Goal: Task Accomplishment & Management: Manage account settings

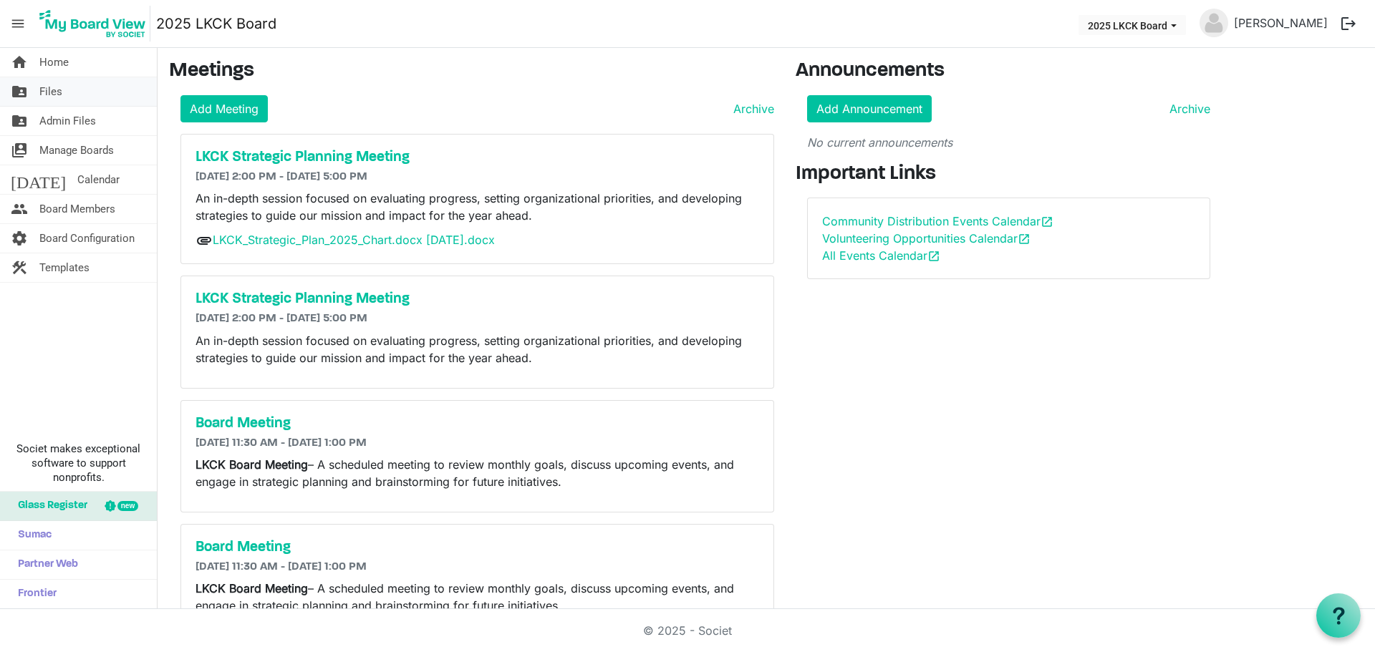
click at [44, 91] on span "Files" at bounding box center [50, 91] width 23 height 29
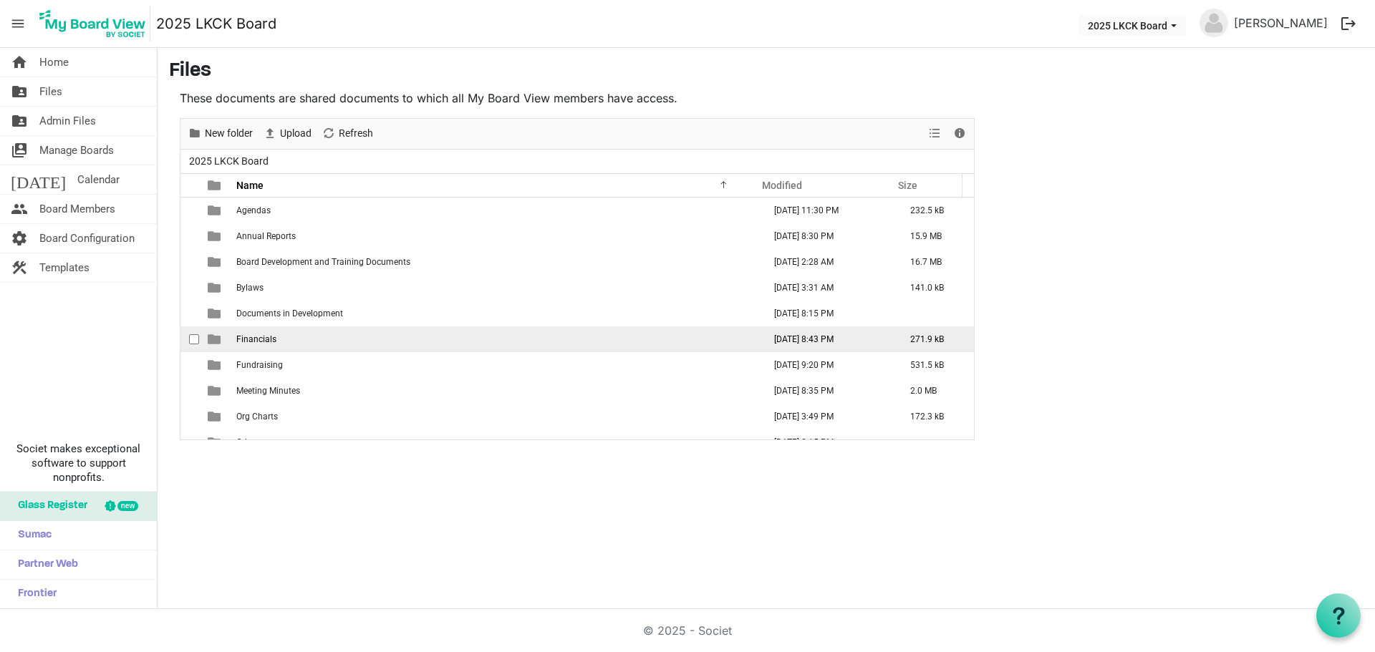
click at [306, 339] on td "Financials" at bounding box center [495, 340] width 527 height 26
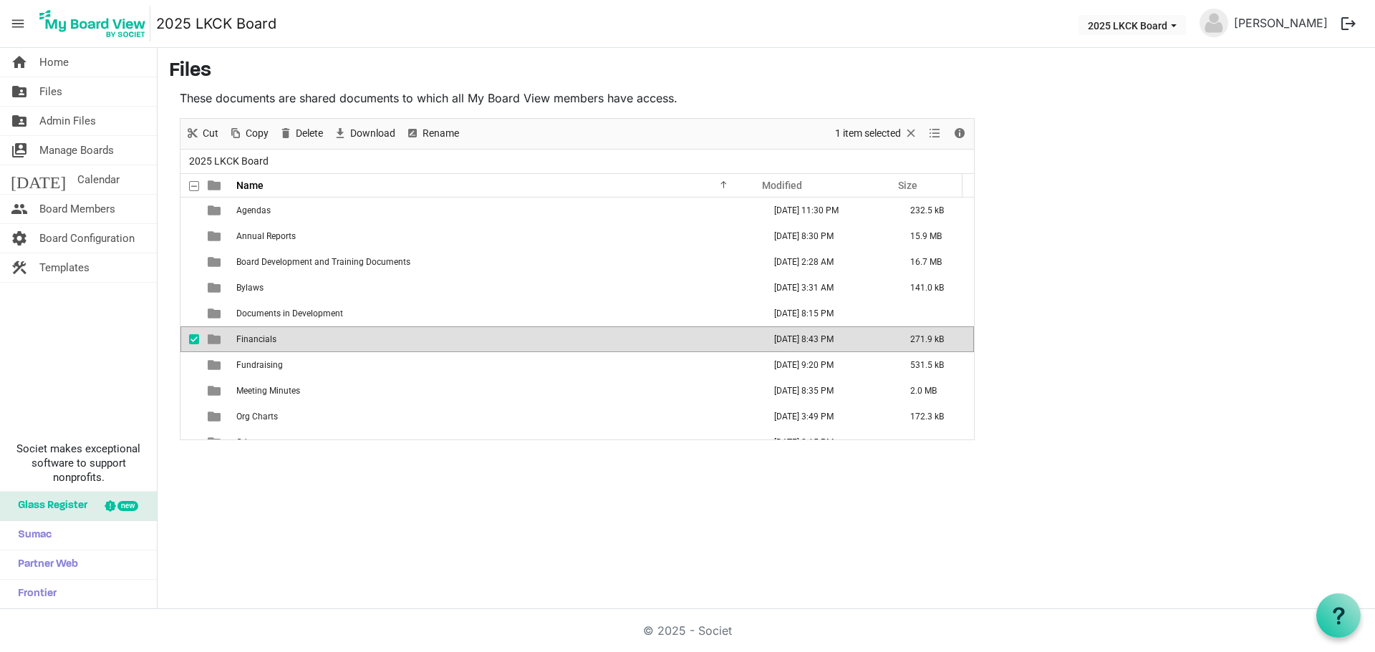
click at [306, 336] on td "Financials" at bounding box center [495, 340] width 527 height 26
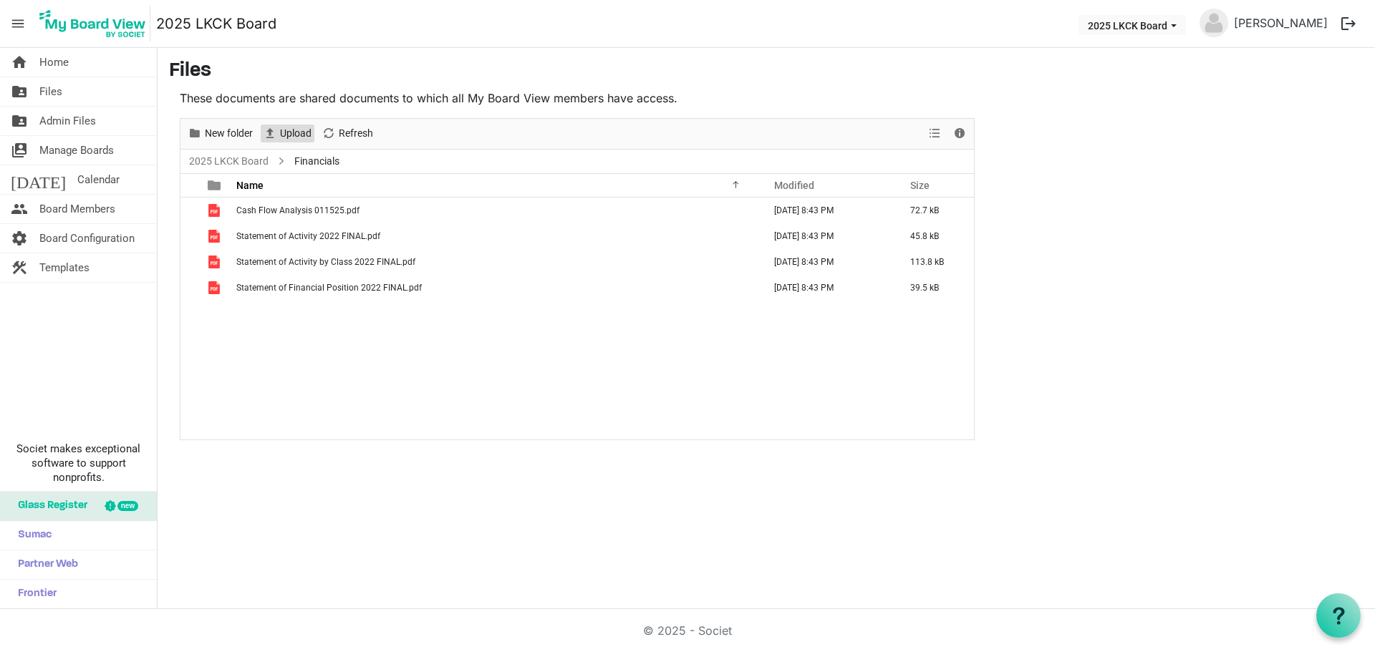
click at [302, 127] on span "Upload" at bounding box center [296, 134] width 34 height 18
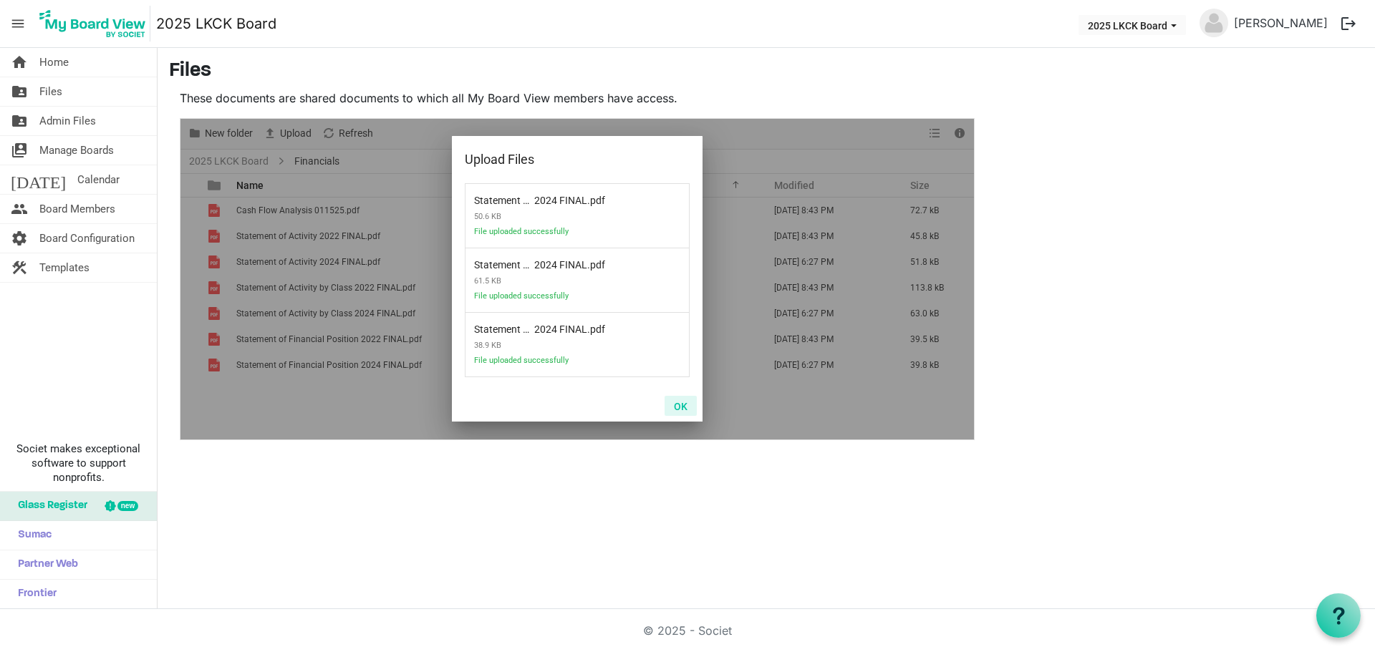
click at [682, 406] on button "OK" at bounding box center [681, 406] width 32 height 20
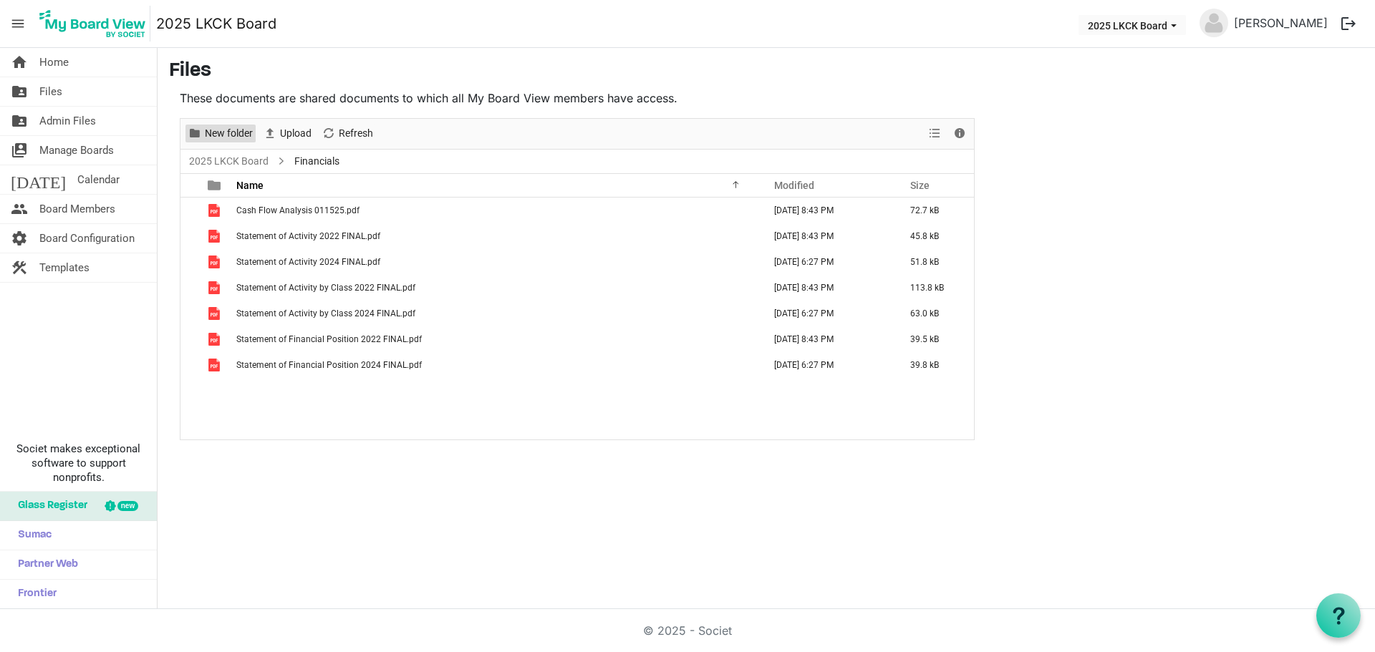
click at [212, 135] on span "New folder" at bounding box center [228, 134] width 51 height 18
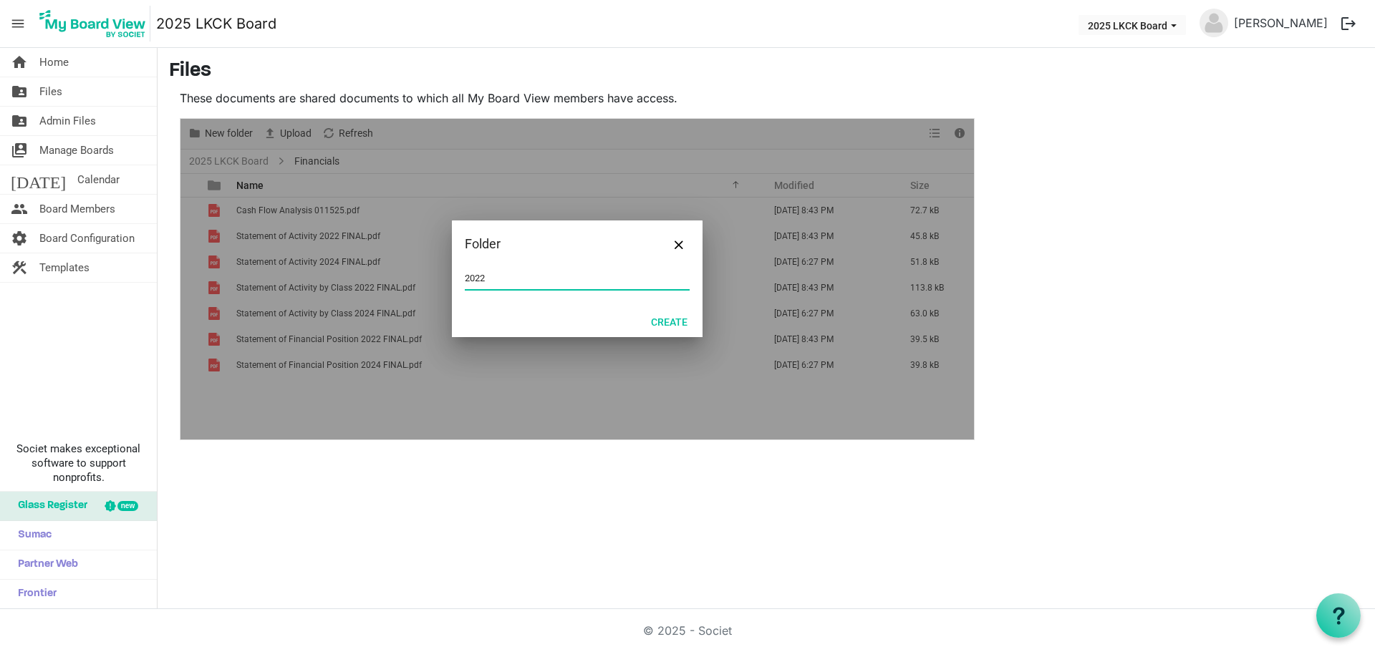
type input "2022"
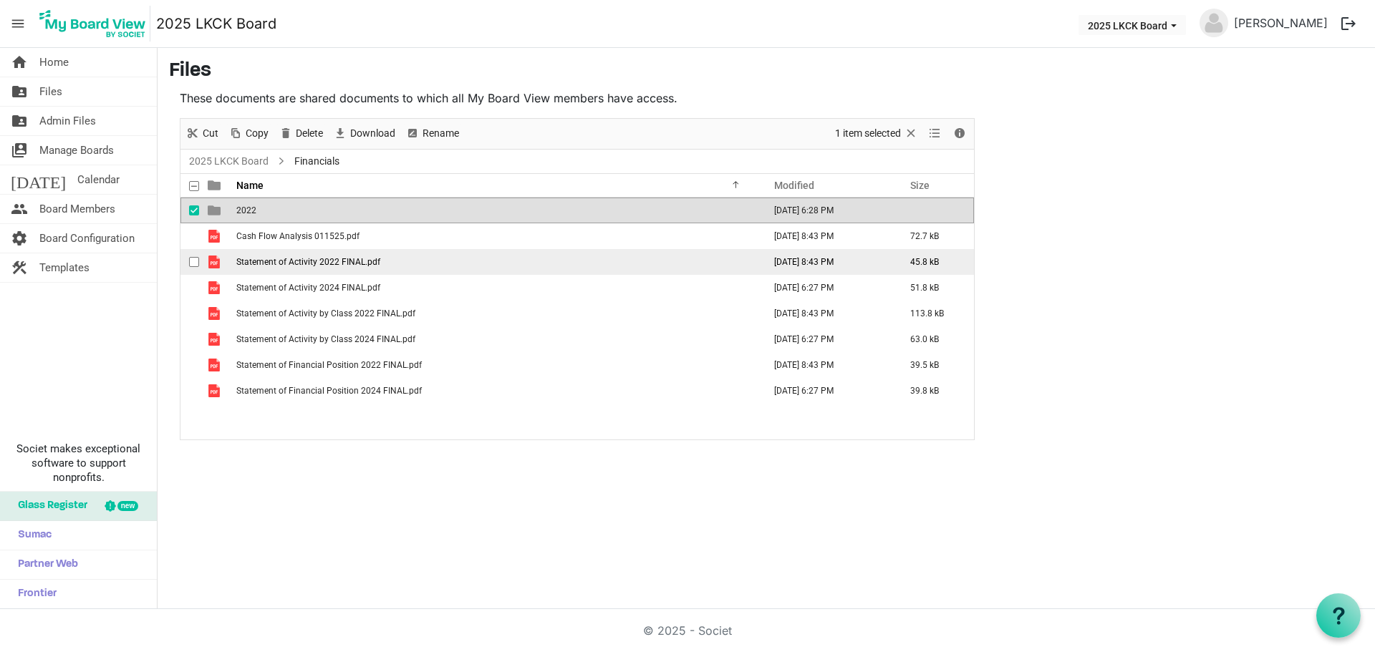
click at [371, 254] on td "Statement of Activity 2022 FINAL.pdf" at bounding box center [495, 262] width 527 height 26
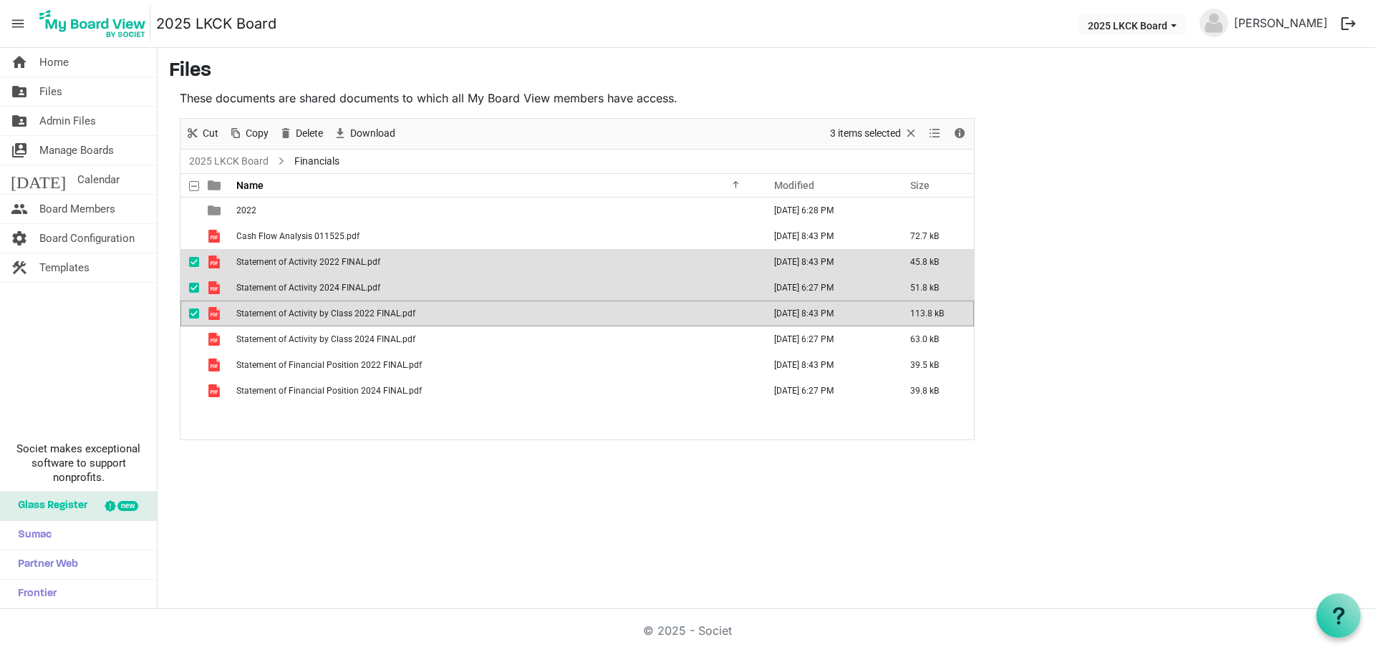
click at [363, 260] on span "Statement of Activity 2022 FINAL.pdf" at bounding box center [308, 262] width 144 height 10
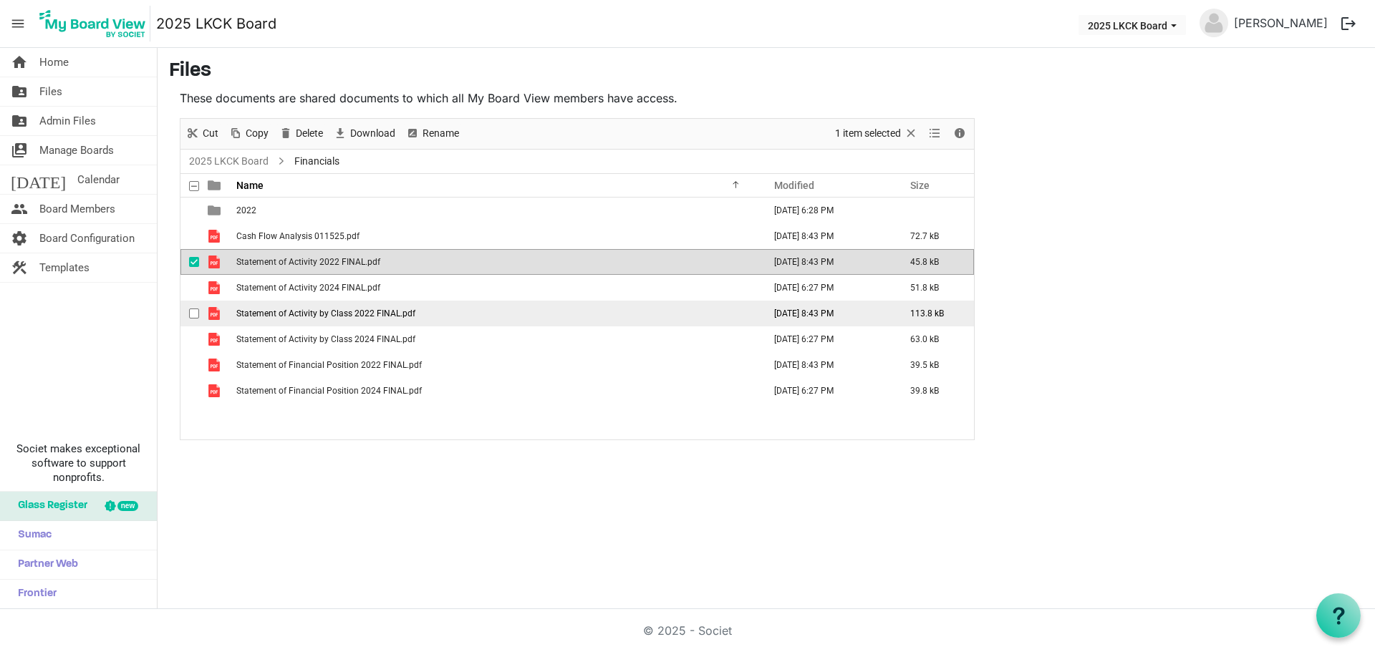
click at [428, 320] on td "Statement of Activity by Class 2022 FINAL.pdf" at bounding box center [495, 314] width 527 height 26
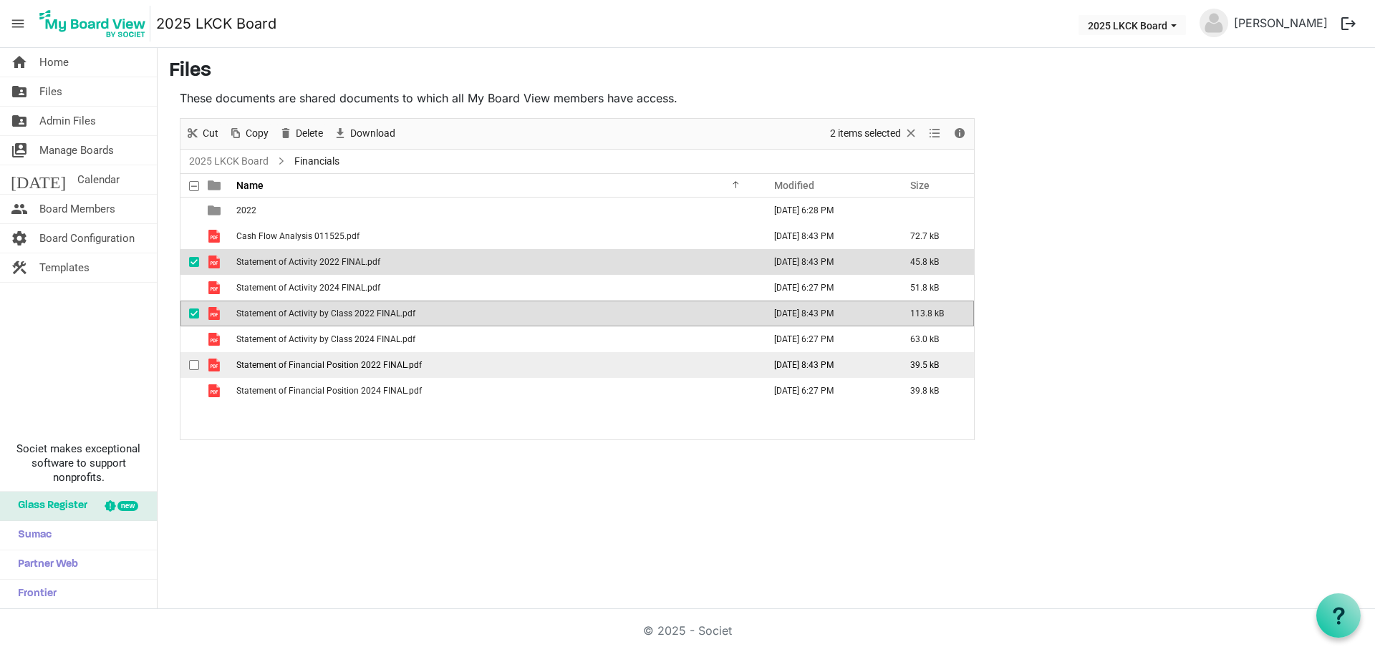
click at [415, 366] on span "Statement of Financial Position 2022 FINAL.pdf" at bounding box center [328, 365] width 185 height 10
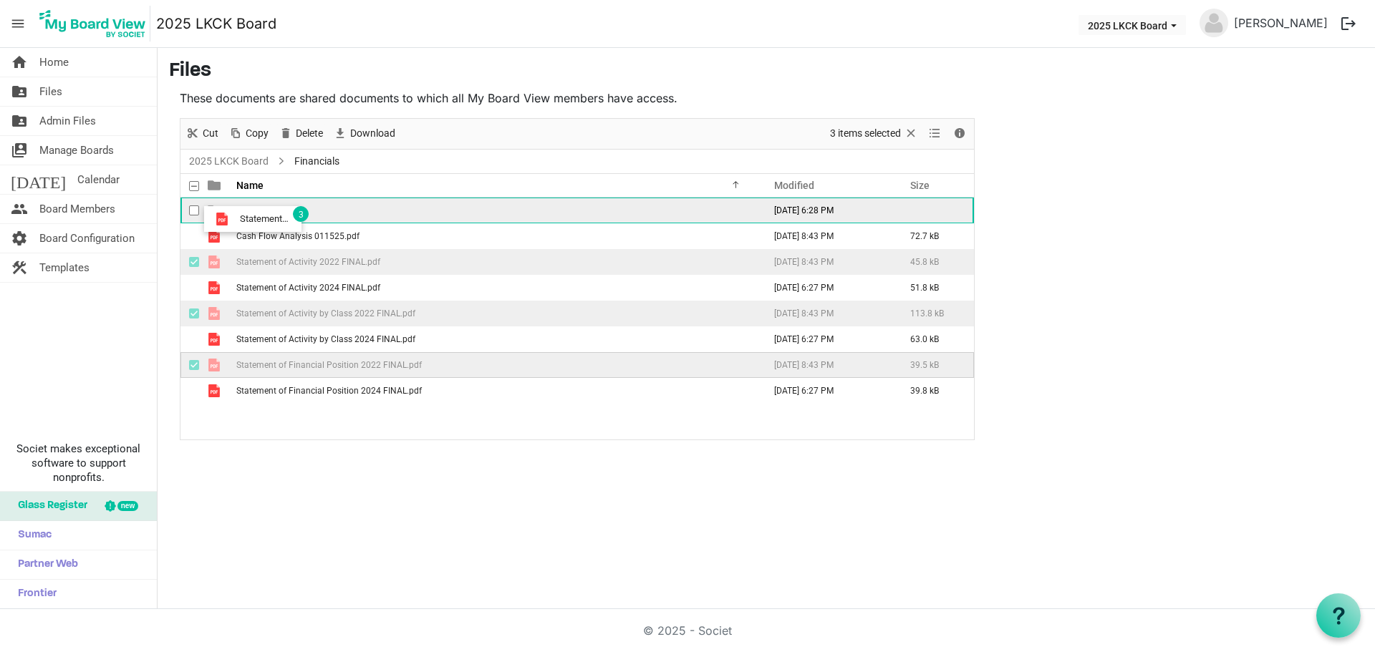
drag, startPoint x: 357, startPoint y: 271, endPoint x: 236, endPoint y: 219, distance: 131.5
click at [236, 219] on tbody "2022 [DATE] 6:28 PM Cash Flow Analysis 011525.pdf [DATE] 8:43 PM 72.7 kB Statem…" at bounding box center [576, 301] width 793 height 206
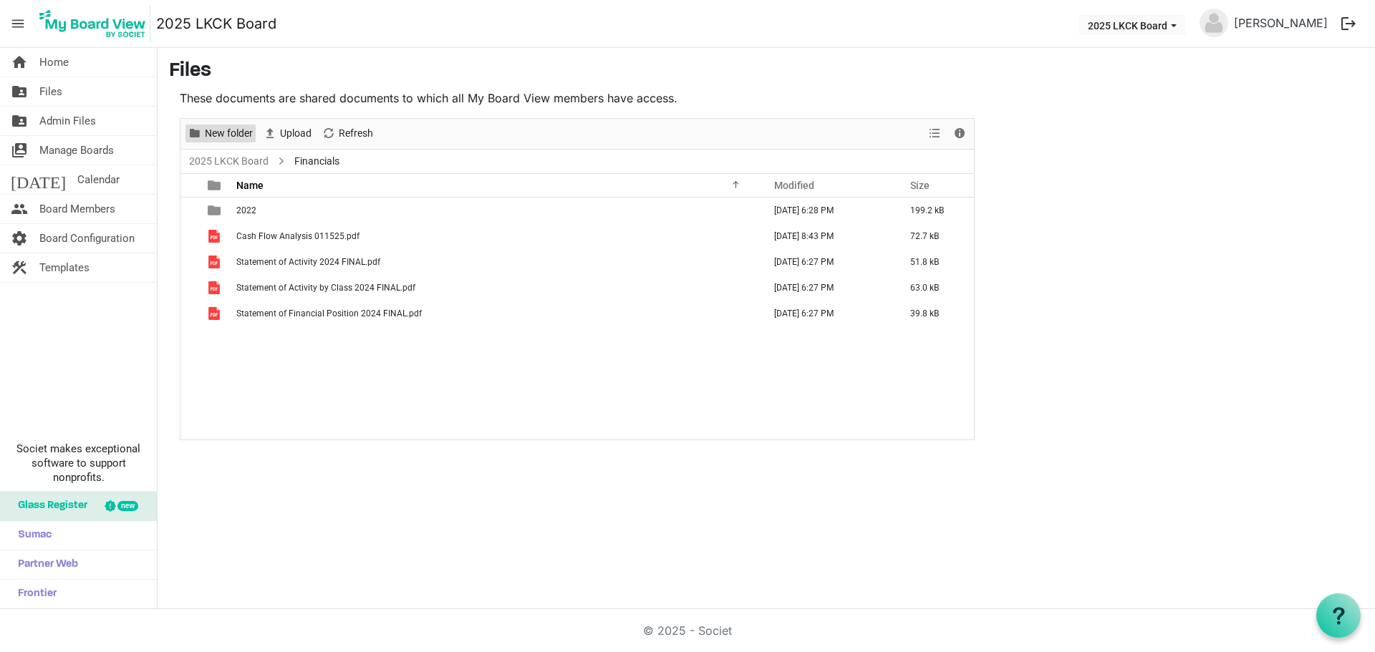
click at [220, 131] on span "New folder" at bounding box center [228, 134] width 51 height 18
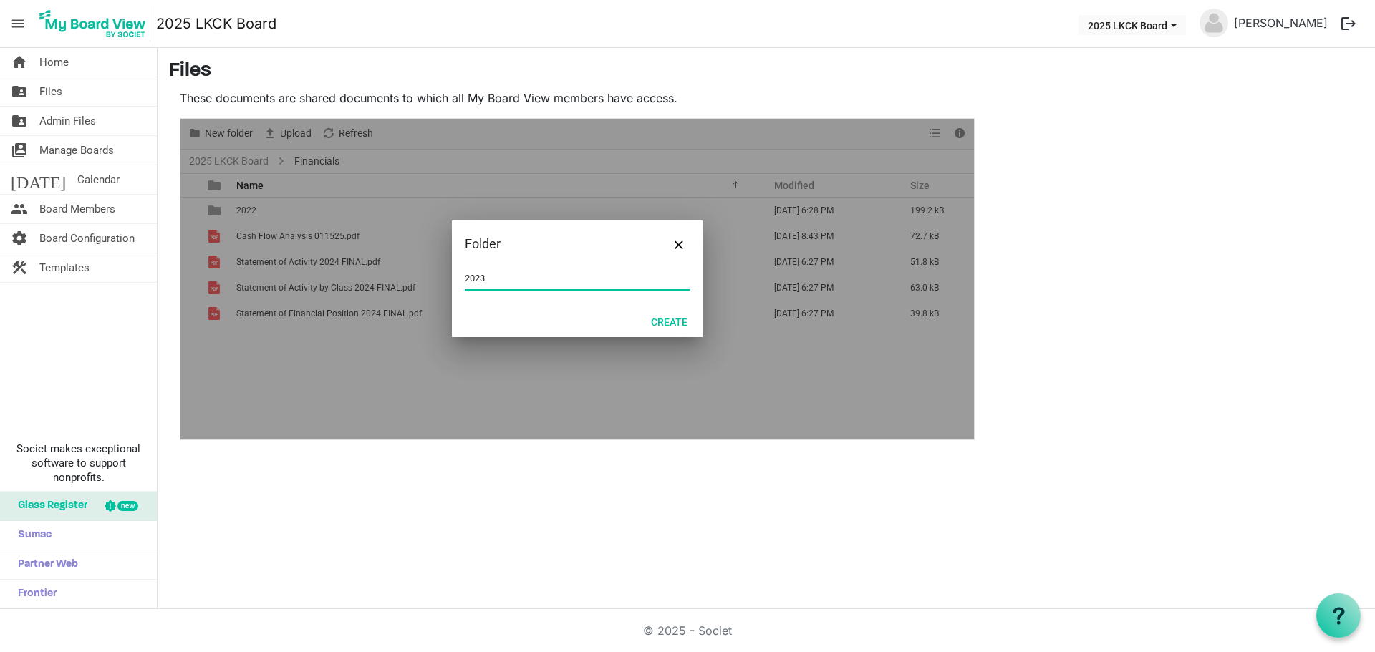
type input "2023"
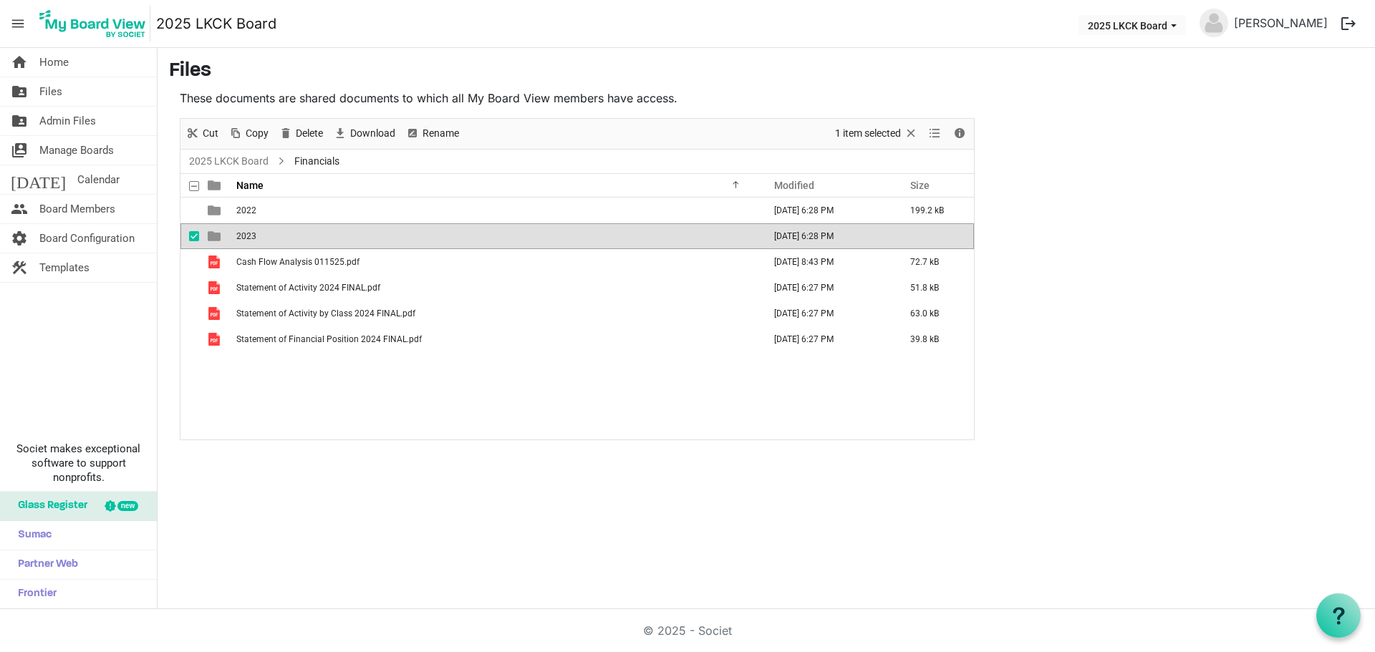
drag, startPoint x: 547, startPoint y: 321, endPoint x: 362, endPoint y: 225, distance: 208.2
click at [546, 320] on td "Statement of Activity by Class 2024 FINAL.pdf" at bounding box center [495, 314] width 527 height 26
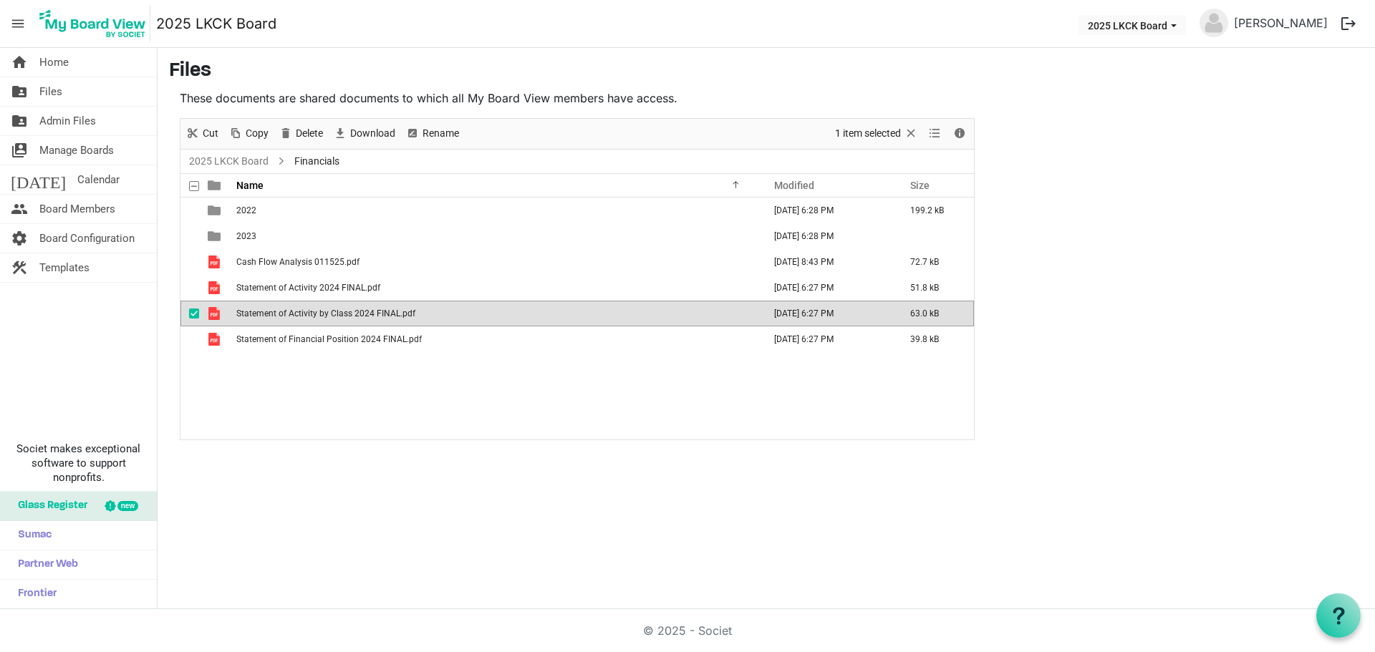
click at [462, 324] on td "Statement of Activity by Class 2024 FINAL.pdf" at bounding box center [495, 314] width 527 height 26
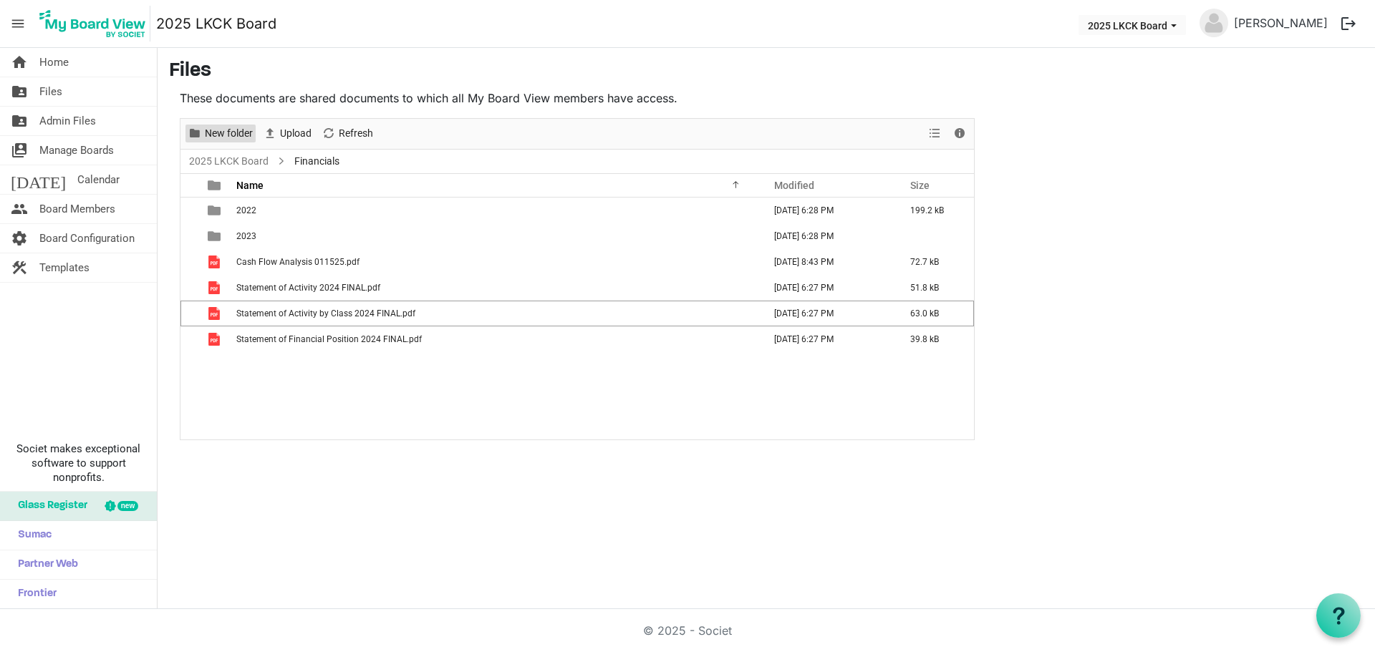
click at [230, 127] on span "New folder" at bounding box center [228, 134] width 51 height 18
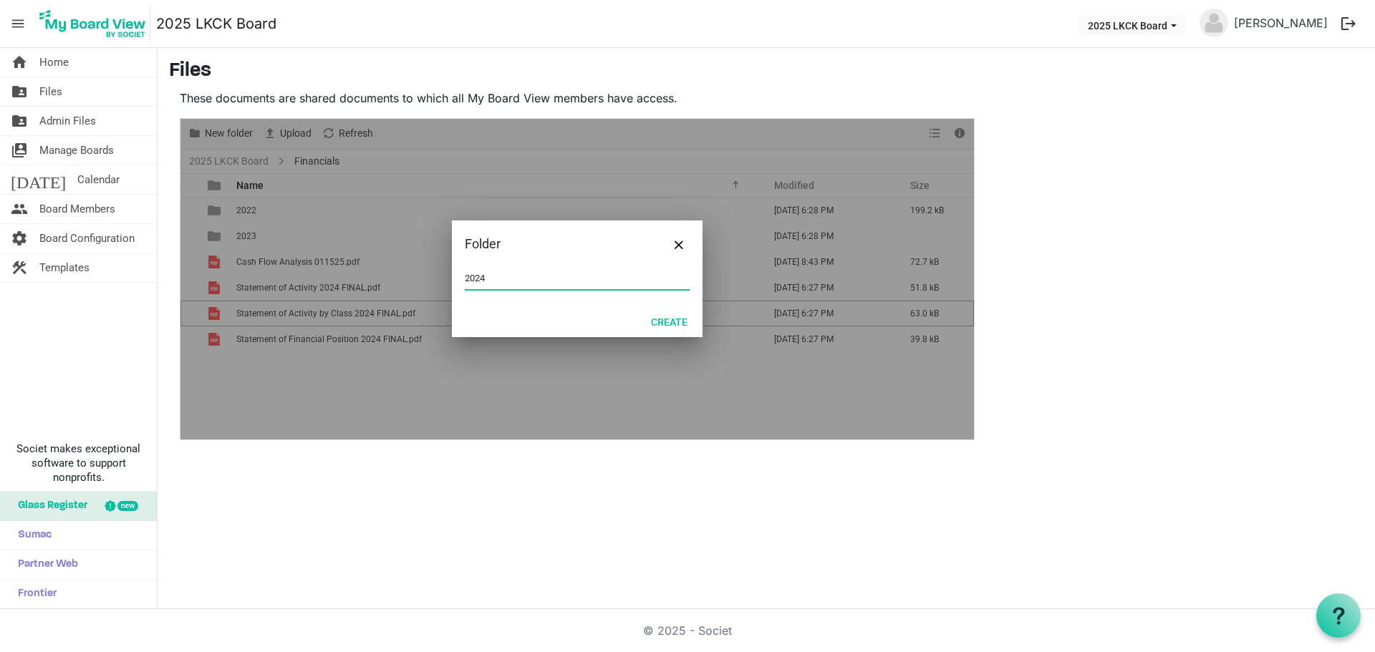
type input "2024"
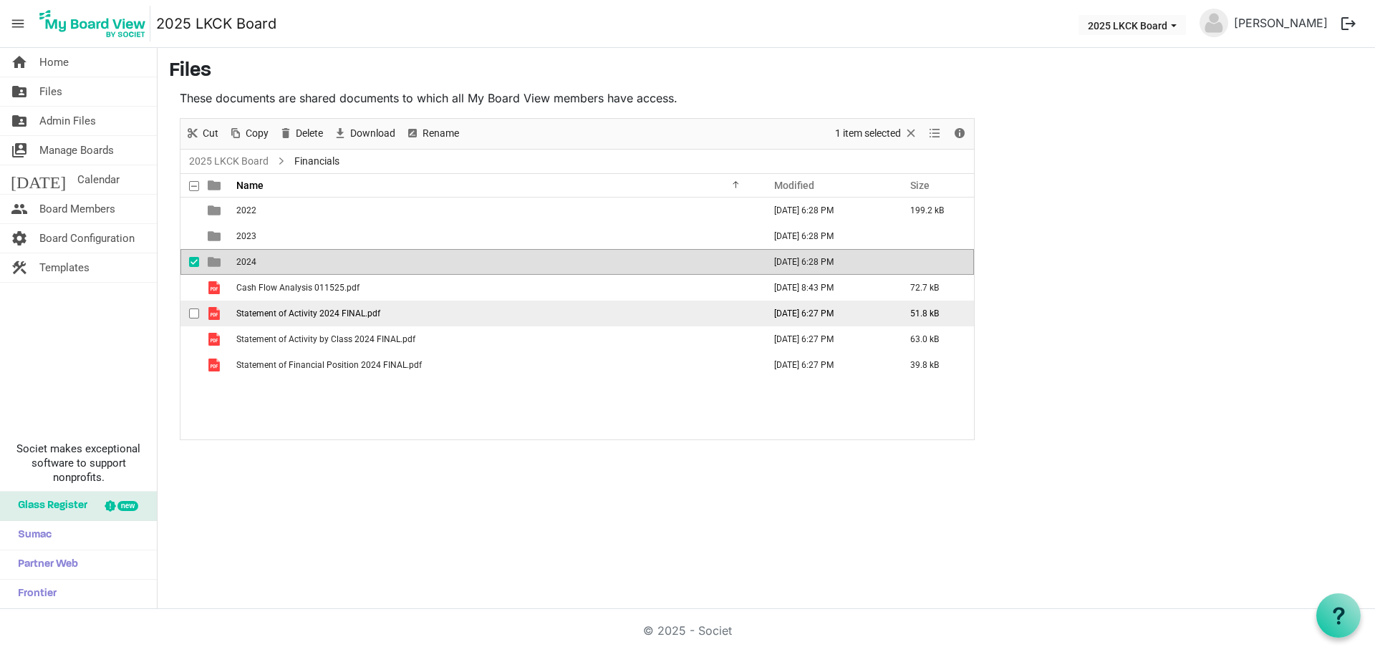
click at [377, 312] on span "Statement of Activity 2024 FINAL.pdf" at bounding box center [308, 314] width 144 height 10
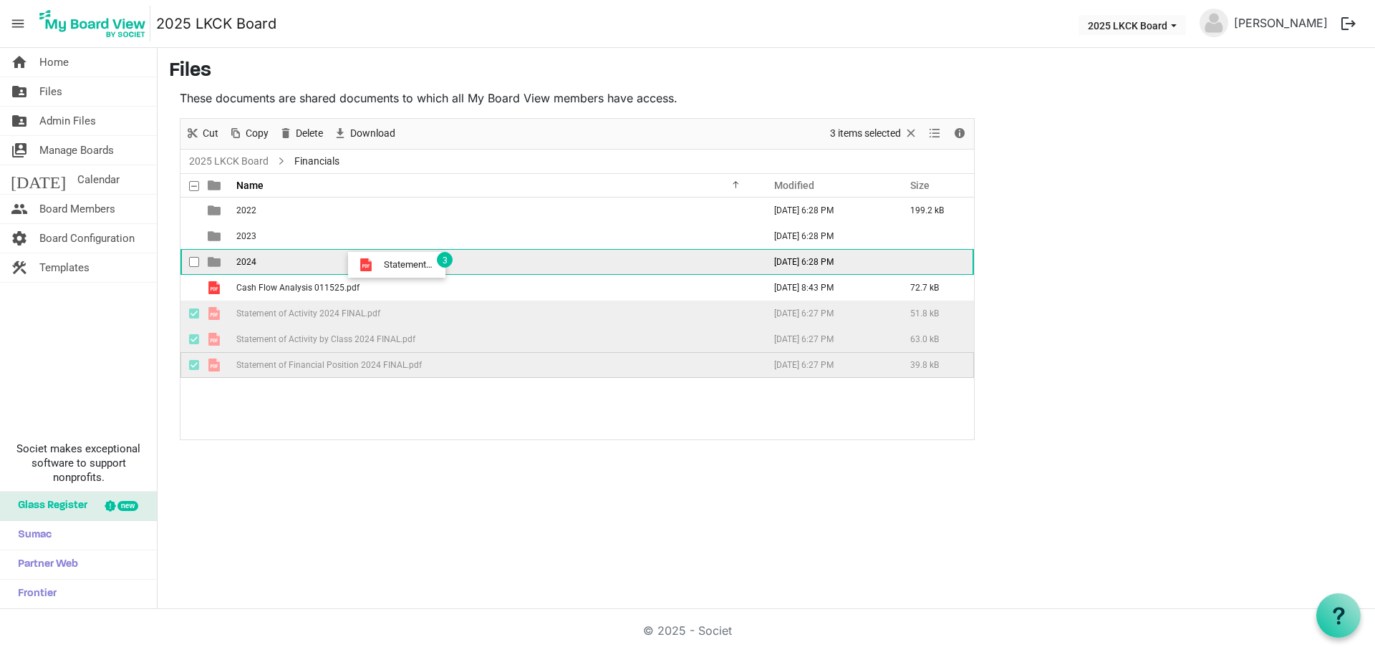
drag, startPoint x: 377, startPoint y: 312, endPoint x: 380, endPoint y: 265, distance: 47.3
click at [380, 265] on tbody "2022 [DATE] 6:28 PM 199.2 kB 2023 [DATE] 6:28 PM 2024 [DATE] 6:28 PM Cash Flow …" at bounding box center [576, 288] width 793 height 180
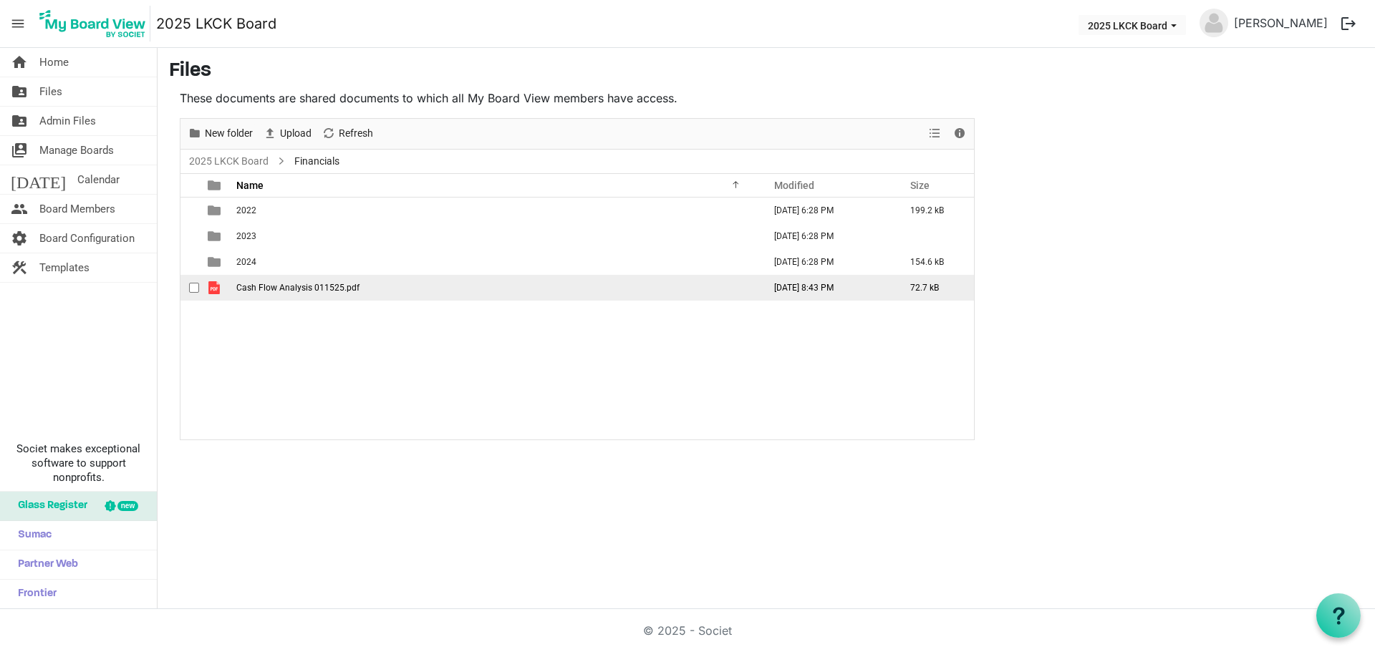
click at [320, 289] on span "Cash Flow Analysis 011525.pdf" at bounding box center [297, 288] width 123 height 10
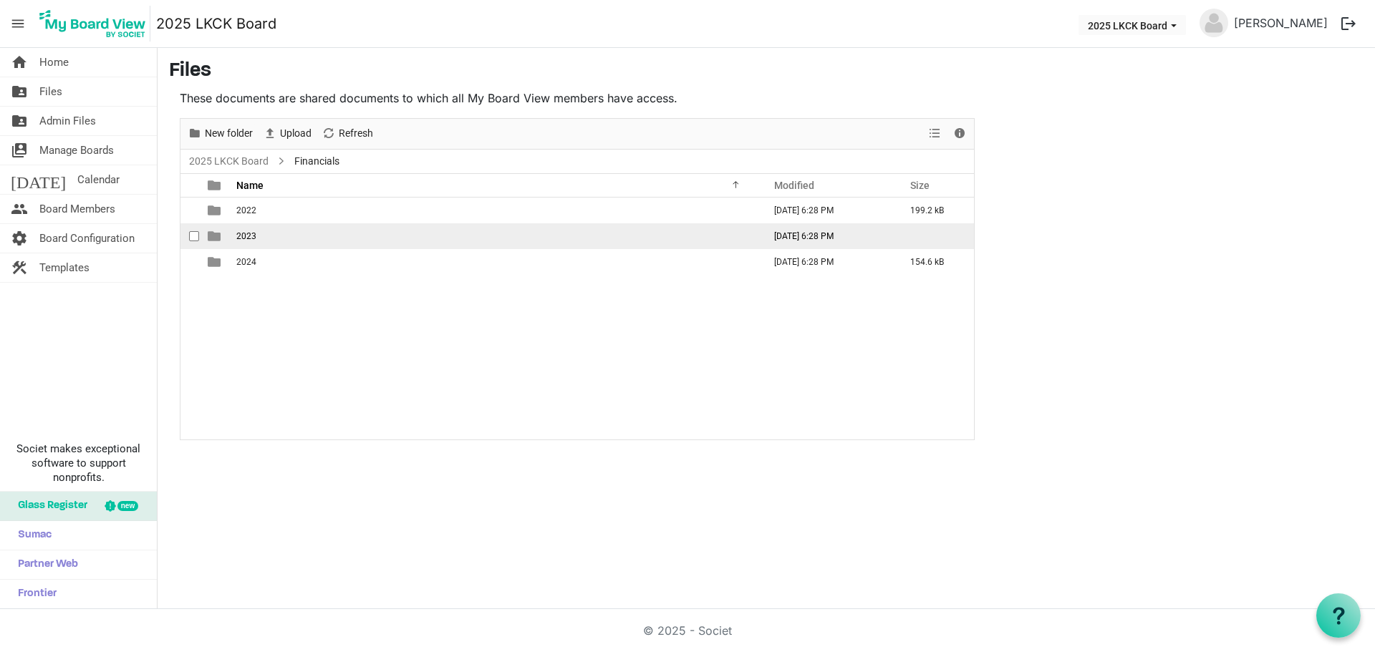
click at [258, 239] on td "2023" at bounding box center [495, 236] width 527 height 26
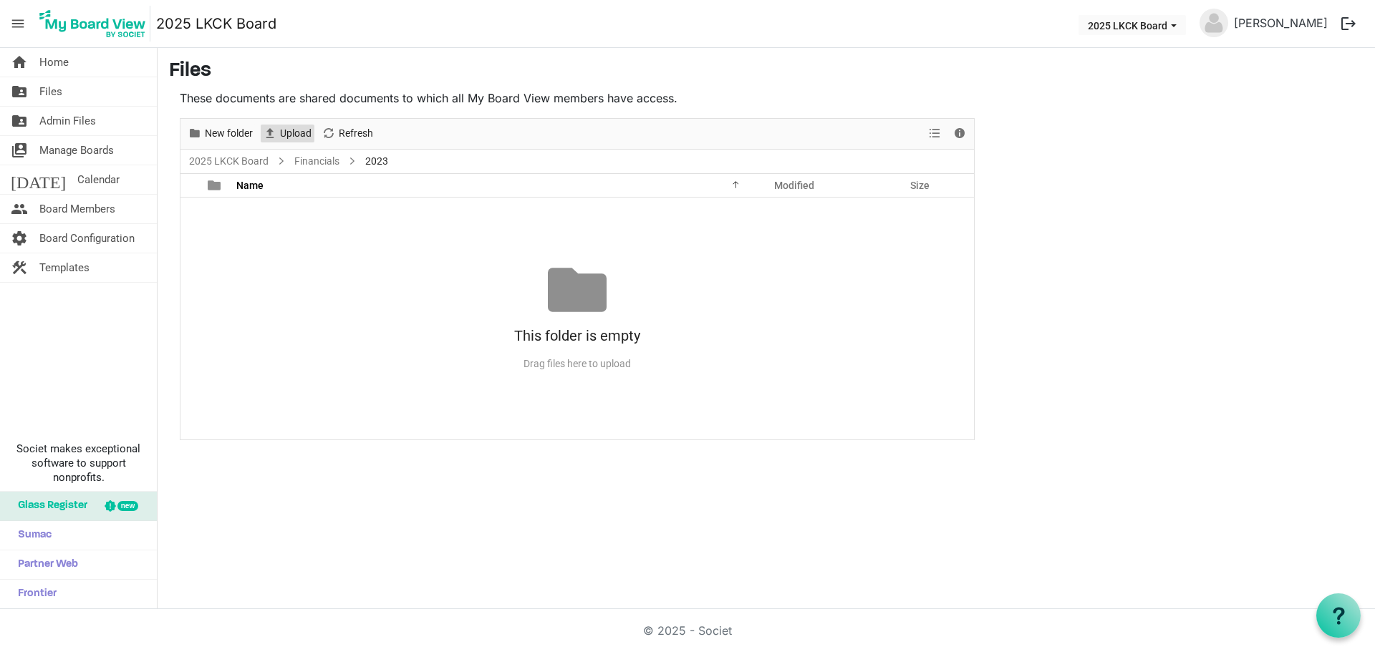
click at [292, 127] on span "Upload" at bounding box center [296, 134] width 34 height 18
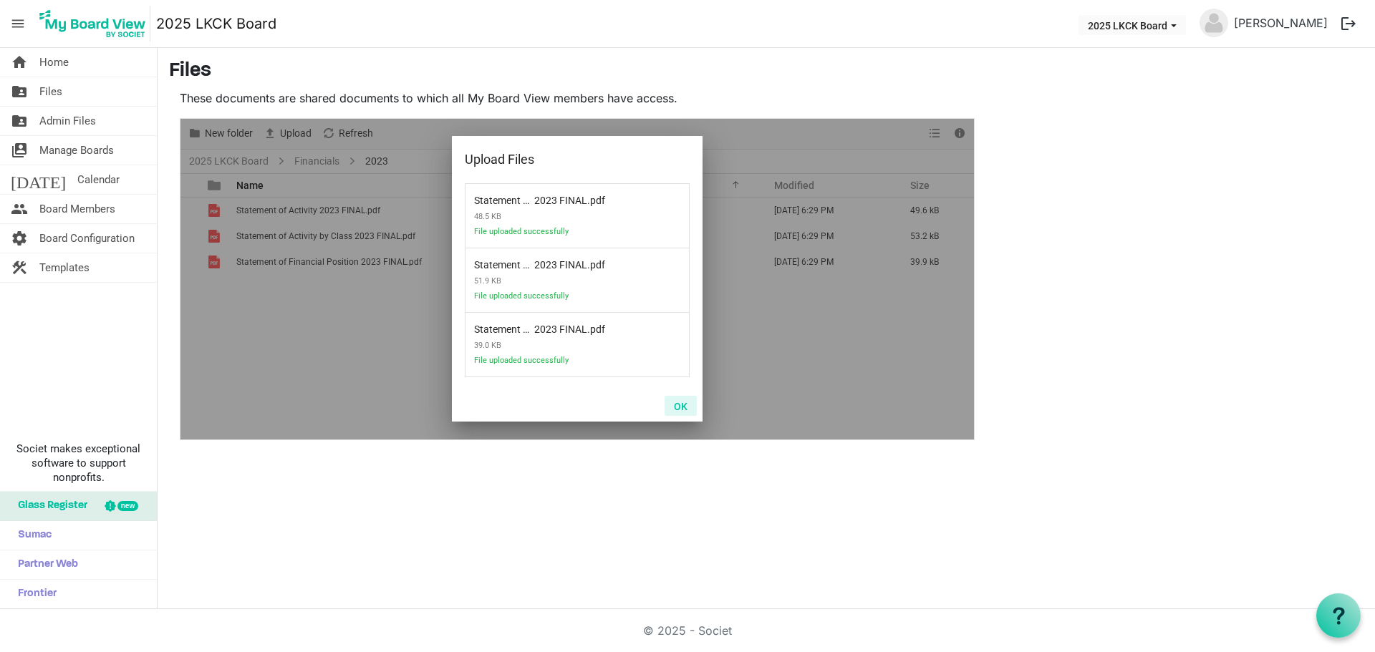
click at [681, 405] on button "OK" at bounding box center [681, 406] width 32 height 20
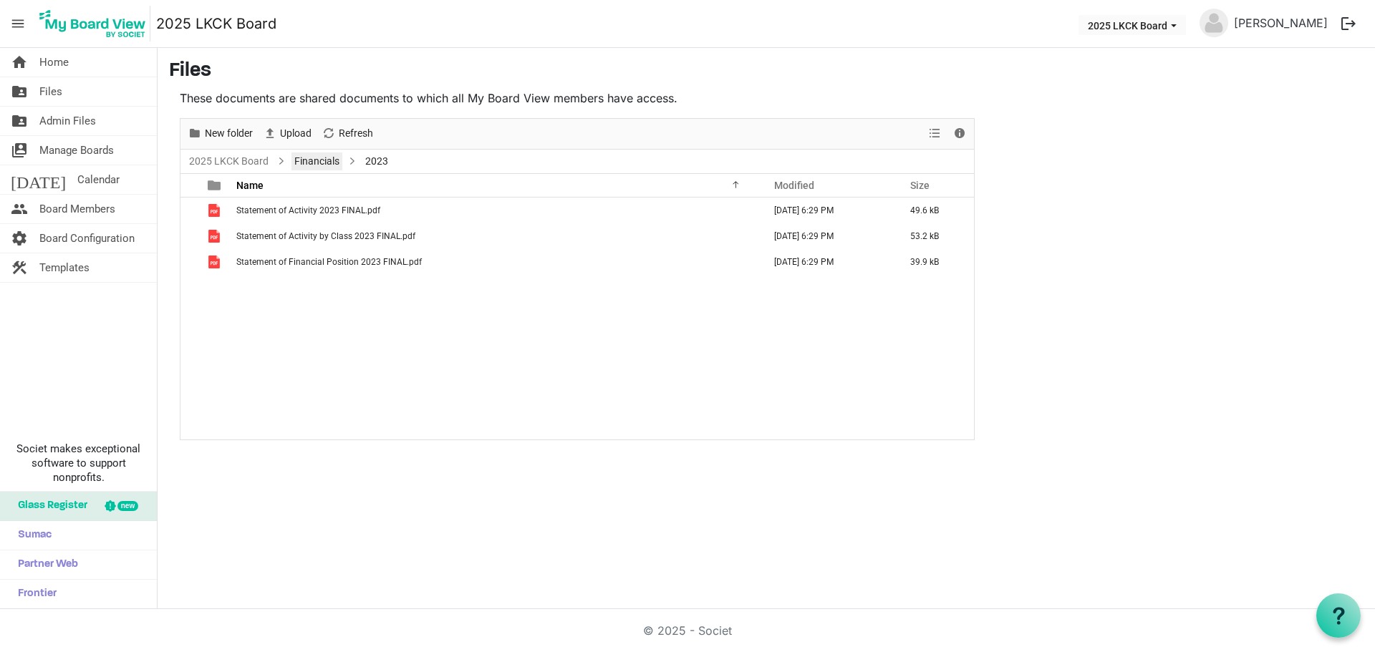
click at [324, 163] on link "Financials" at bounding box center [316, 162] width 51 height 18
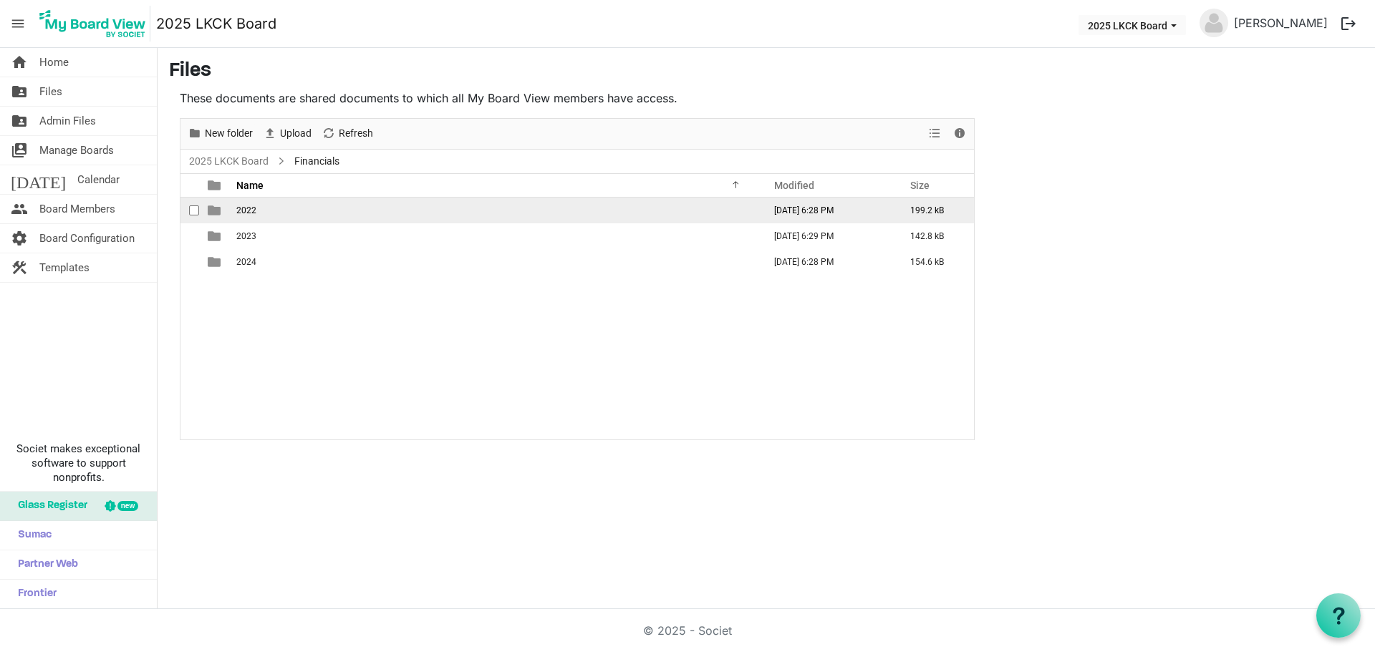
click at [255, 221] on td "2022" at bounding box center [495, 211] width 527 height 26
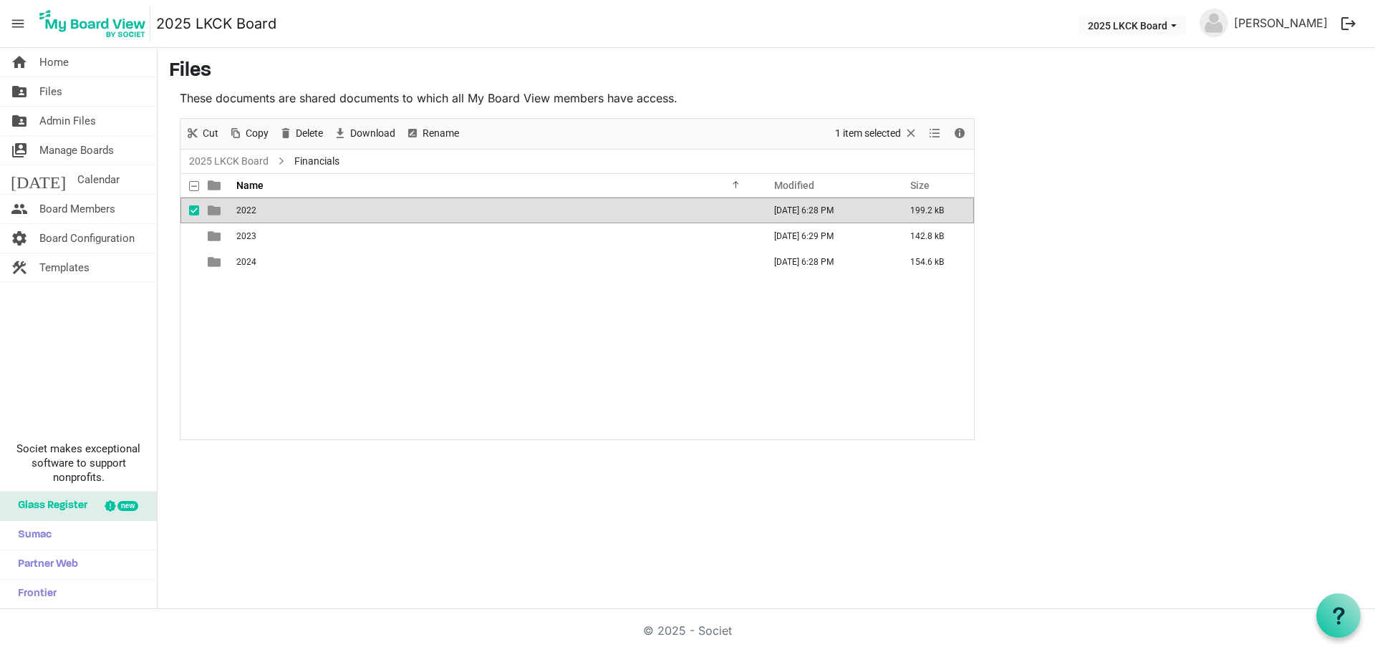
click at [255, 221] on td "2022" at bounding box center [495, 211] width 527 height 26
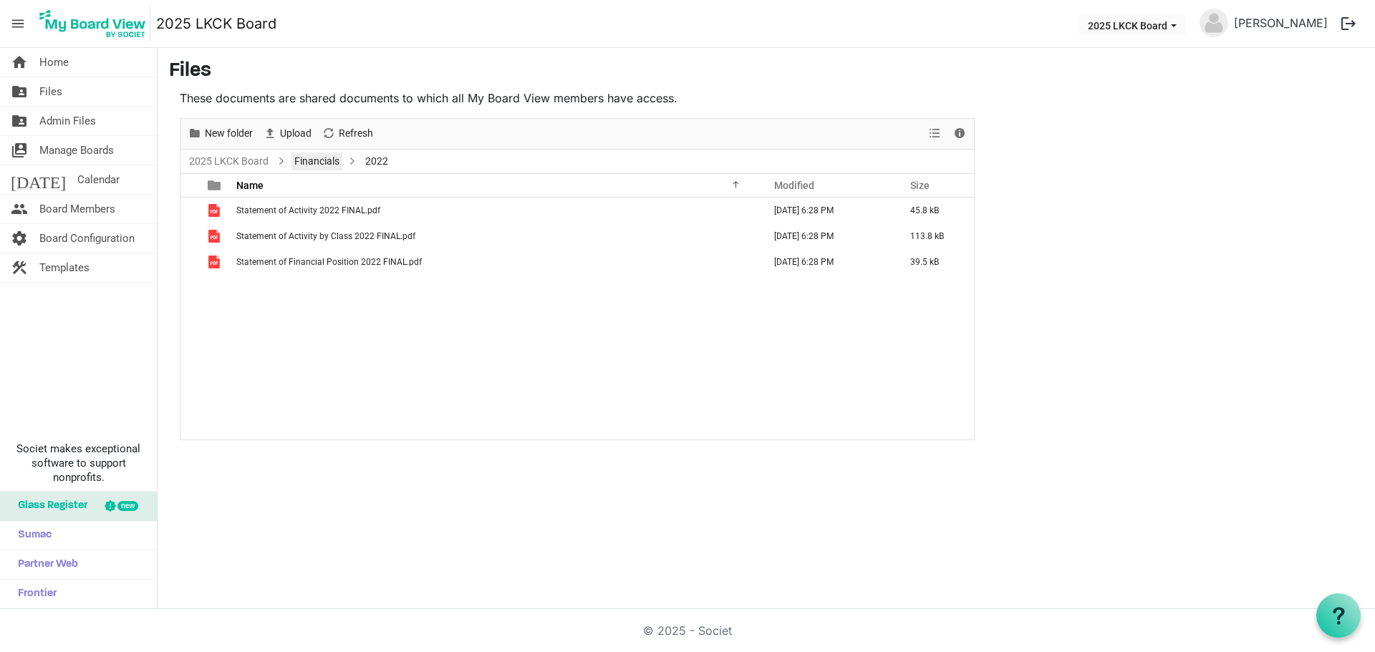
click at [295, 164] on link "Financials" at bounding box center [316, 162] width 51 height 18
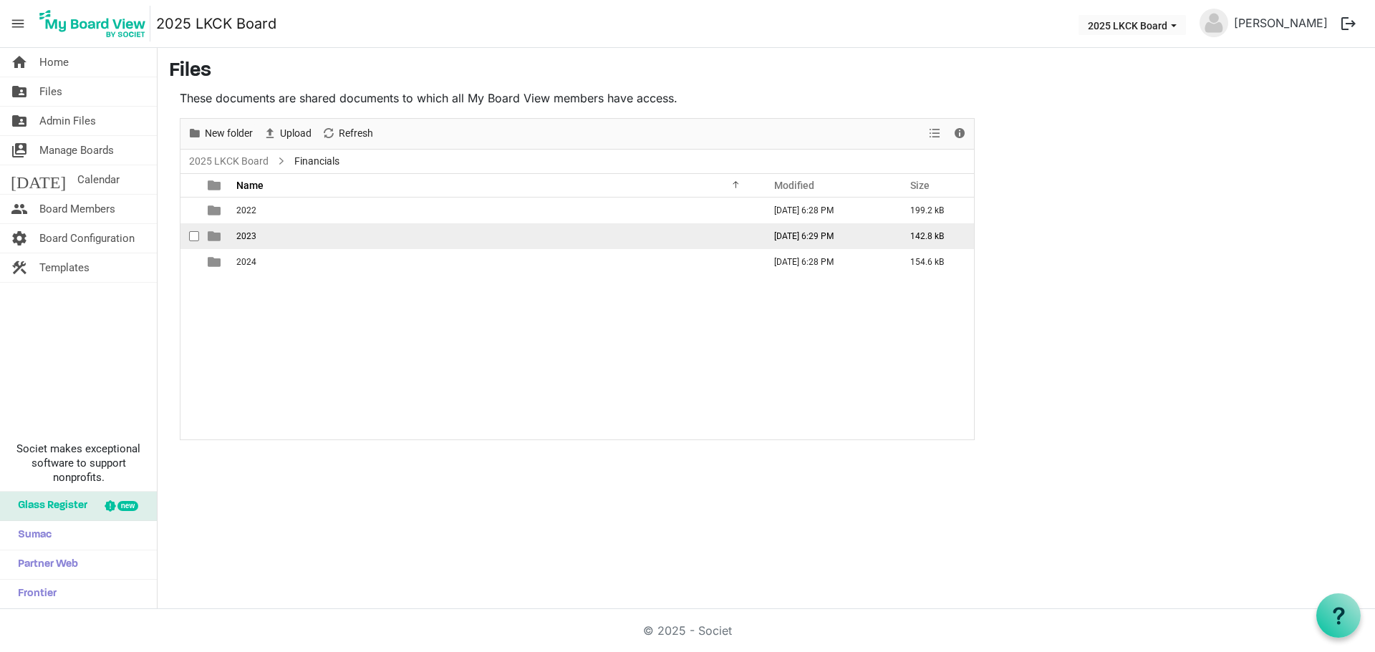
click at [259, 231] on td "2023" at bounding box center [495, 236] width 527 height 26
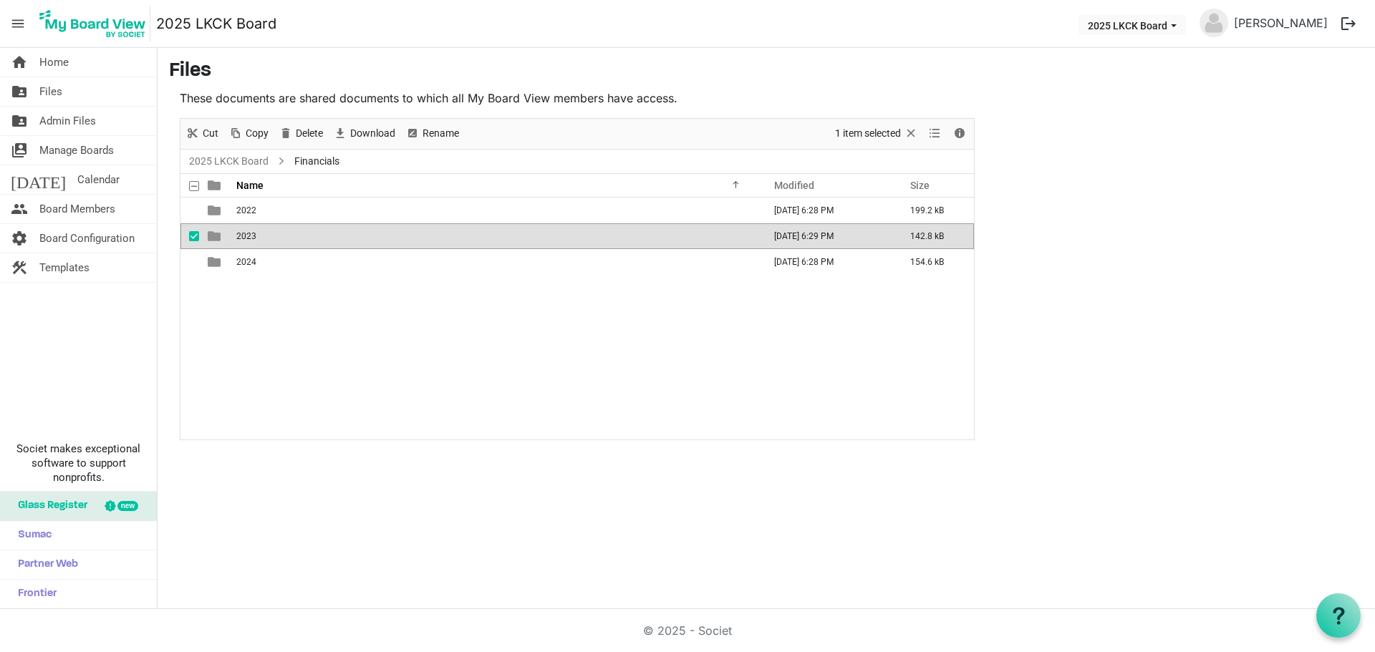
click at [259, 231] on td "2023" at bounding box center [495, 236] width 527 height 26
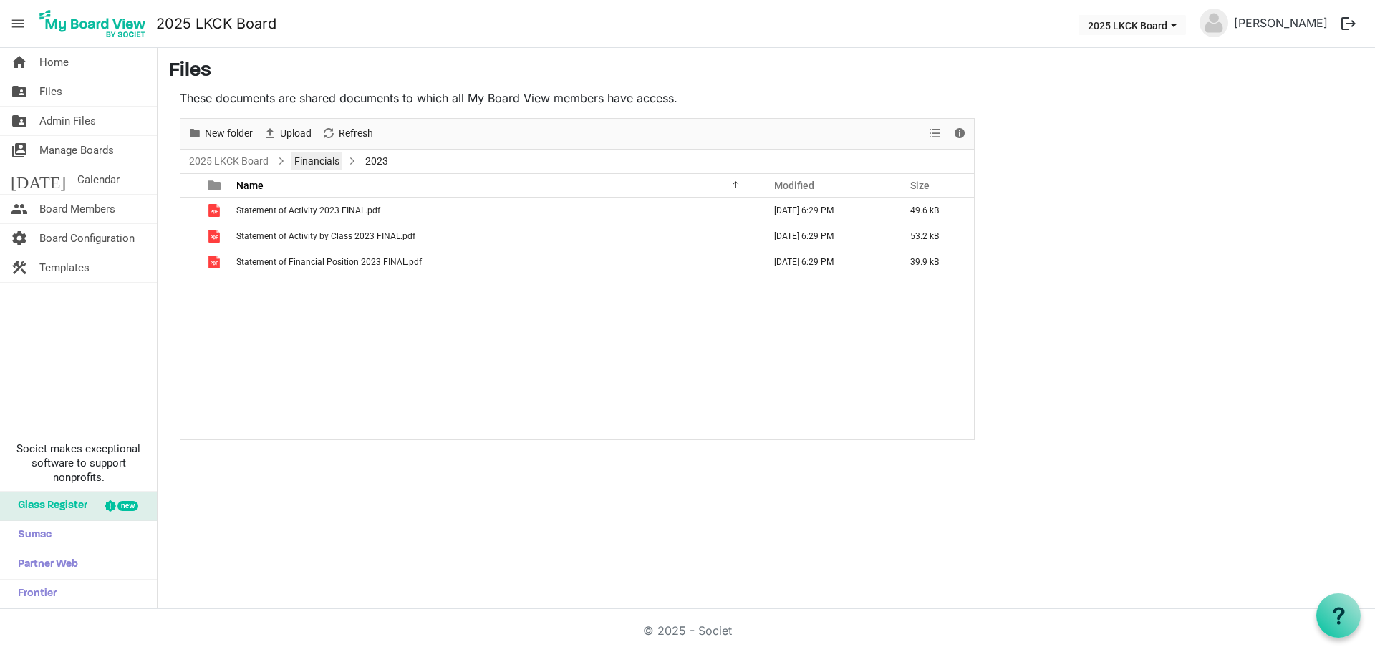
click at [320, 163] on link "Financials" at bounding box center [316, 162] width 51 height 18
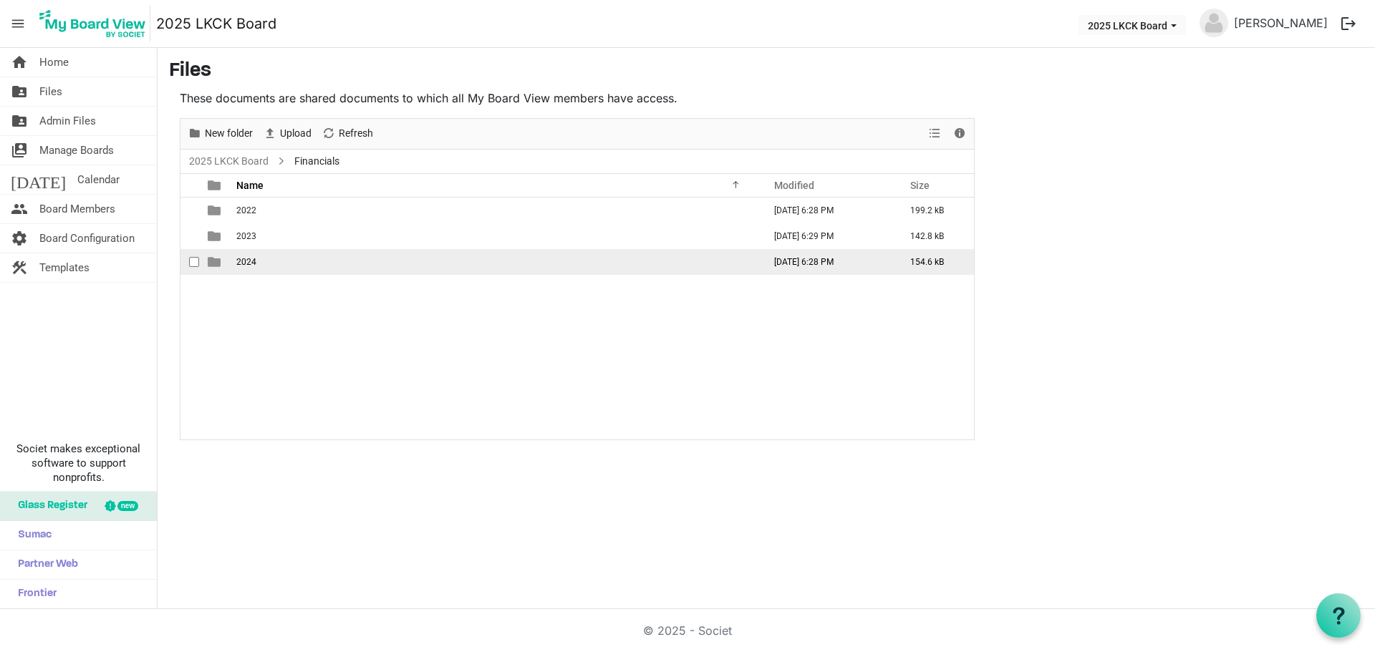
click at [281, 266] on td "2024" at bounding box center [495, 262] width 527 height 26
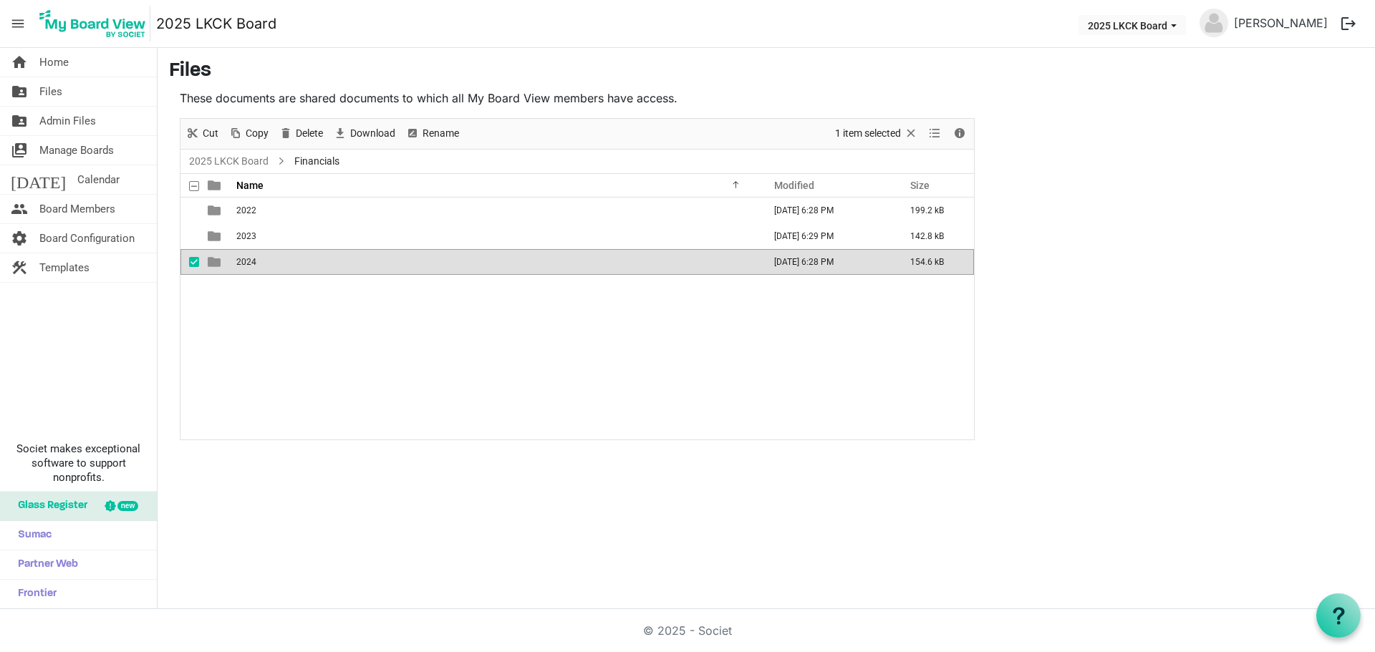
click at [281, 266] on td "2024" at bounding box center [495, 262] width 527 height 26
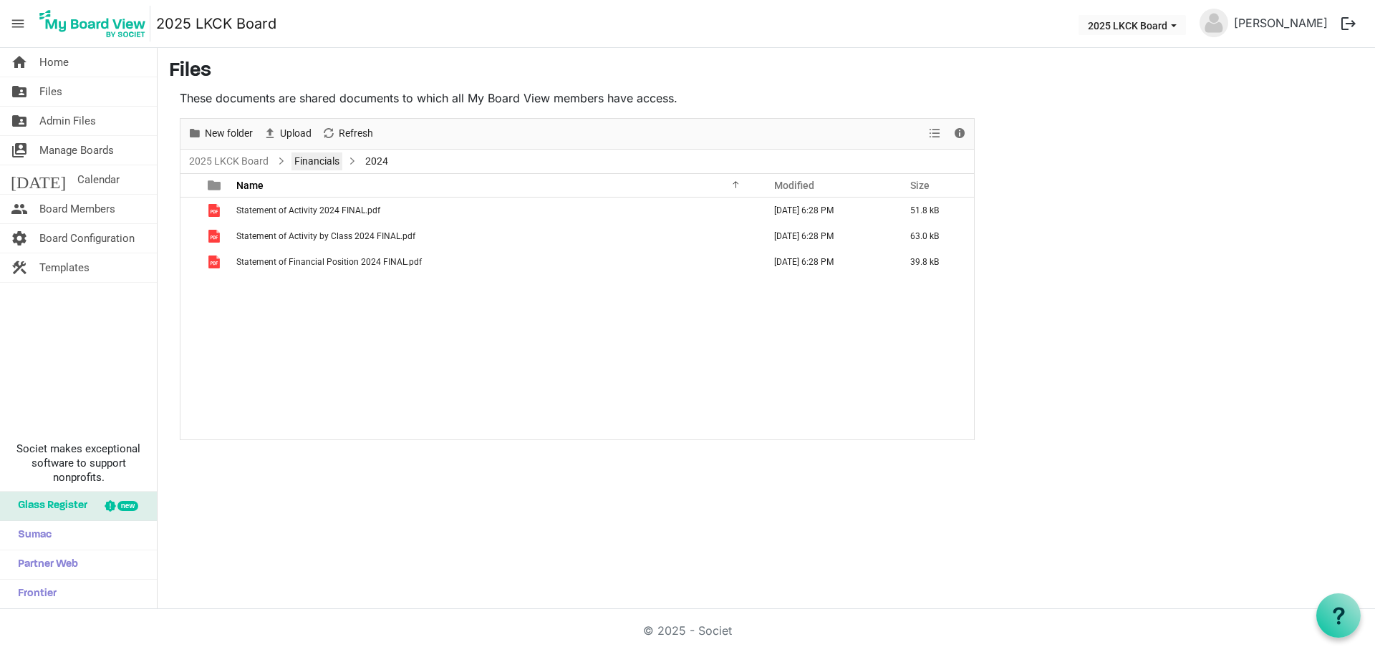
click at [324, 168] on link "Financials" at bounding box center [316, 162] width 51 height 18
click at [288, 129] on span "Upload" at bounding box center [296, 134] width 34 height 18
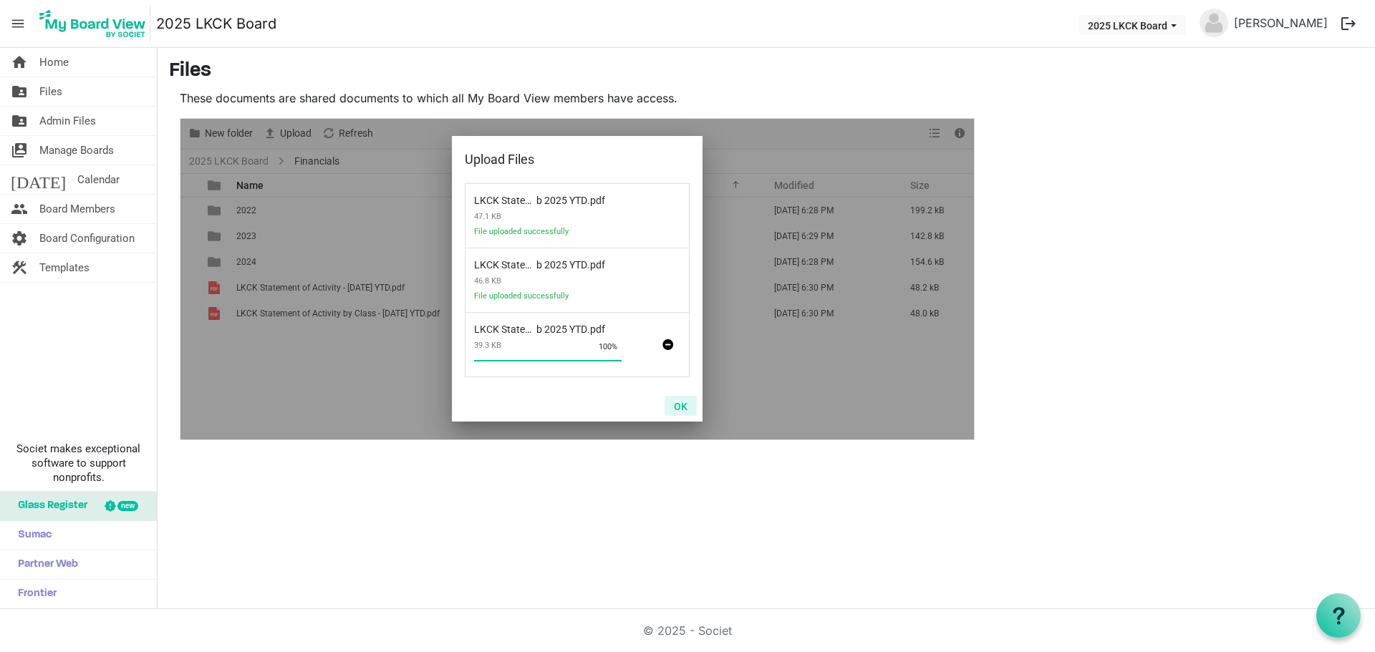
click at [677, 408] on button "OK" at bounding box center [681, 406] width 32 height 20
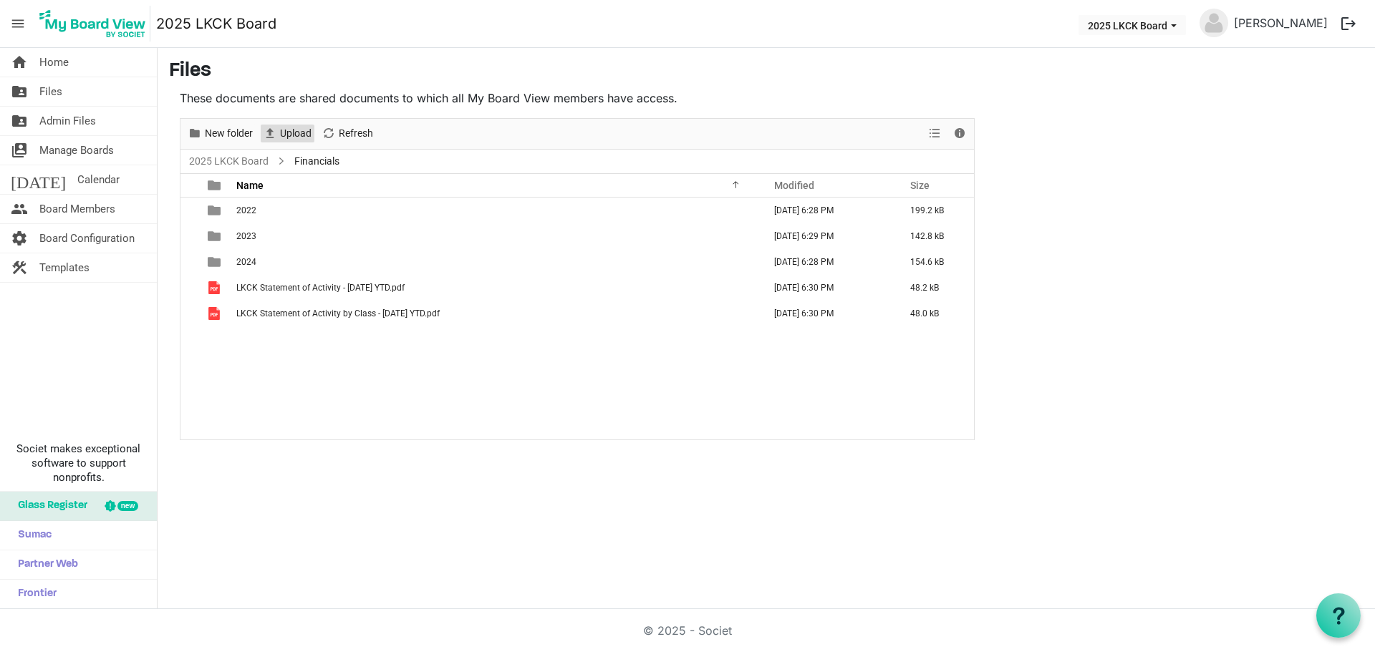
click at [289, 130] on span "Upload" at bounding box center [296, 134] width 34 height 18
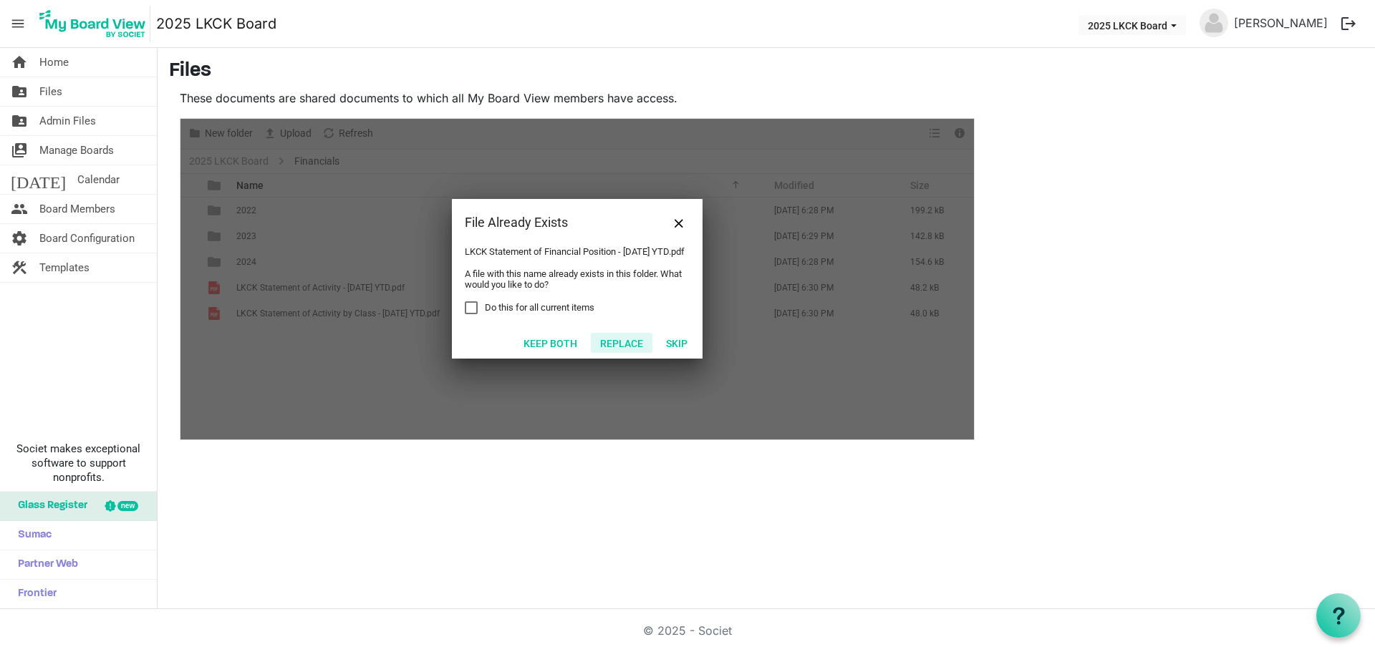
click at [627, 351] on button "Replace" at bounding box center [622, 343] width 62 height 20
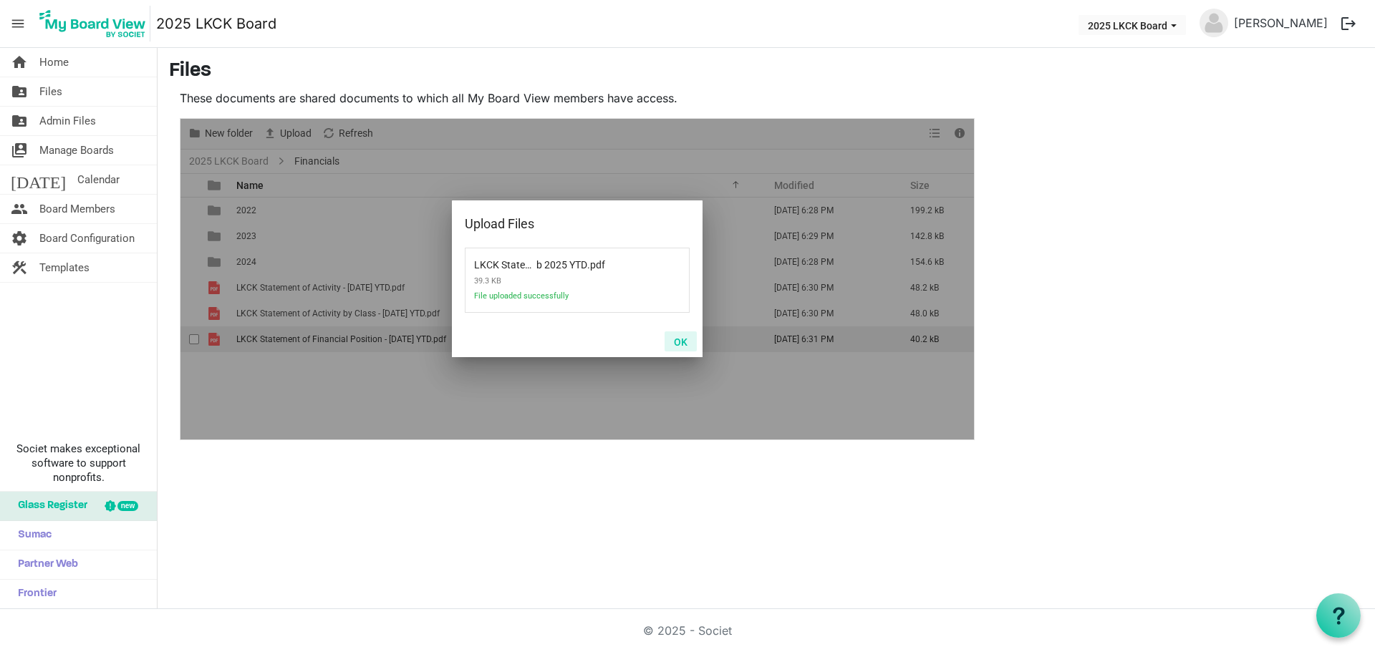
click at [681, 345] on button "OK" at bounding box center [681, 342] width 32 height 20
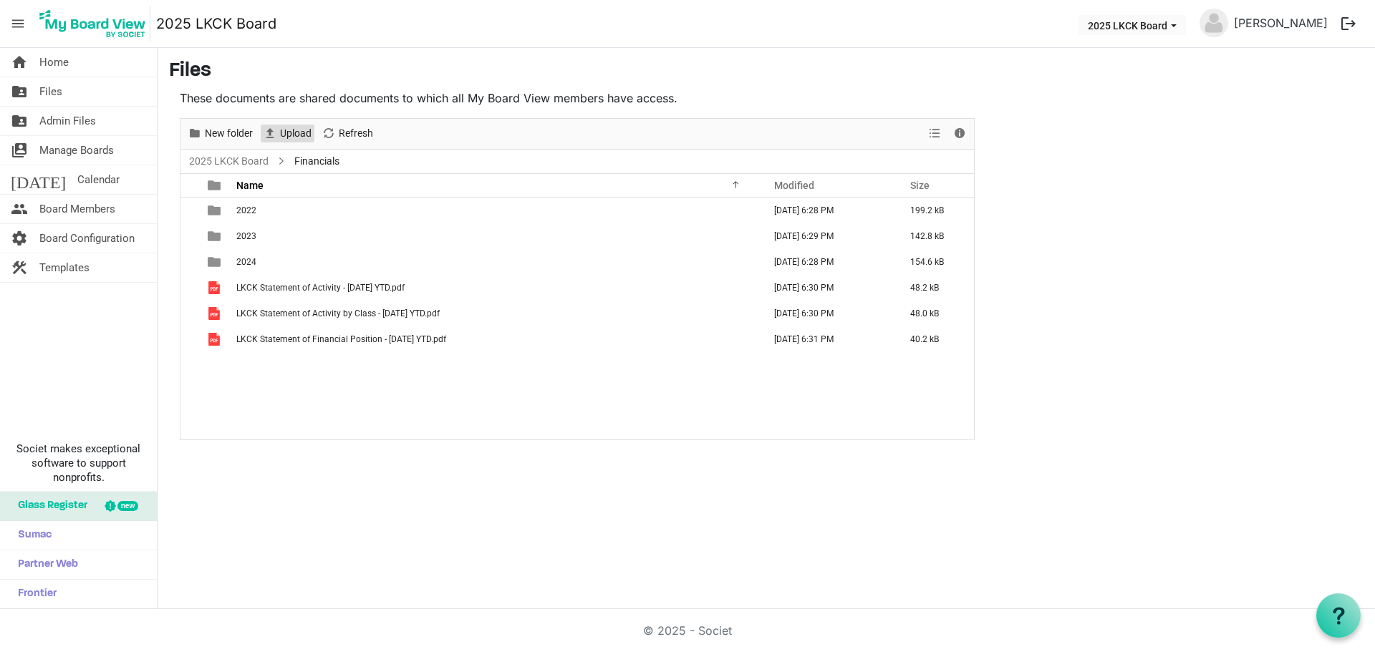
click at [298, 135] on span "Upload" at bounding box center [296, 134] width 34 height 18
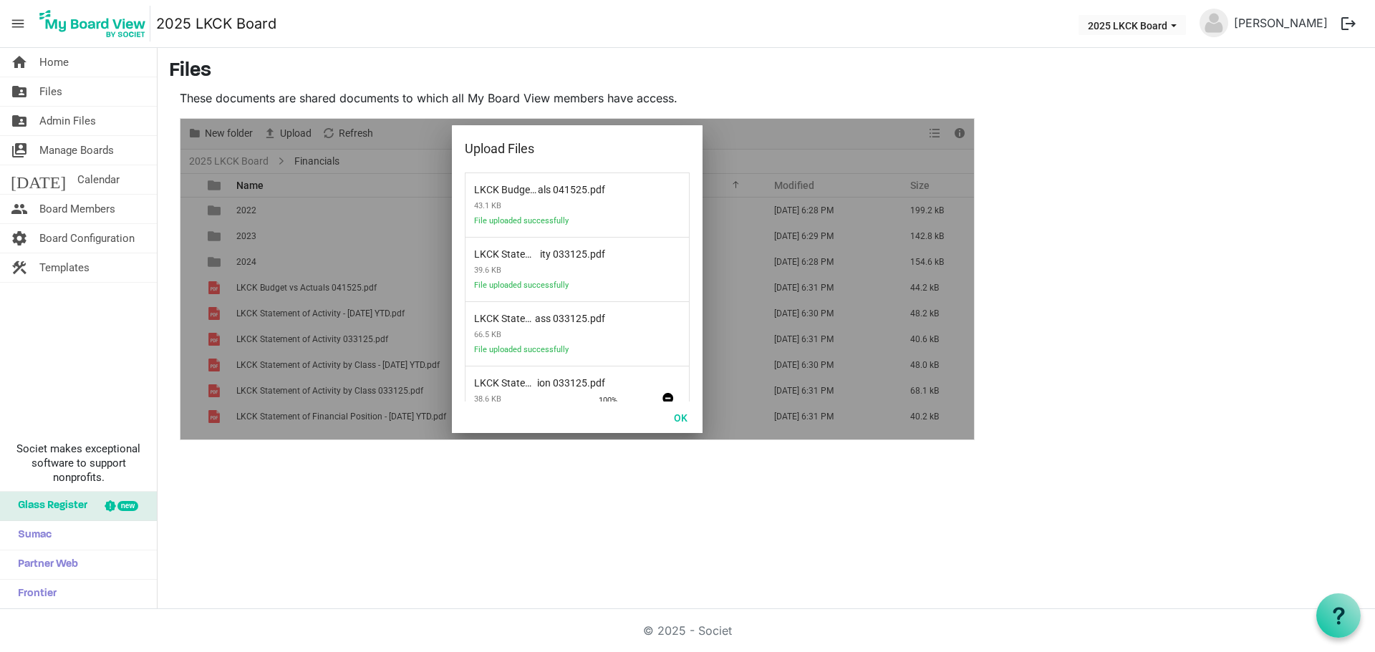
scroll to position [42, 0]
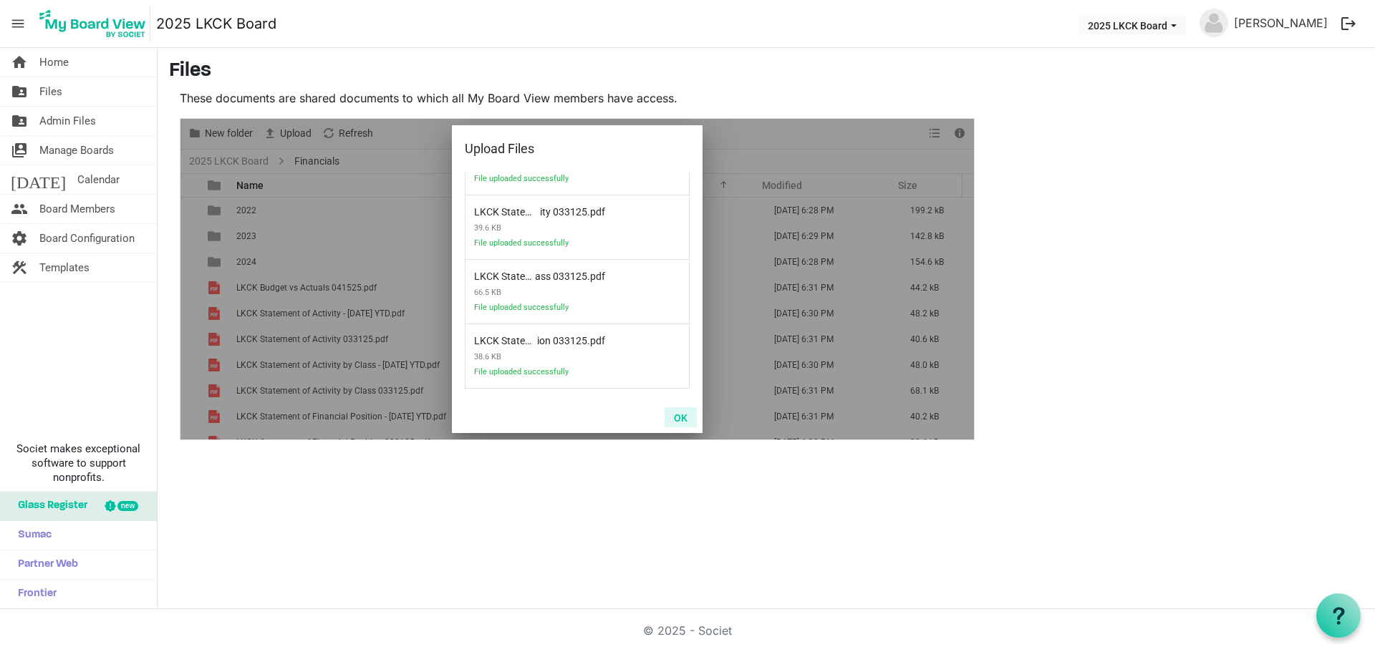
click at [682, 417] on button "OK" at bounding box center [681, 417] width 32 height 20
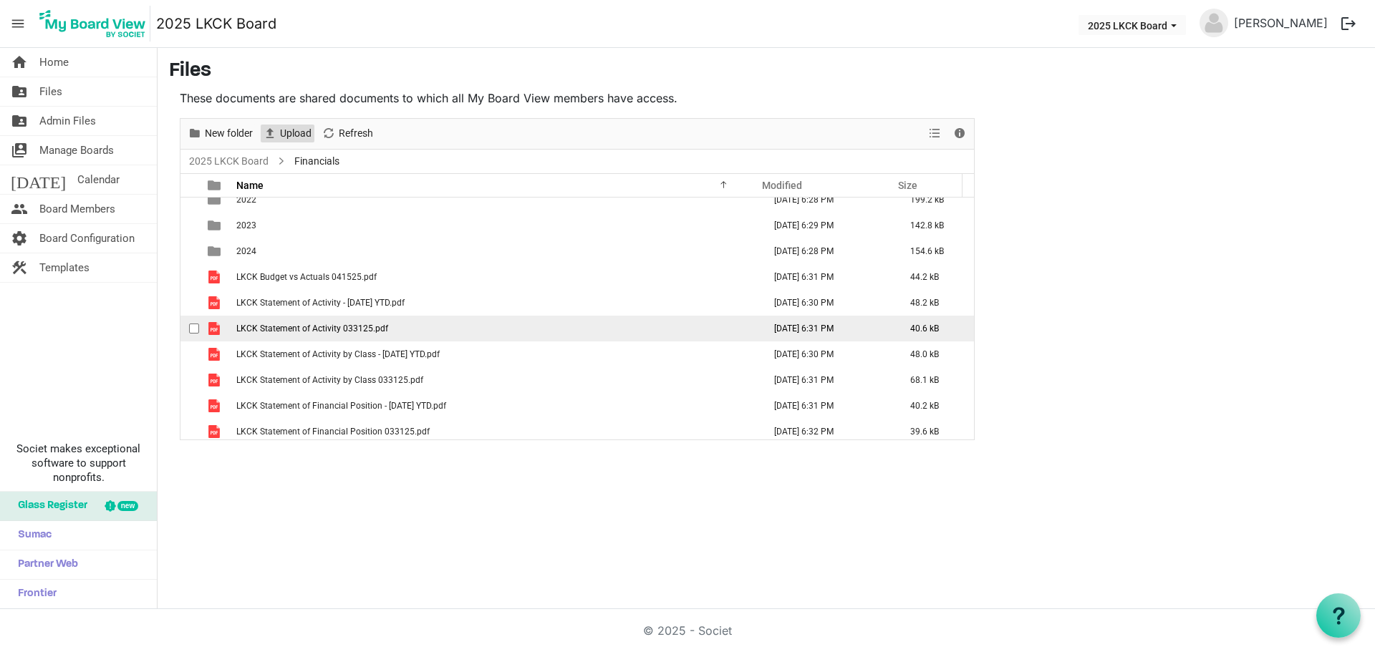
scroll to position [16, 0]
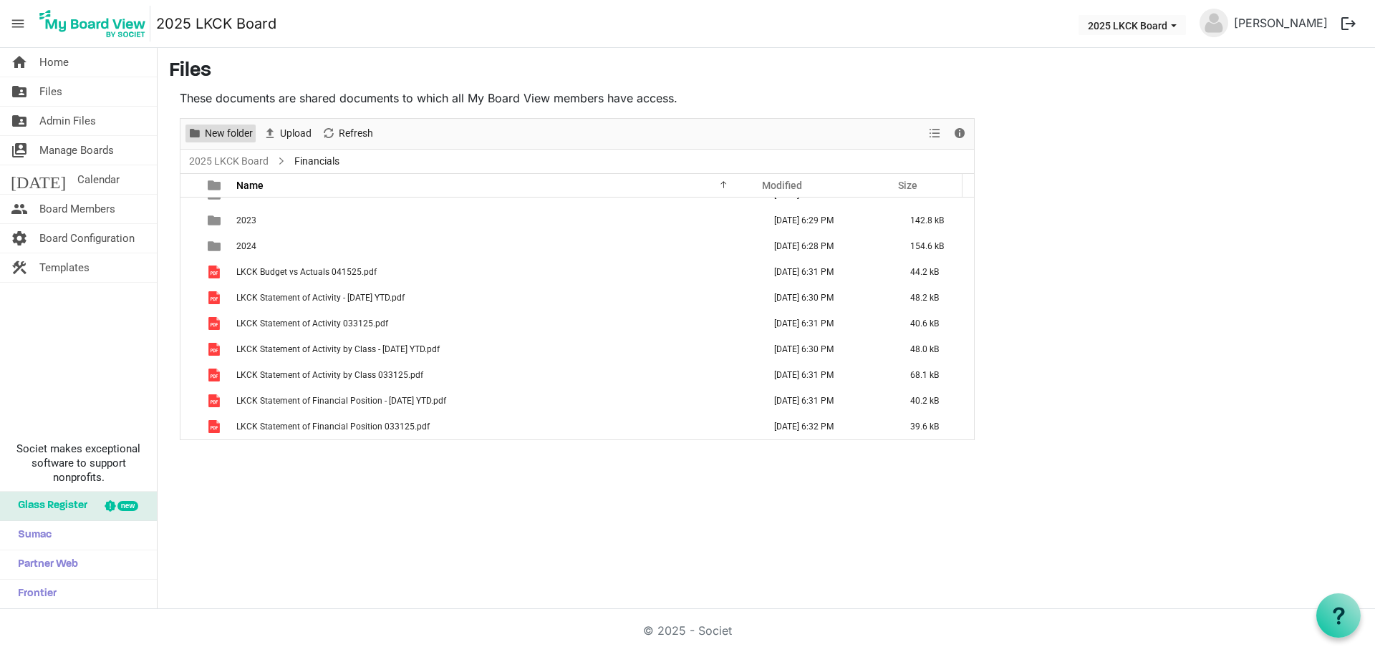
click at [253, 137] on span "New folder" at bounding box center [228, 134] width 51 height 18
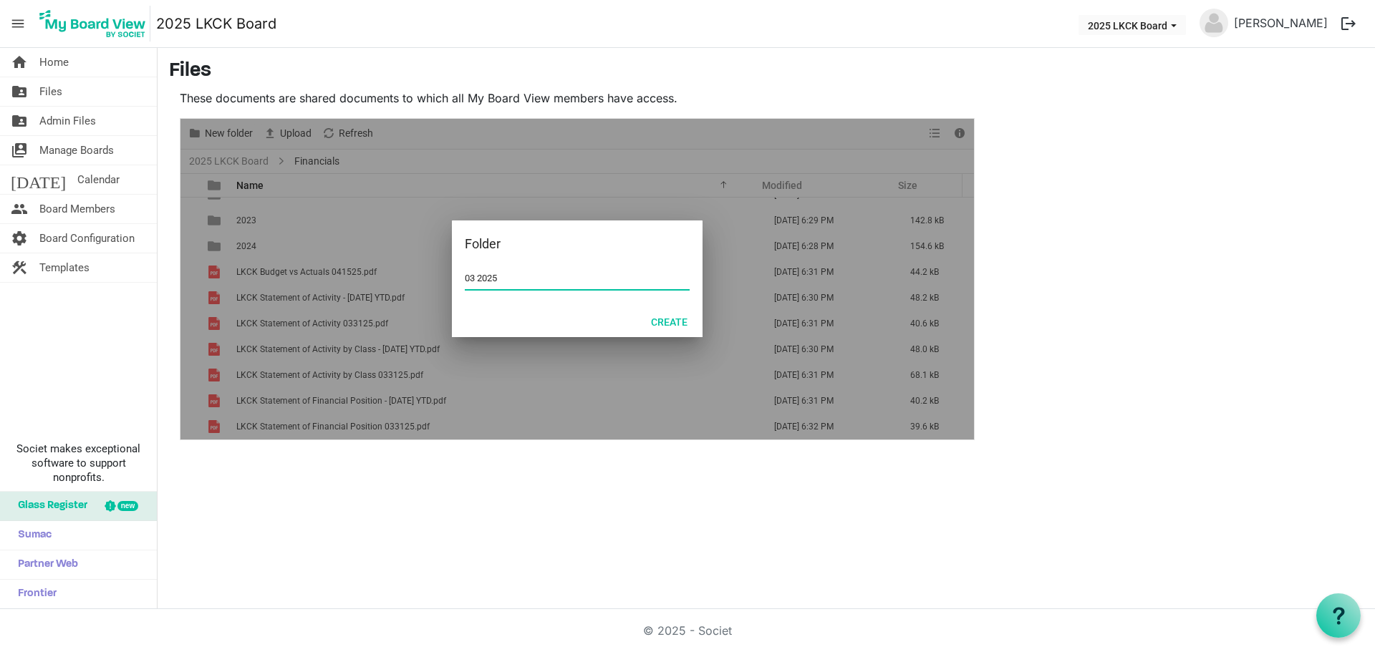
type input "03 2025"
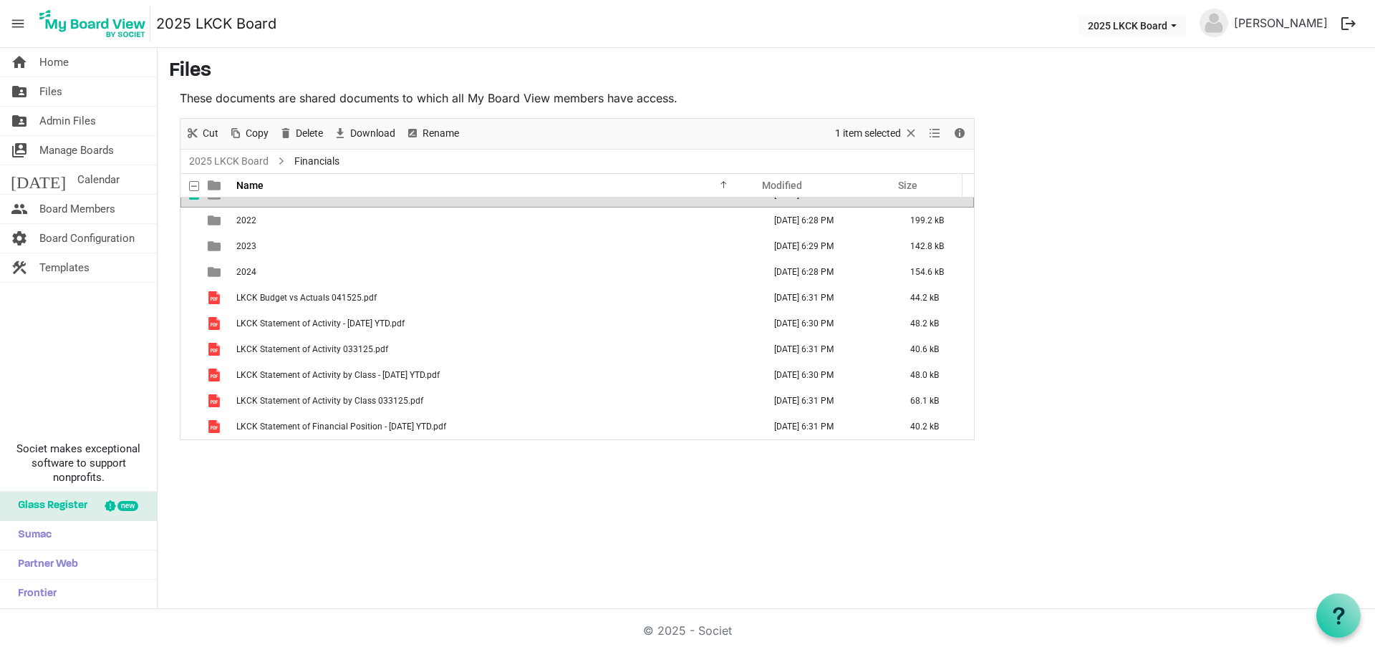
scroll to position [0, 0]
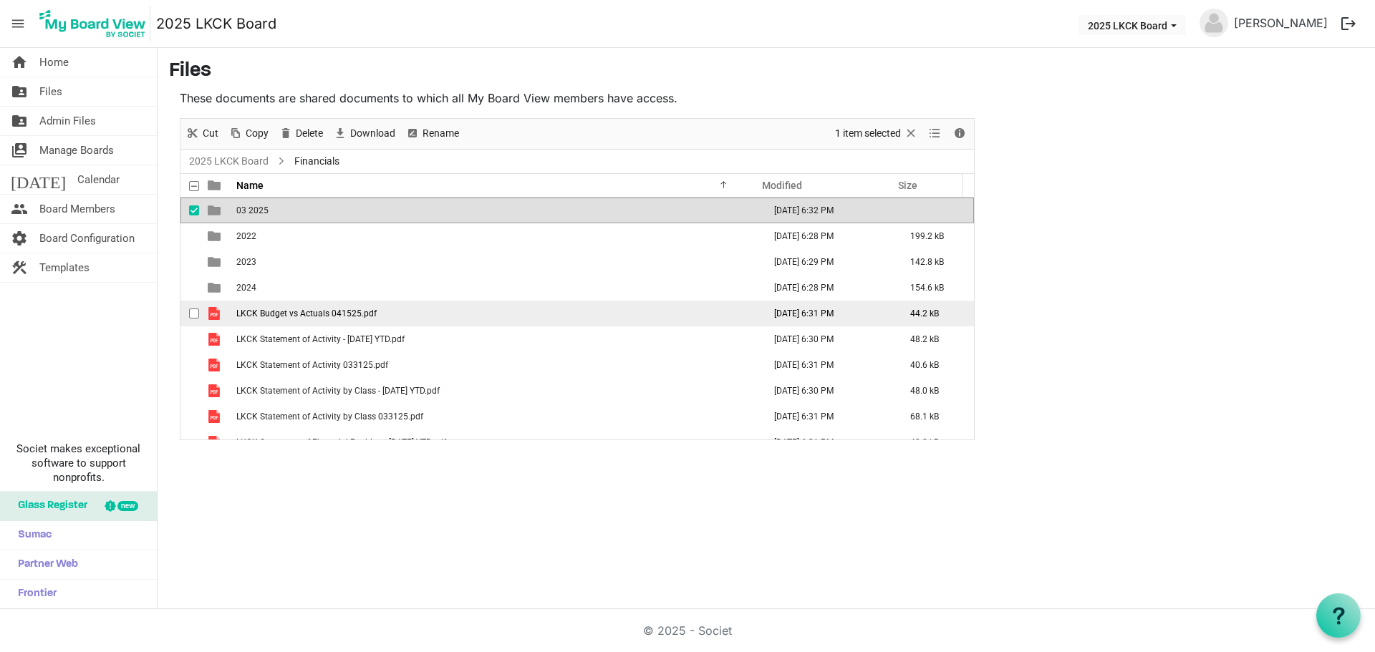
click at [333, 312] on span "LKCK Budget vs Actuals 041525.pdf" at bounding box center [306, 314] width 140 height 10
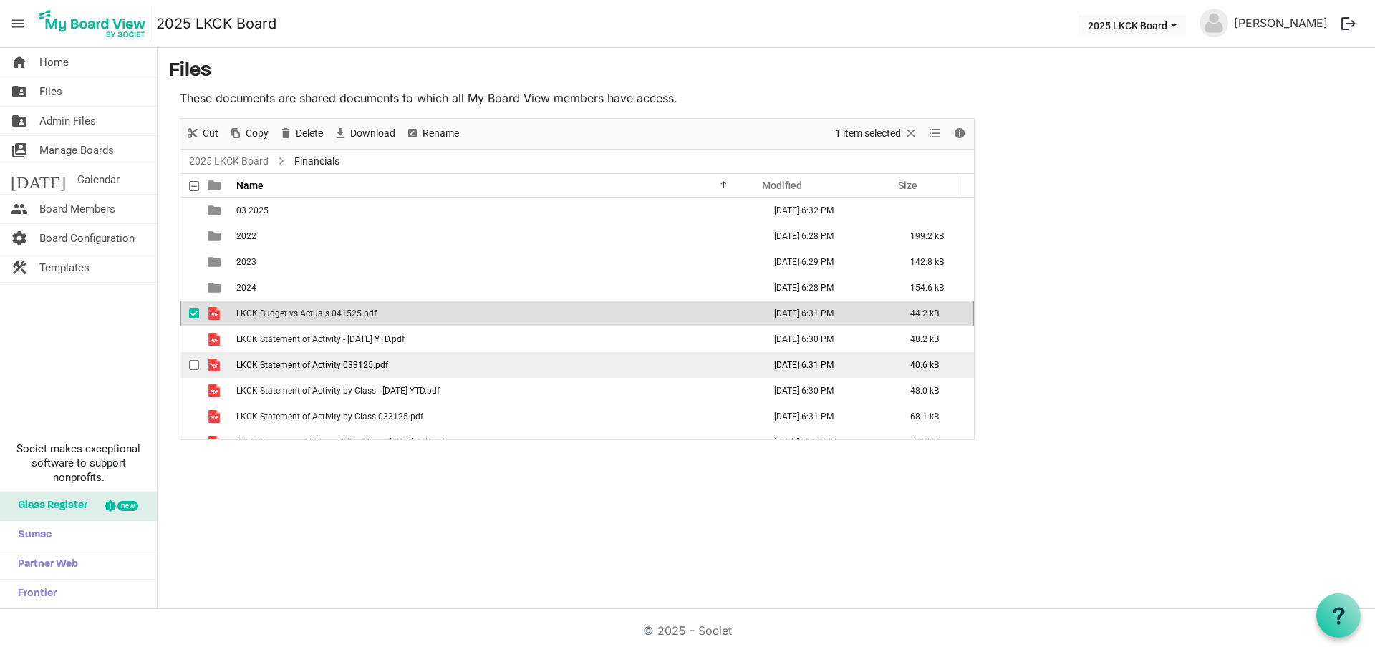
click at [389, 371] on td "LKCK Statement of Activity 033125.pdf" at bounding box center [495, 365] width 527 height 26
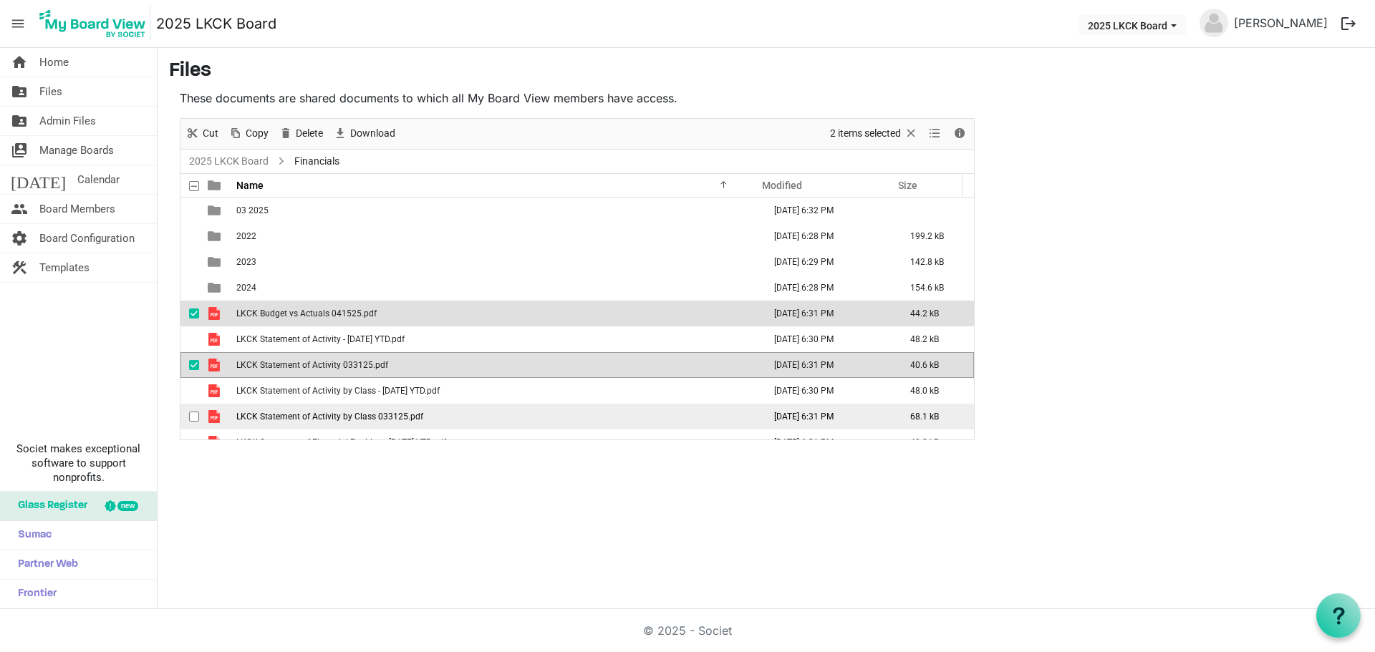
click at [402, 413] on span "LKCK Statement of Activity by Class 033125.pdf" at bounding box center [329, 417] width 187 height 10
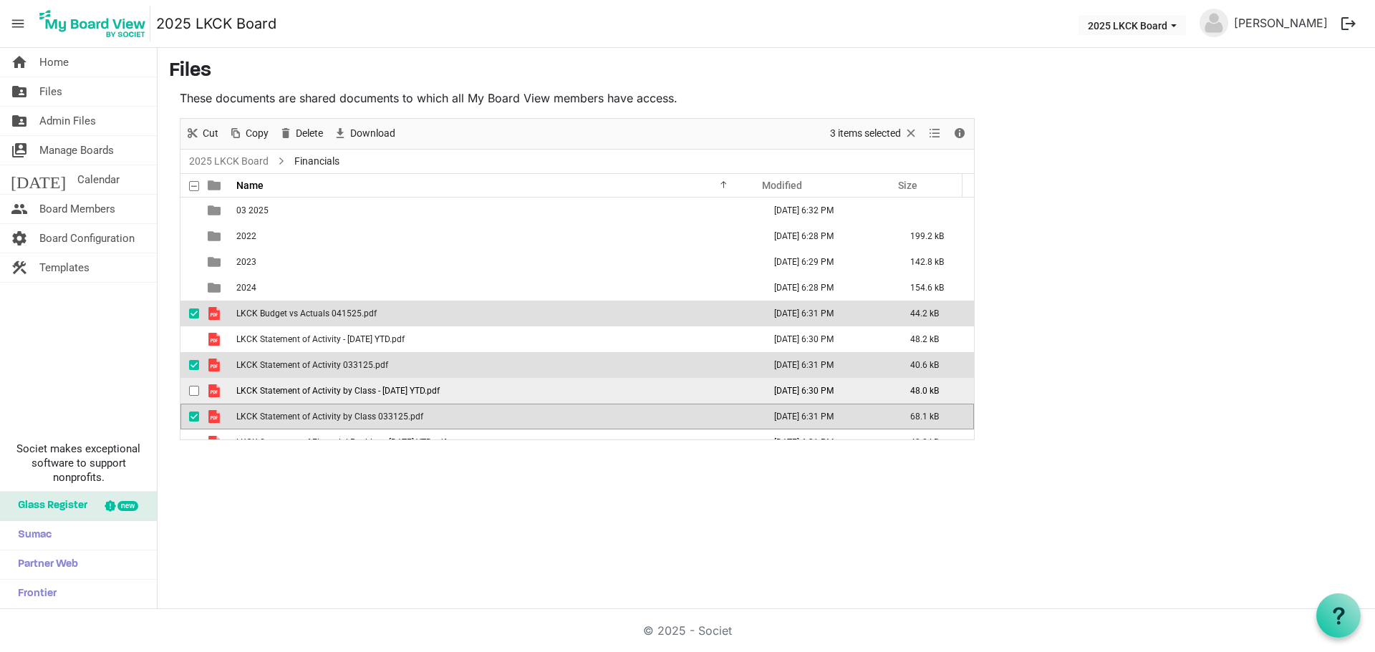
scroll to position [42, 0]
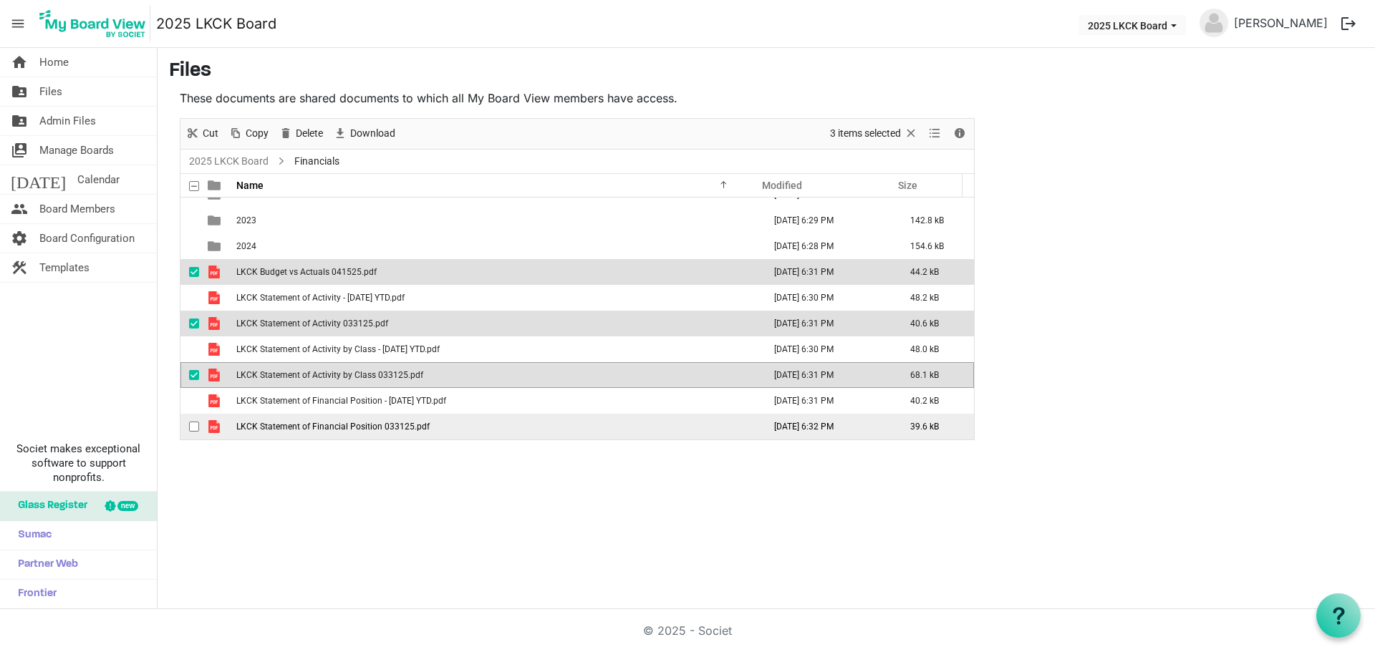
click at [437, 429] on td "LKCK Statement of Financial Position 033125.pdf" at bounding box center [495, 427] width 527 height 26
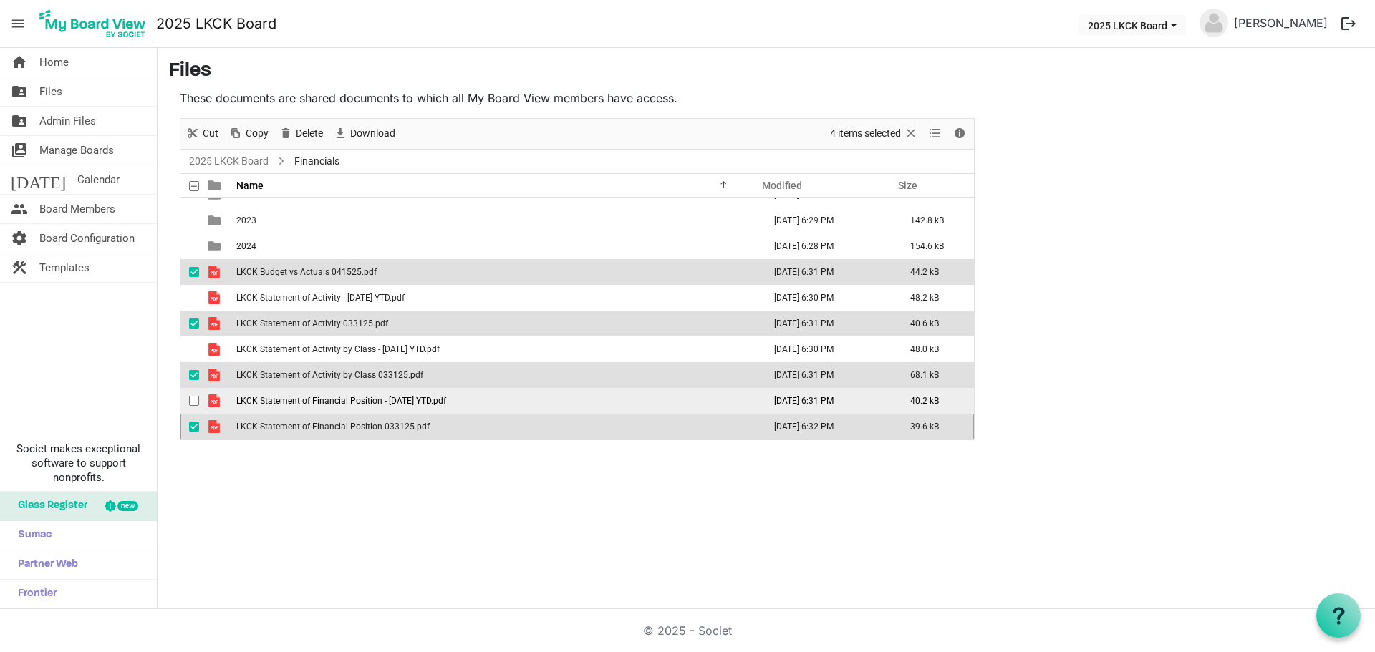
scroll to position [0, 0]
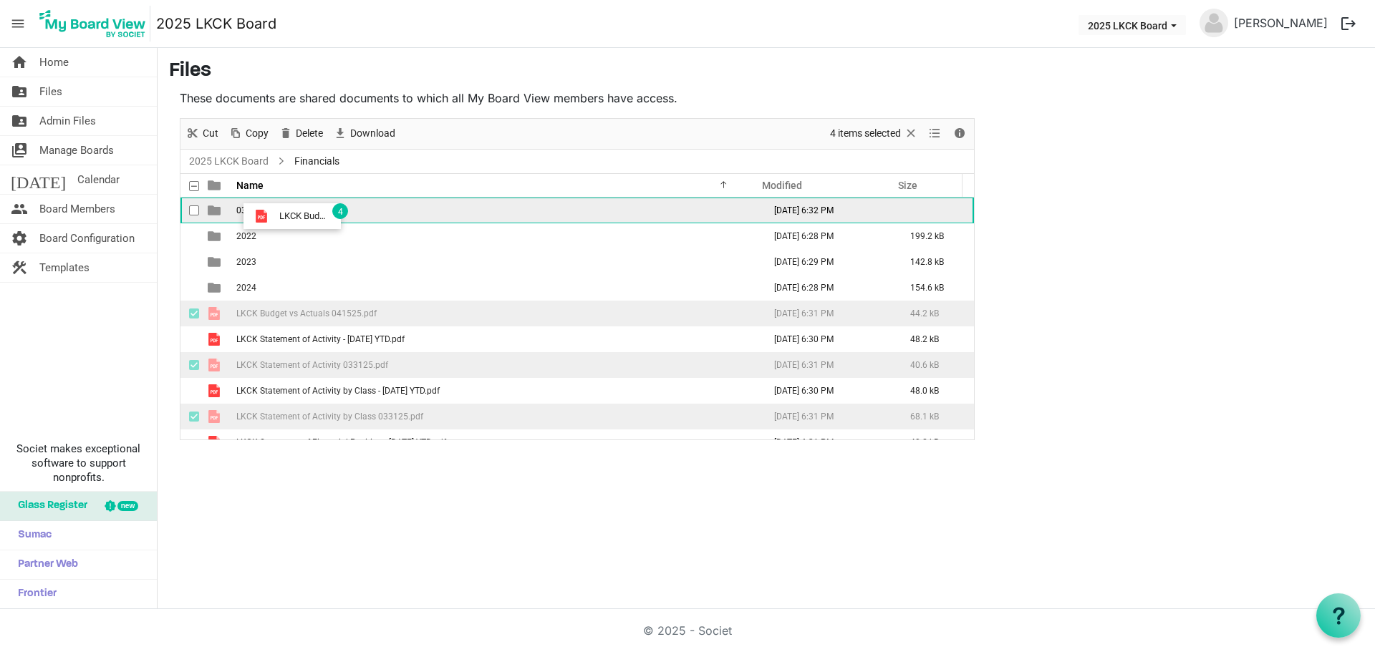
drag, startPoint x: 329, startPoint y: 314, endPoint x: 275, endPoint y: 216, distance: 111.6
click at [275, 216] on tbody "03 2025 [DATE] 6:32 PM 2022 [DATE] 6:28 PM 199.2 kB 2023 [DATE] 6:29 PM 142.8 k…" at bounding box center [576, 340] width 793 height 284
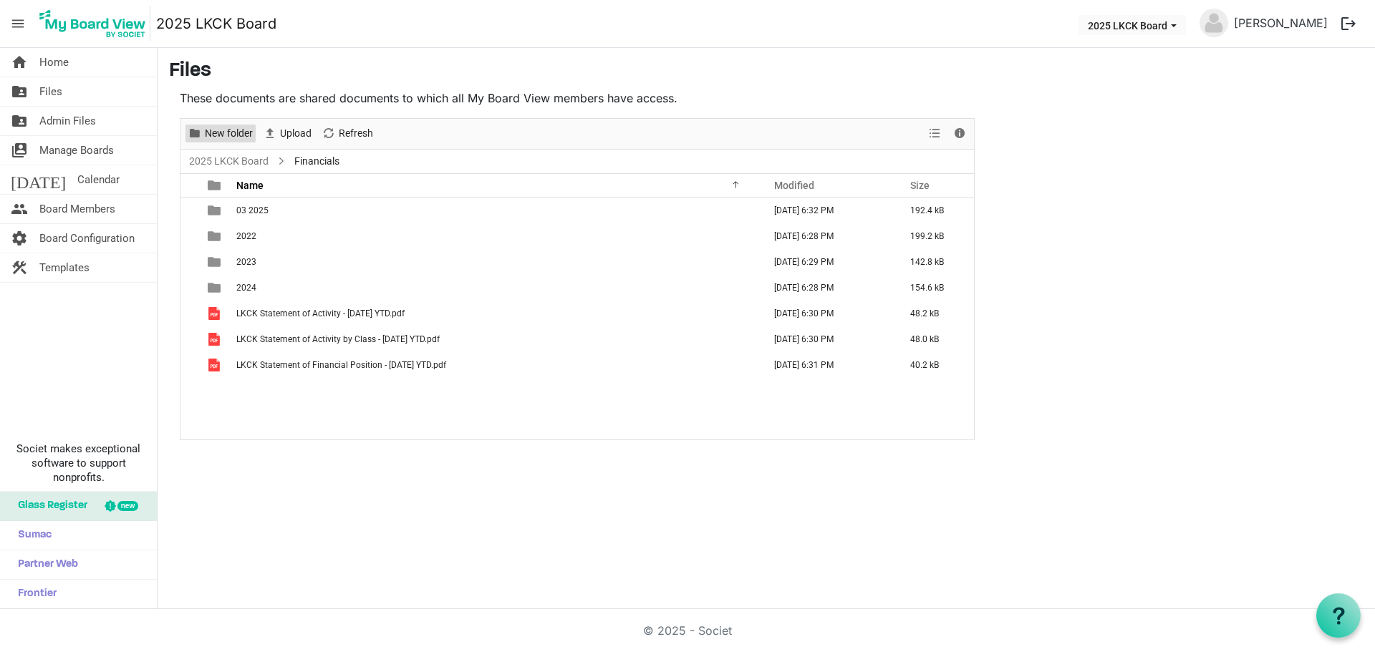
click at [243, 132] on span "New folder" at bounding box center [228, 134] width 51 height 18
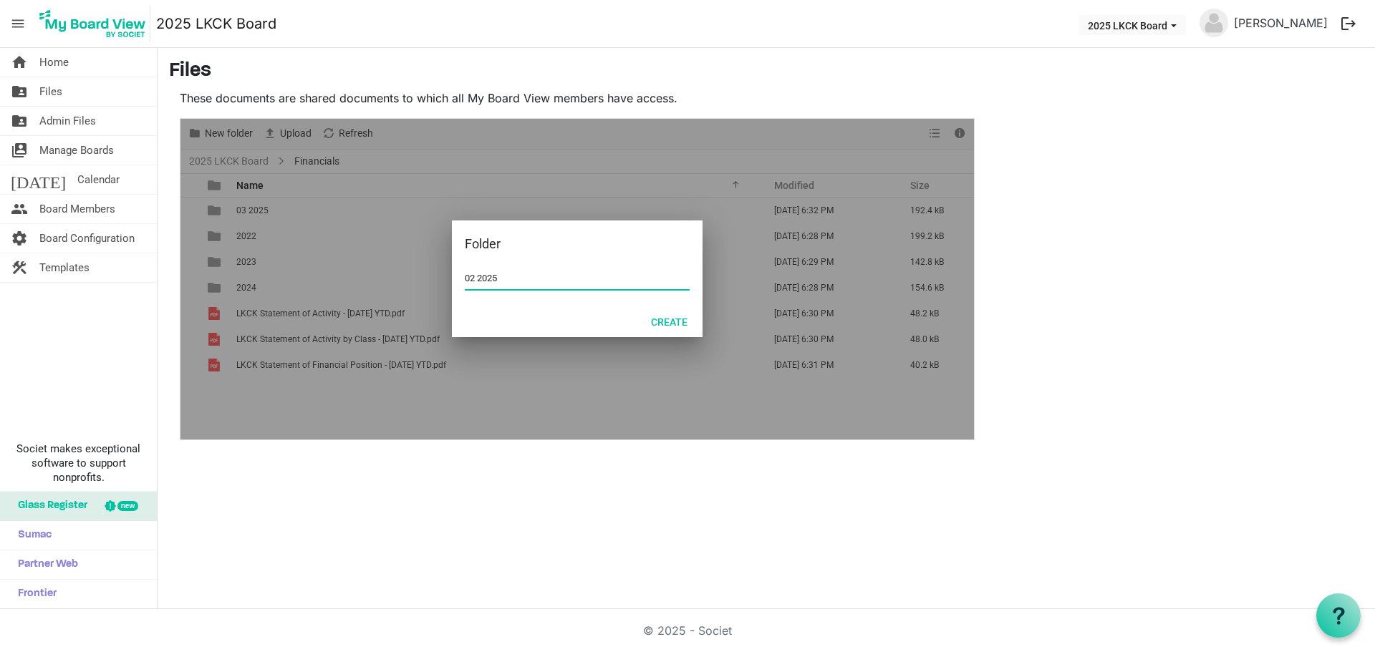
type input "02 2025"
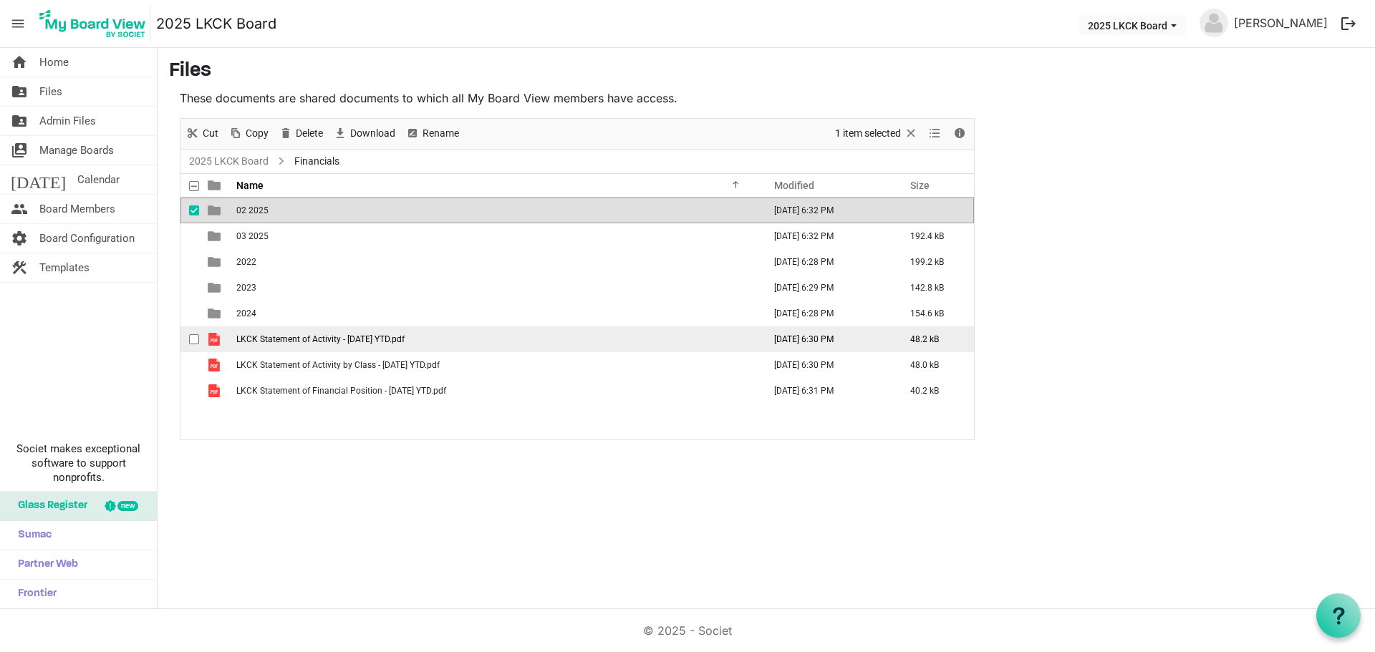
click at [315, 332] on td "LKCK Statement of Activity - [DATE] YTD.pdf" at bounding box center [495, 340] width 527 height 26
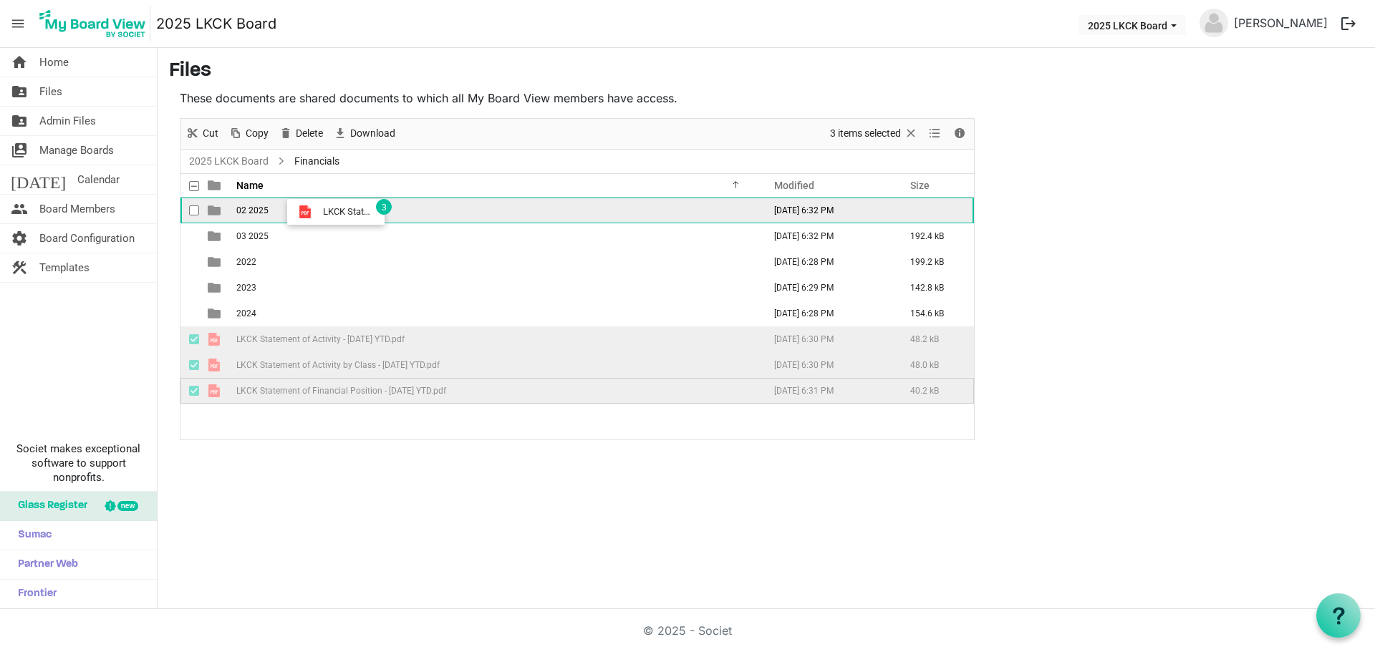
drag, startPoint x: 315, startPoint y: 332, endPoint x: 319, endPoint y: 212, distance: 119.6
click at [319, 212] on tbody "02 2025 [DATE] 6:32 PM 03 2025 [DATE] 6:32 PM 192.4 kB 2022 [DATE] 6:28 PM 199.…" at bounding box center [576, 301] width 793 height 206
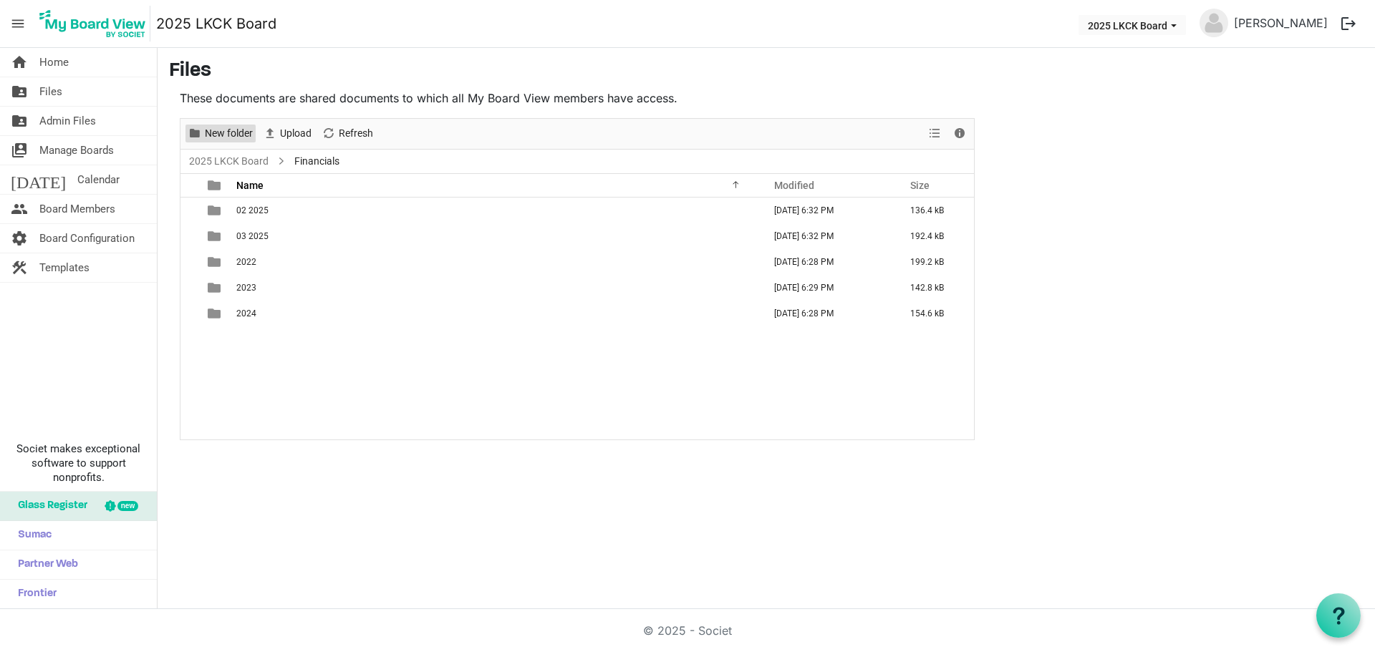
click at [238, 132] on span "New folder" at bounding box center [228, 134] width 51 height 18
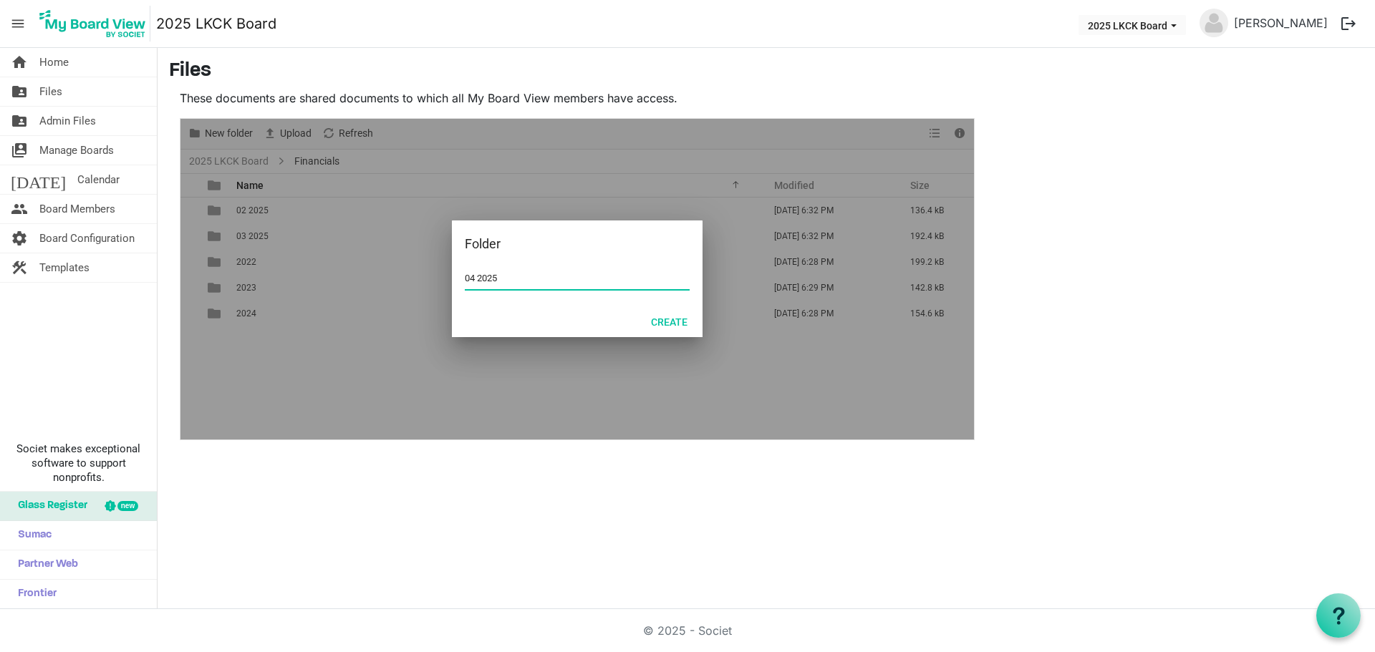
type input "04 2025"
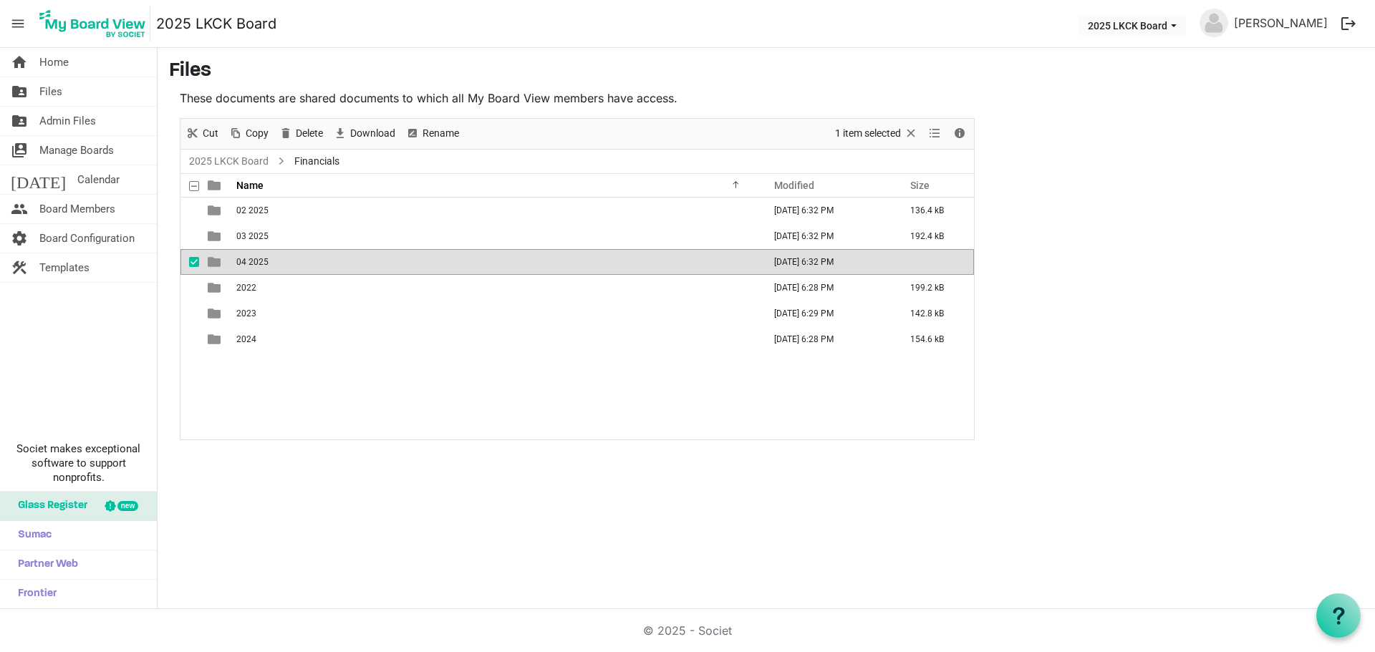
click at [339, 267] on td "04 2025" at bounding box center [495, 262] width 527 height 26
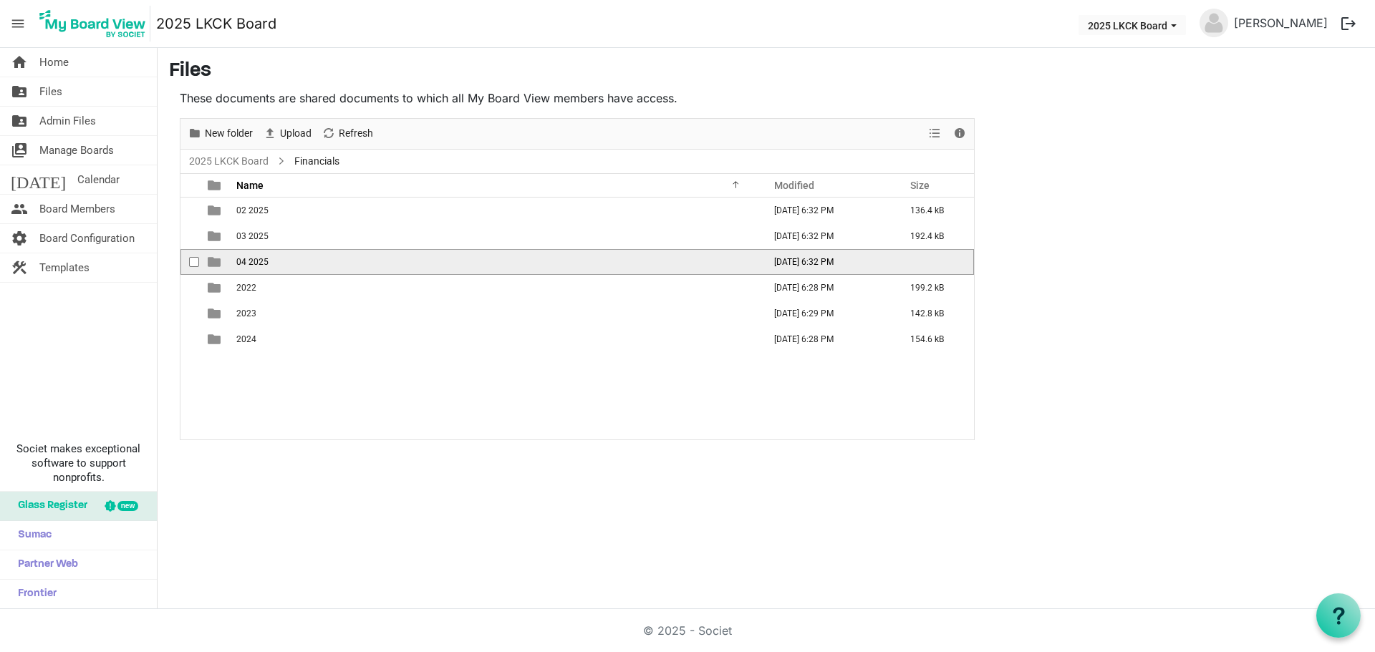
click at [339, 267] on td "04 2025" at bounding box center [495, 262] width 527 height 26
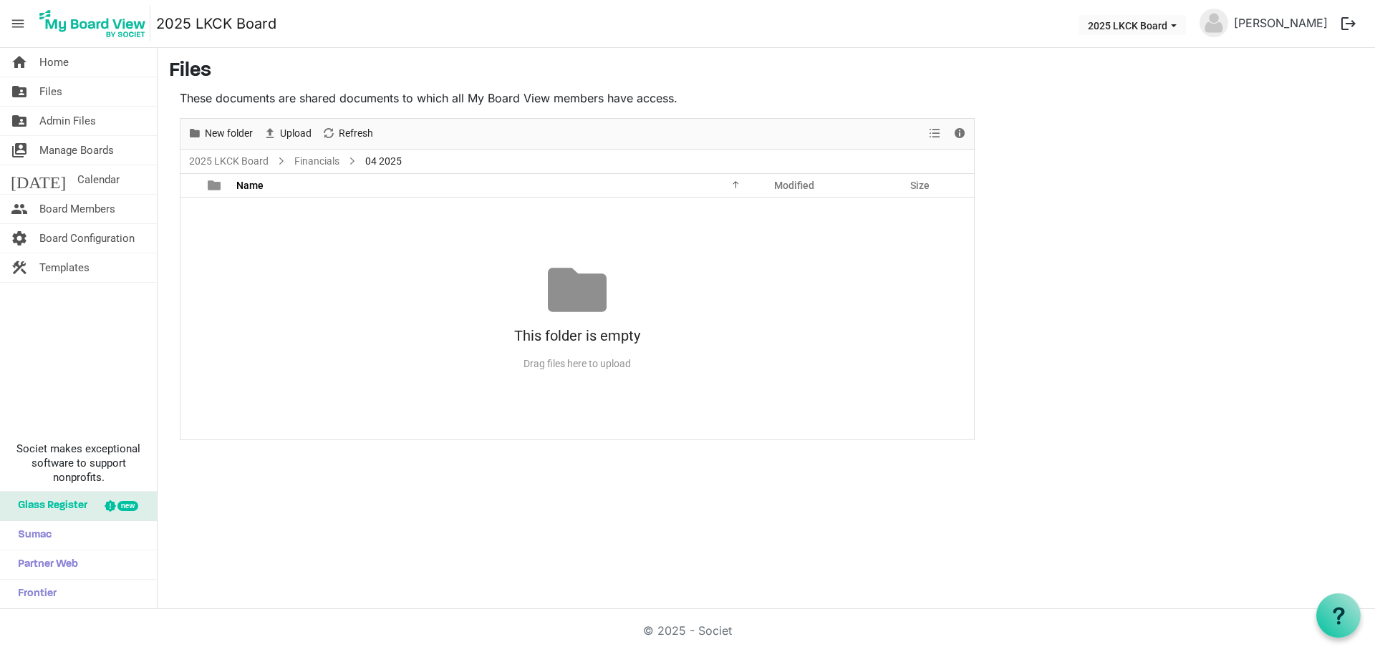
click at [303, 123] on div "Upload" at bounding box center [287, 134] width 59 height 30
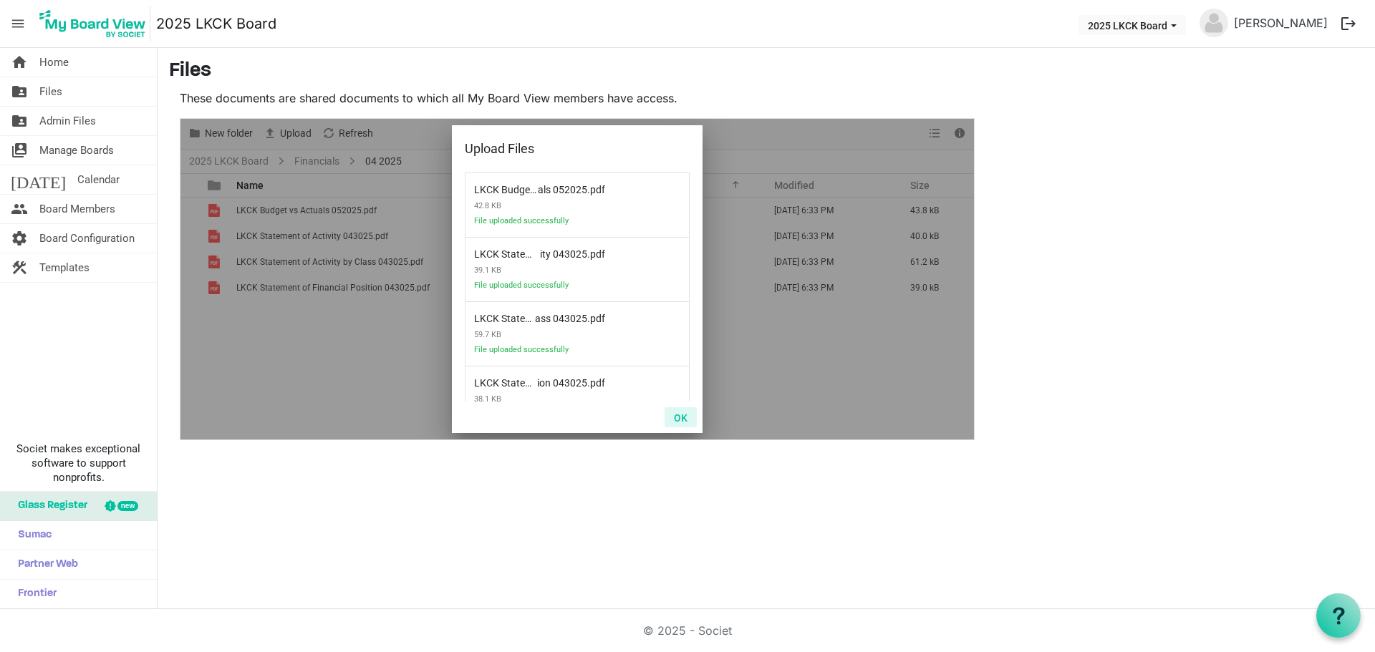
click at [681, 417] on button "OK" at bounding box center [681, 417] width 32 height 20
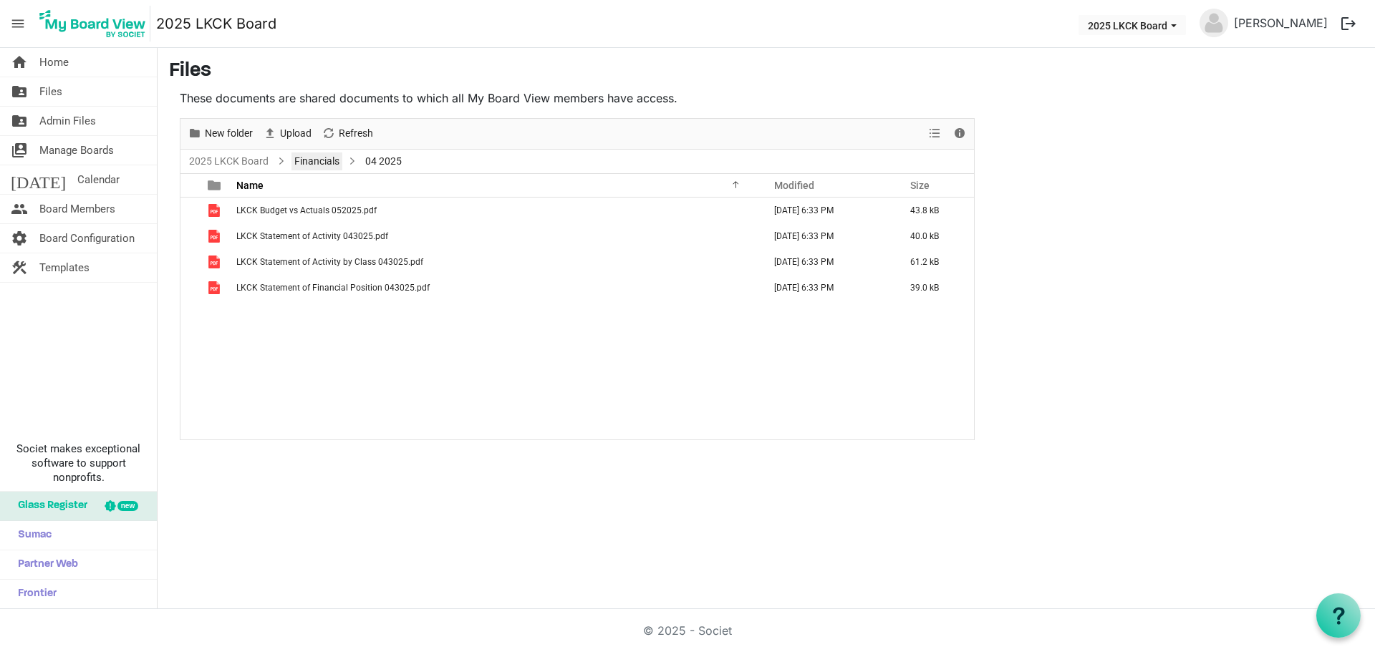
click at [304, 154] on link "Financials" at bounding box center [316, 162] width 51 height 18
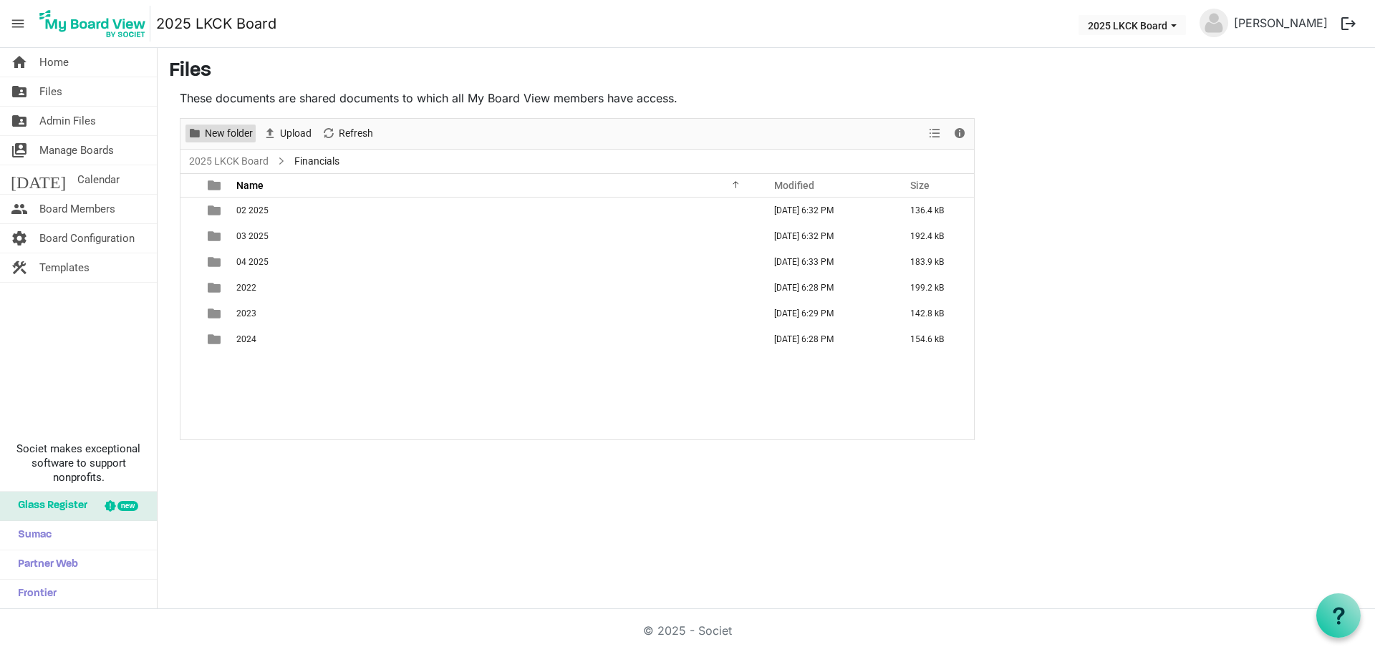
click at [211, 126] on span "New folder" at bounding box center [228, 134] width 51 height 18
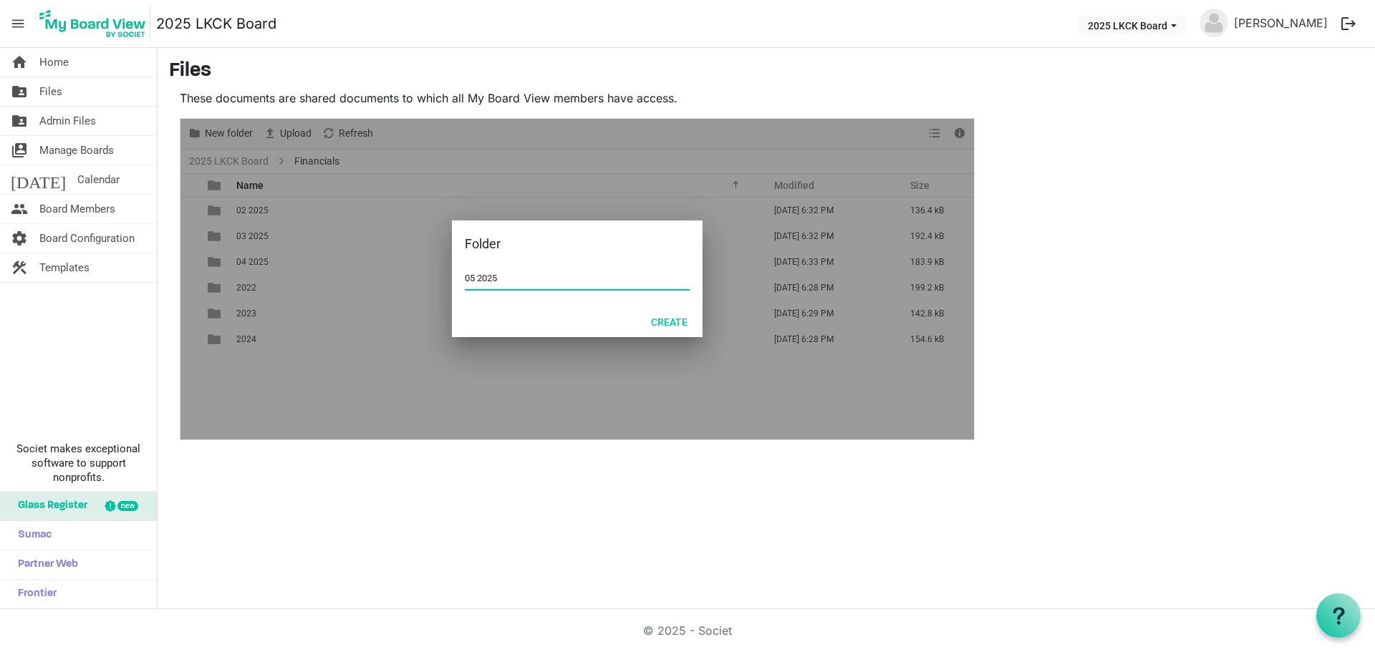
type input "05 2025"
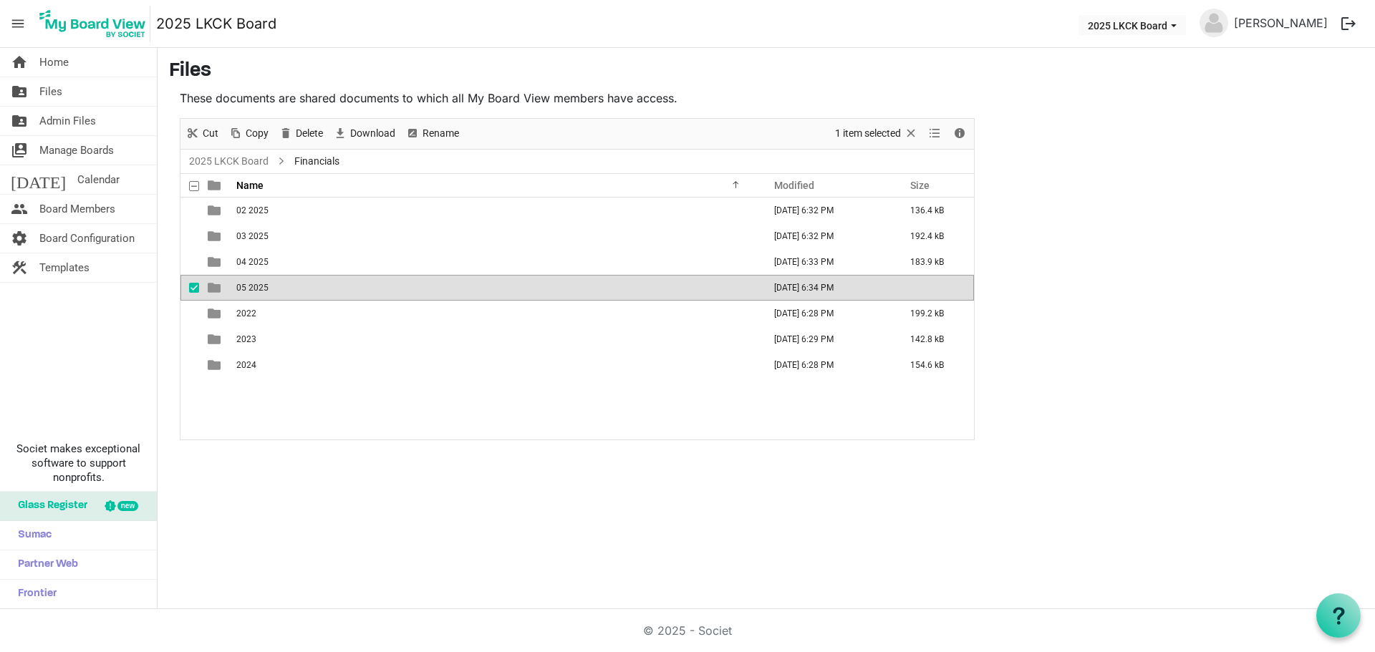
click at [347, 283] on td "05 2025" at bounding box center [495, 288] width 527 height 26
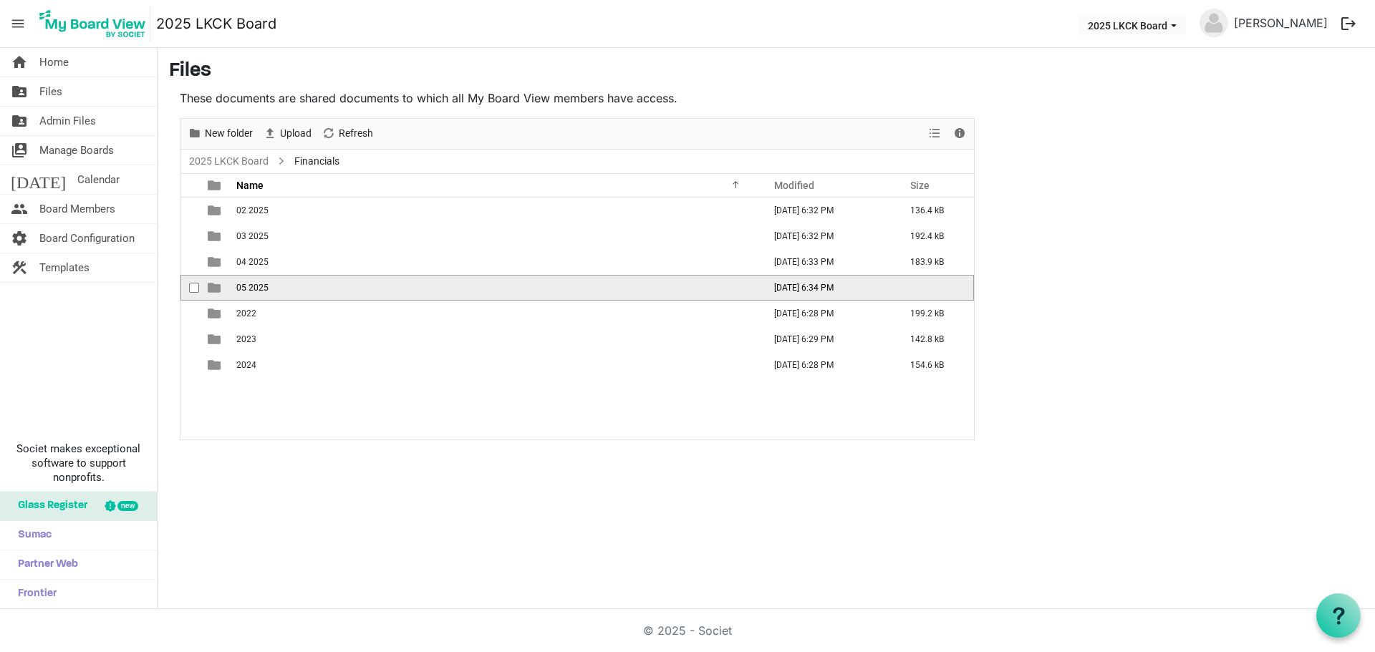
click at [347, 283] on td "05 2025" at bounding box center [495, 288] width 527 height 26
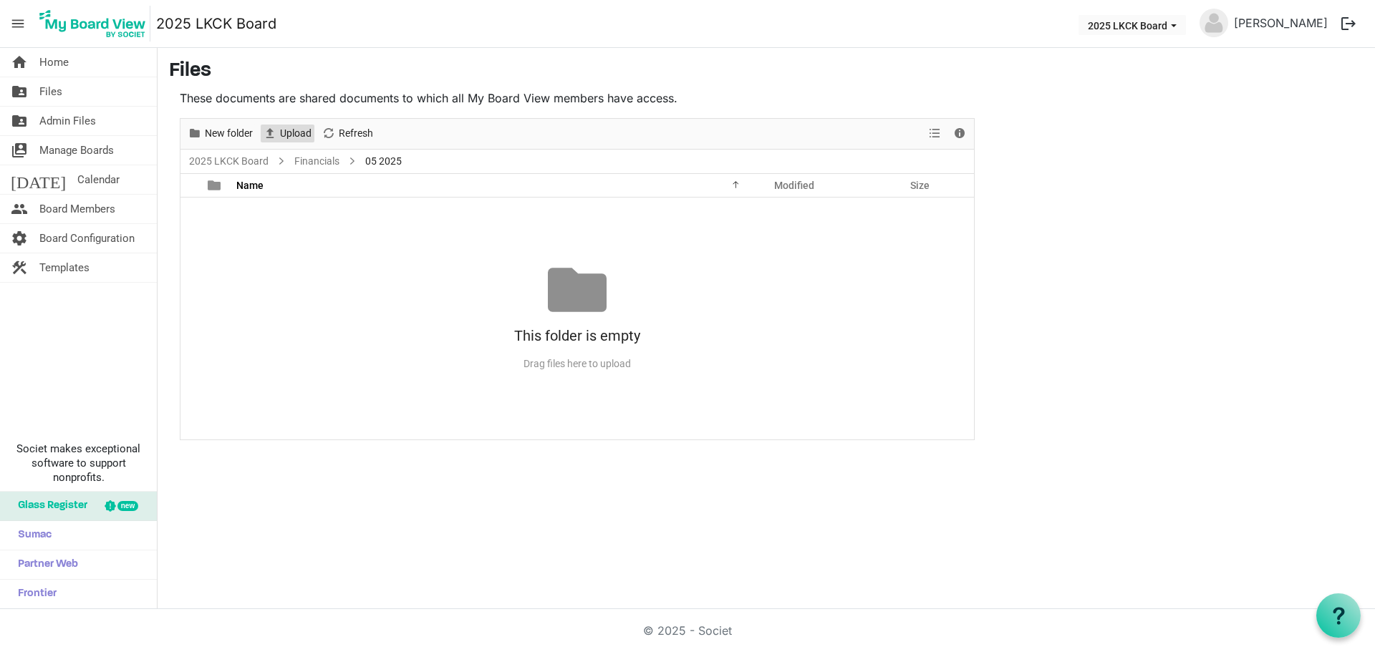
click at [291, 137] on span "Upload" at bounding box center [296, 134] width 34 height 18
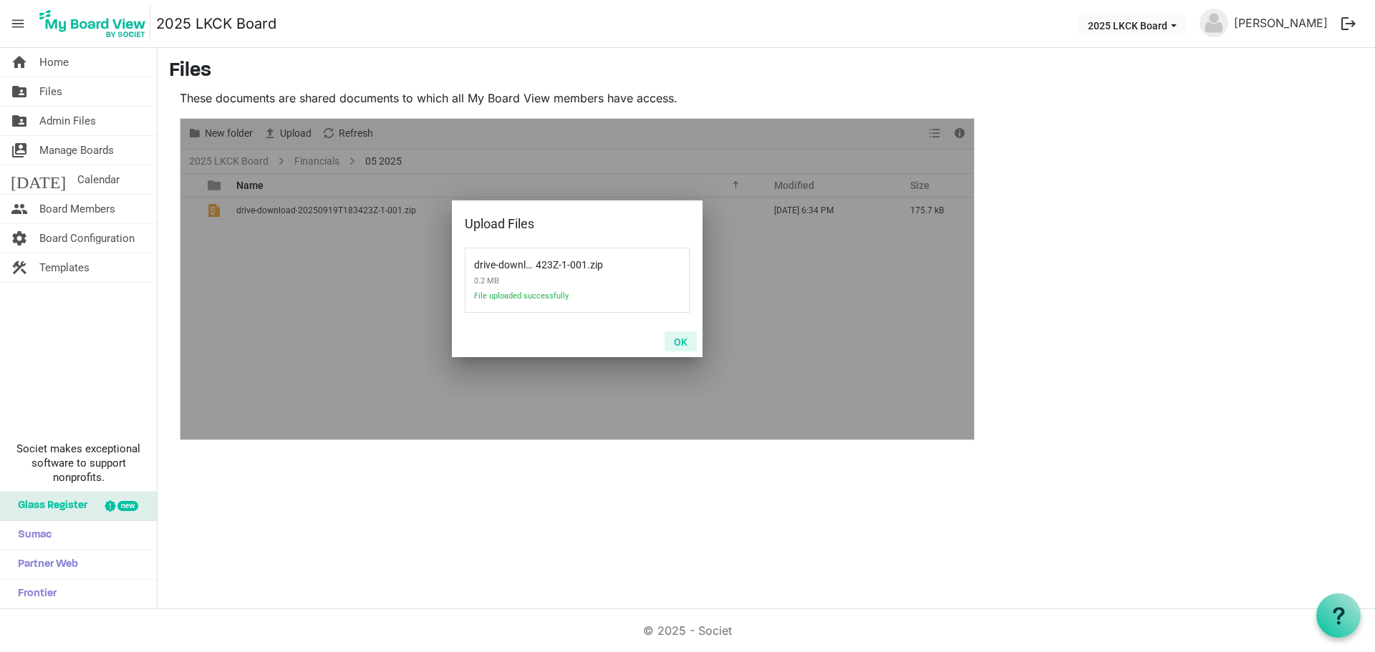
click at [681, 339] on button "OK" at bounding box center [681, 342] width 32 height 20
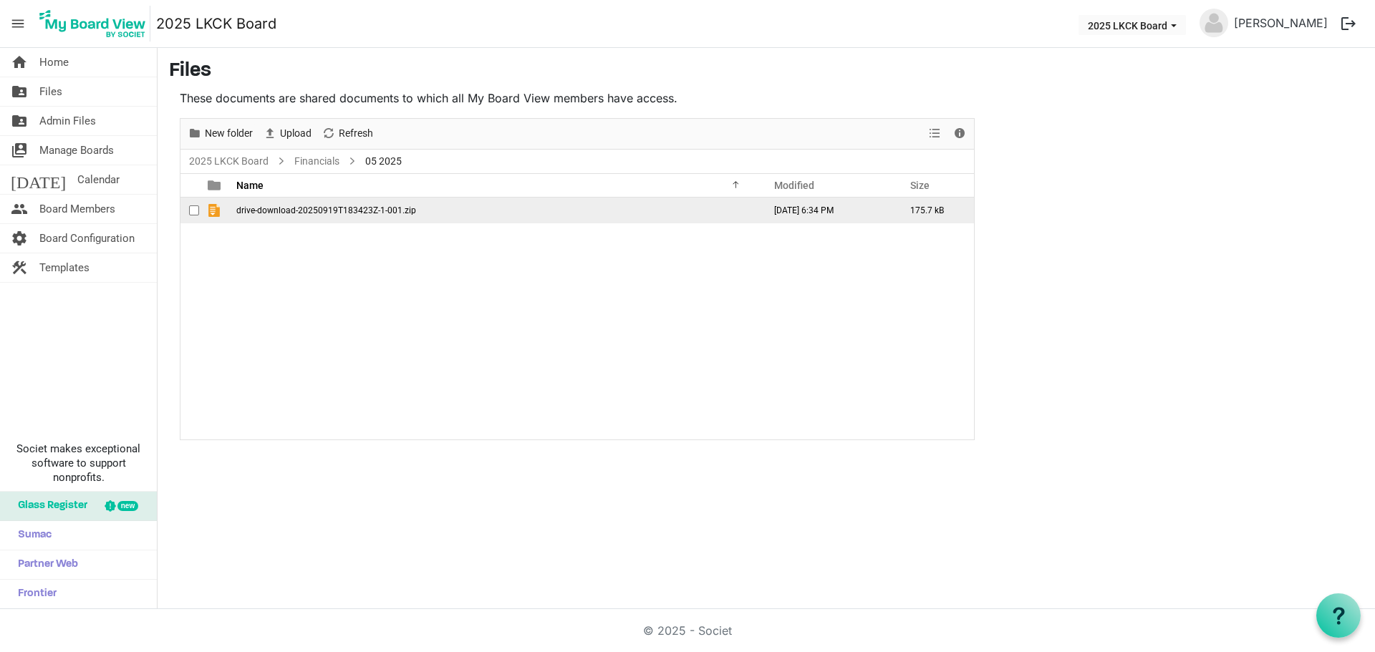
click at [266, 213] on span "drive-download-20250919T183423Z-1-001.zip" at bounding box center [326, 211] width 180 height 10
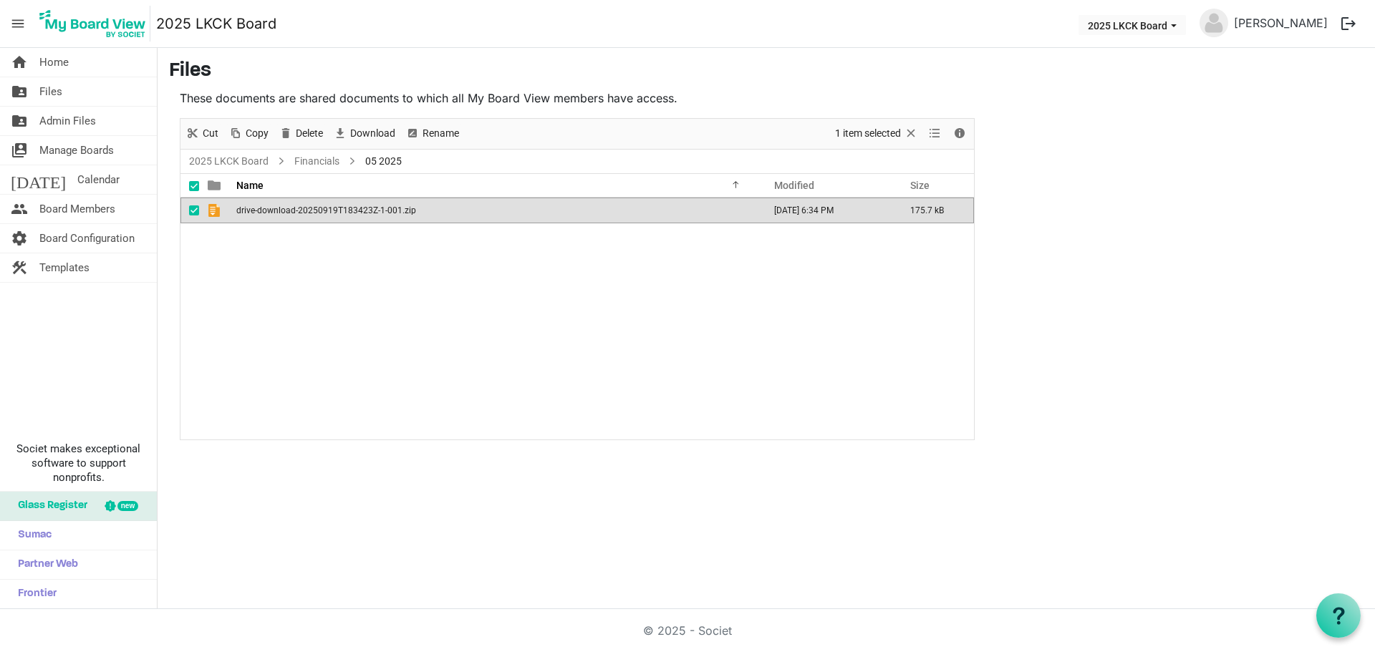
click at [266, 213] on span "drive-download-20250919T183423Z-1-001.zip" at bounding box center [326, 211] width 180 height 10
click at [459, 212] on td "drive-download-20250919T183423Z-1-001.zip" at bounding box center [495, 211] width 527 height 26
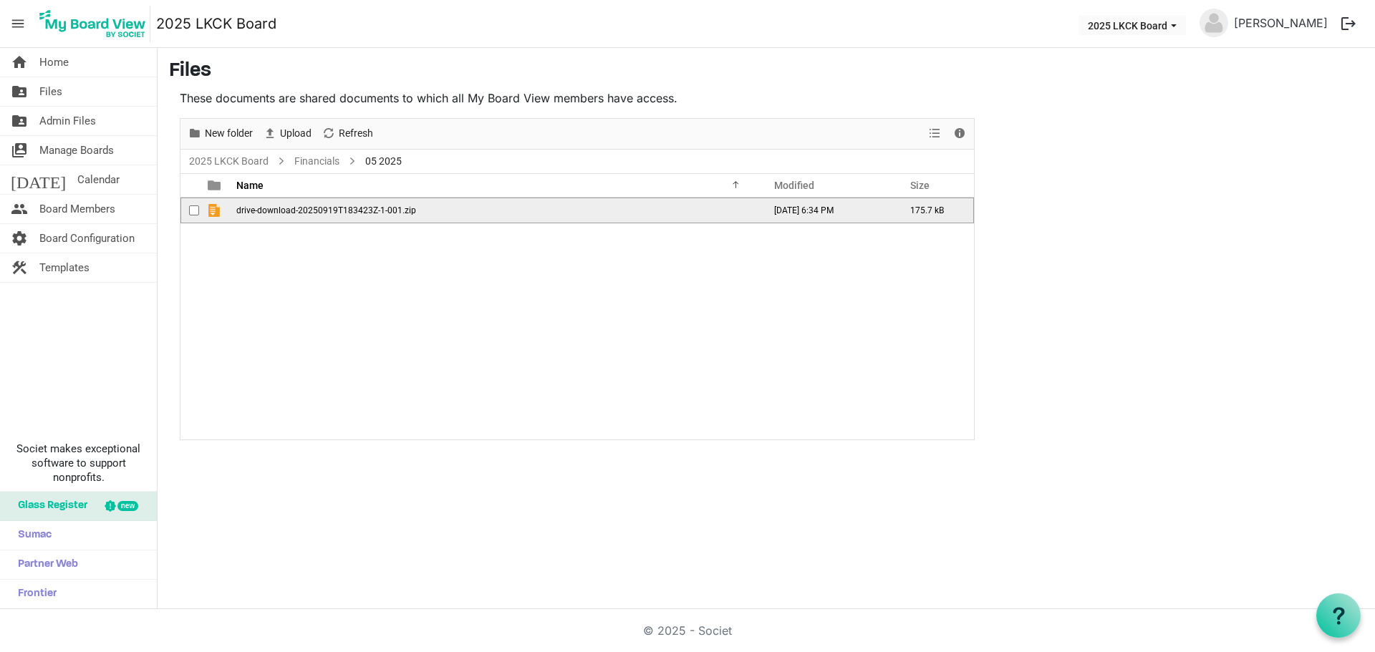
click at [459, 212] on td "drive-download-20250919T183423Z-1-001.zip" at bounding box center [495, 211] width 527 height 26
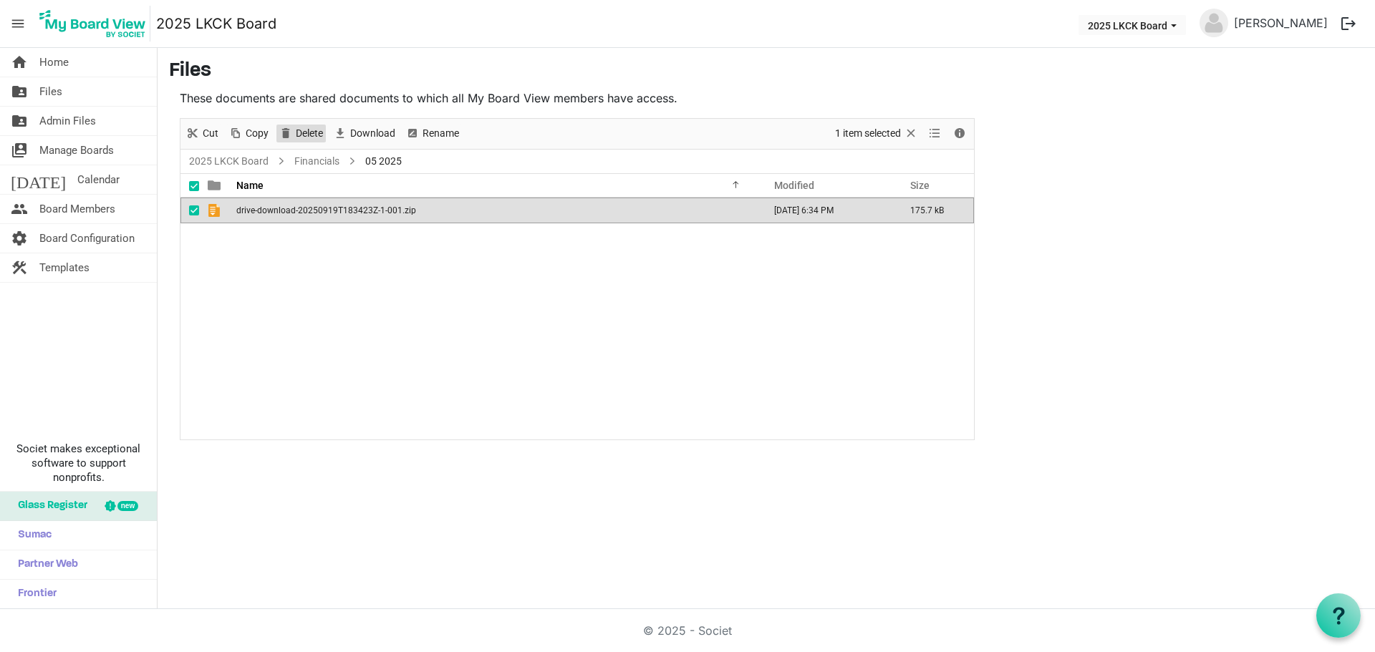
click at [301, 130] on span "Delete" at bounding box center [309, 134] width 30 height 18
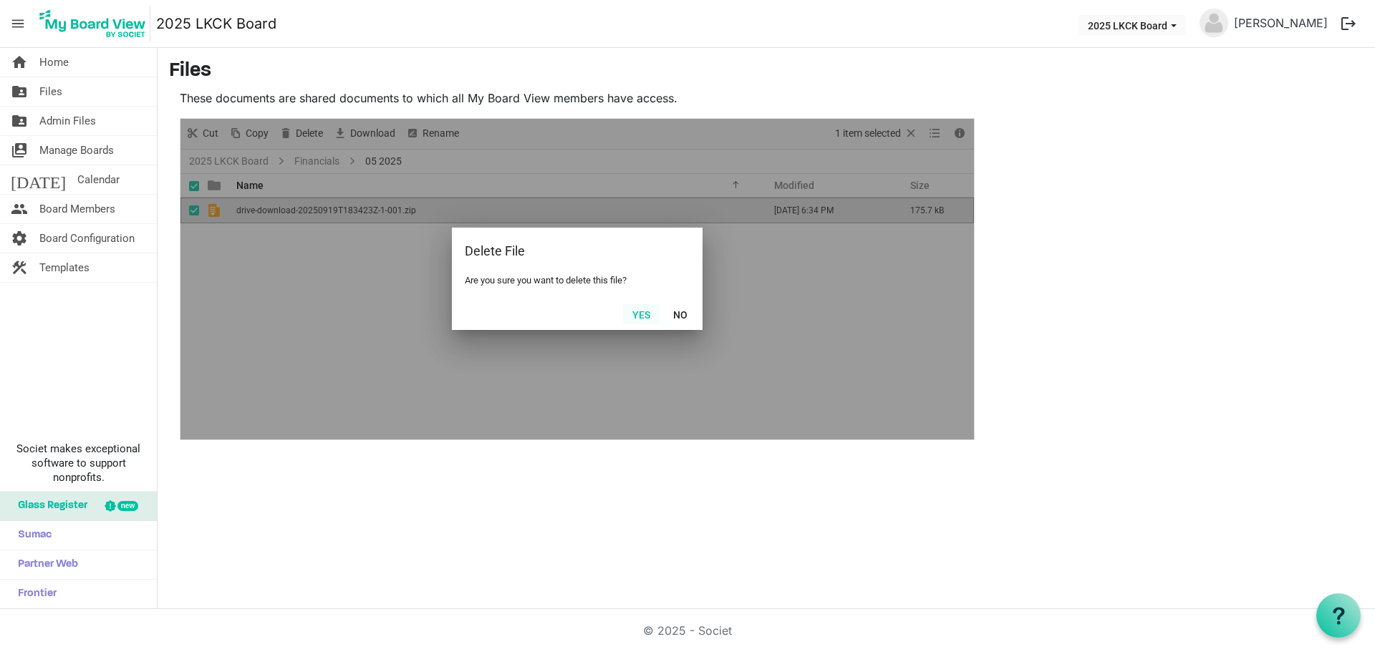
click at [642, 317] on button "Yes" at bounding box center [641, 314] width 37 height 20
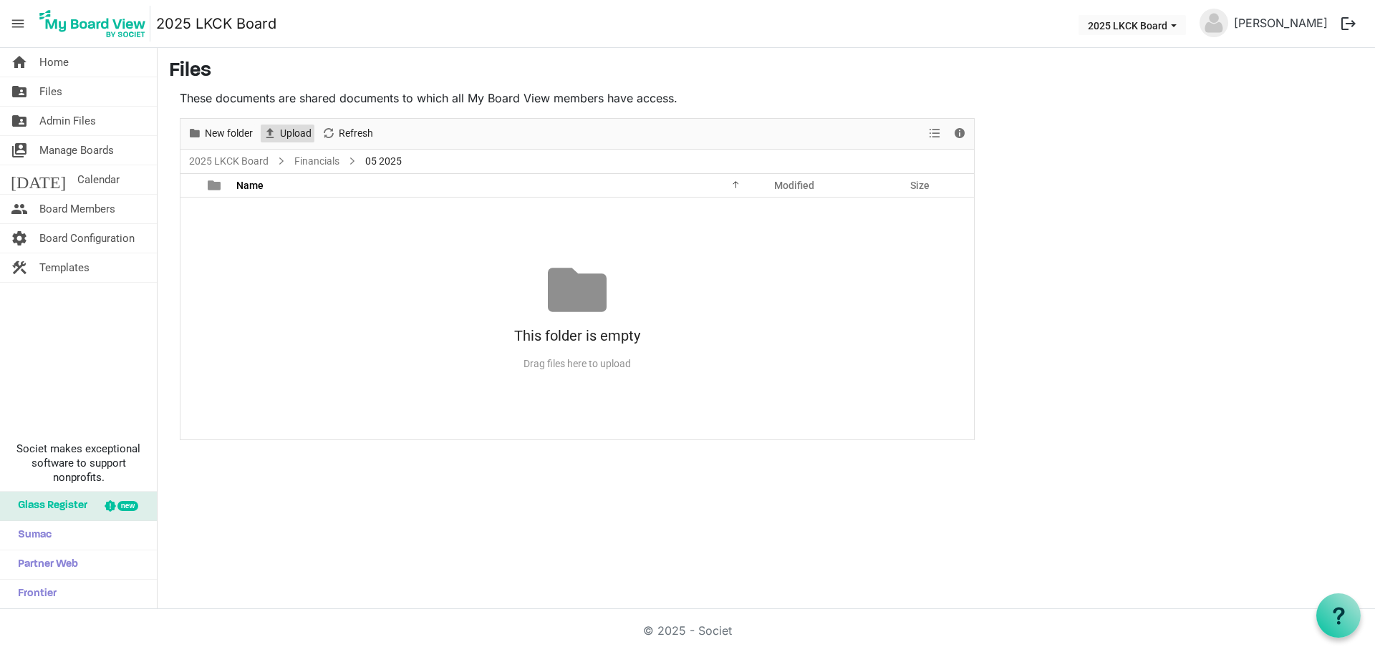
click at [290, 137] on span "Upload" at bounding box center [296, 134] width 34 height 18
click at [293, 139] on span "Upload" at bounding box center [296, 134] width 34 height 18
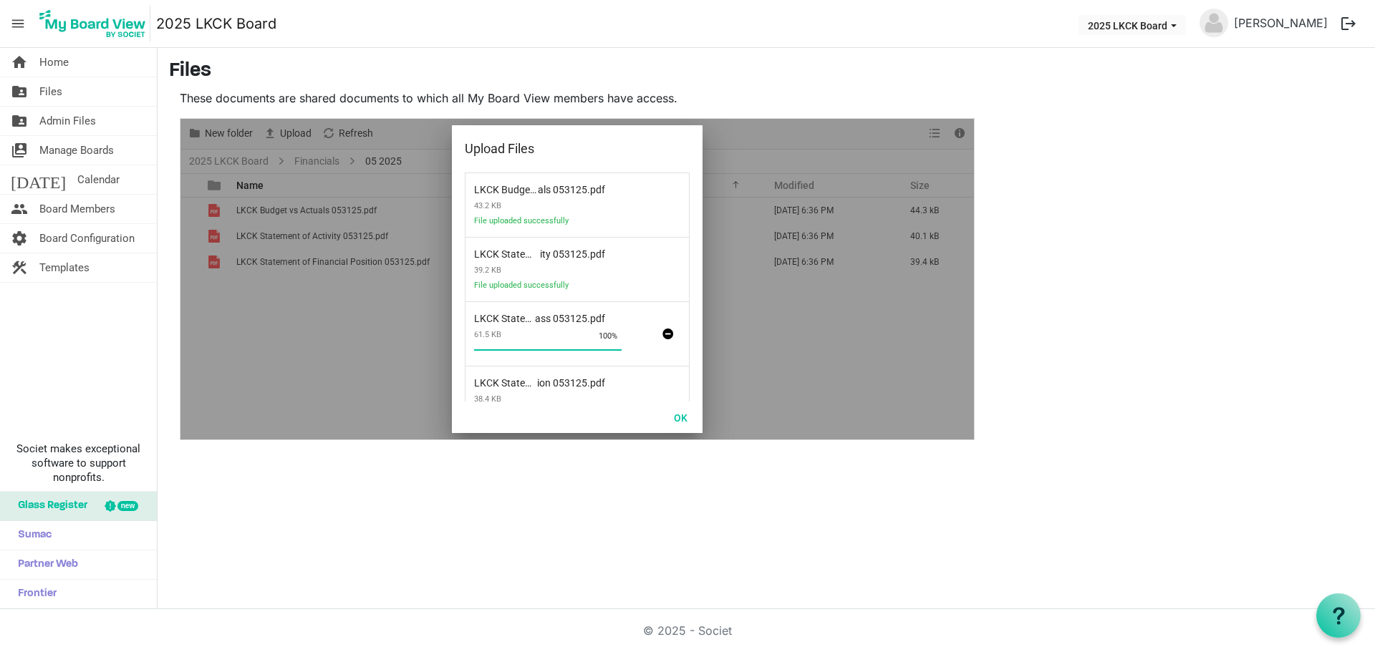
scroll to position [42, 0]
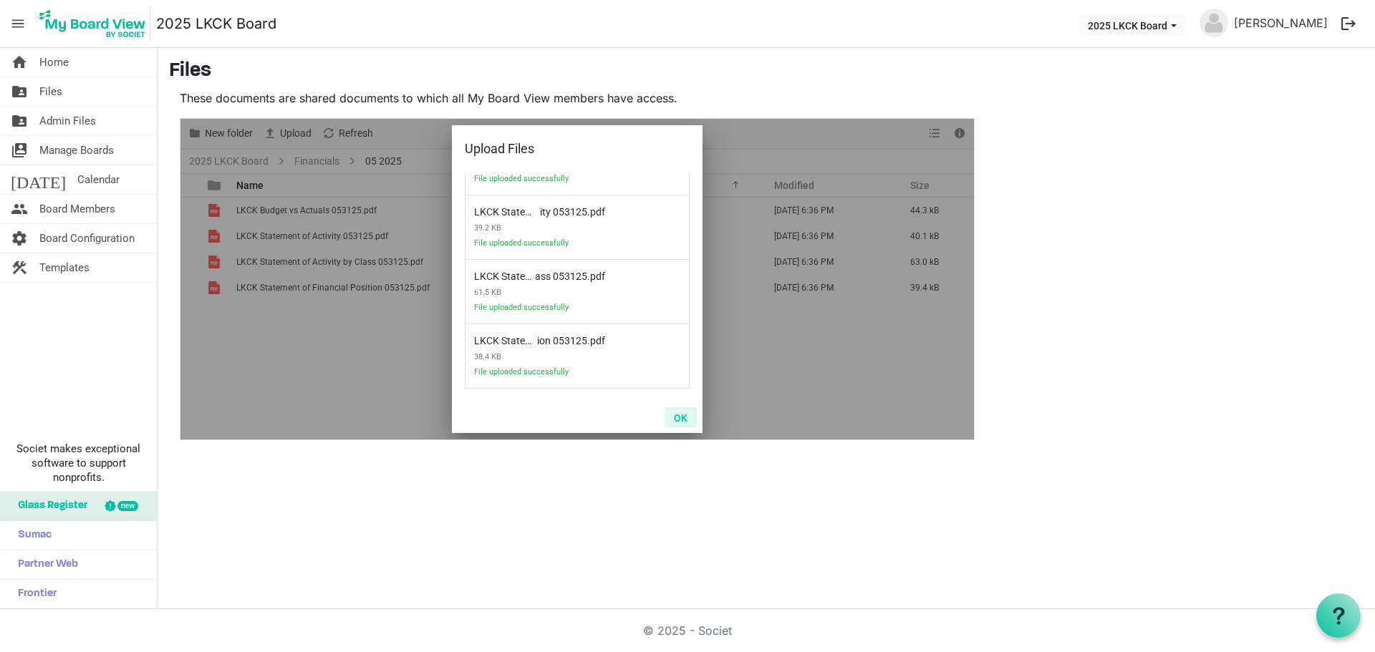
click at [678, 418] on button "OK" at bounding box center [681, 417] width 32 height 20
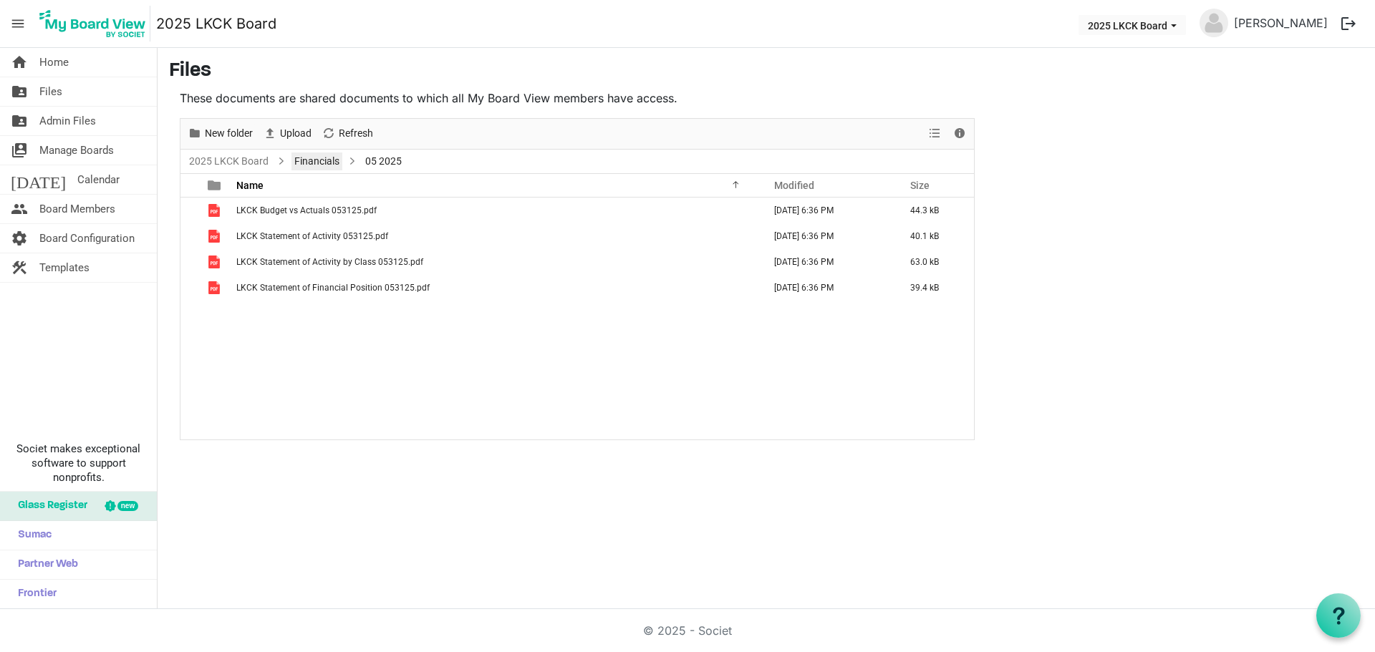
click at [304, 159] on link "Financials" at bounding box center [316, 162] width 51 height 18
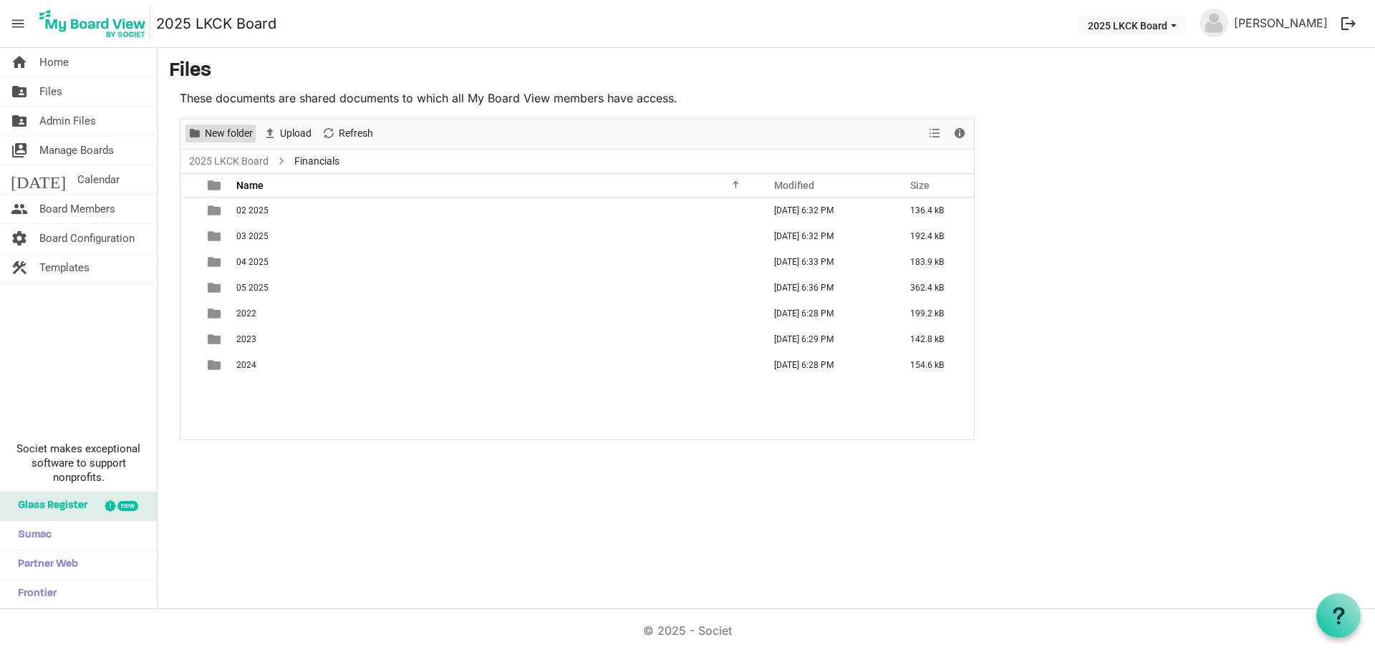
click at [234, 135] on span "New folder" at bounding box center [228, 134] width 51 height 18
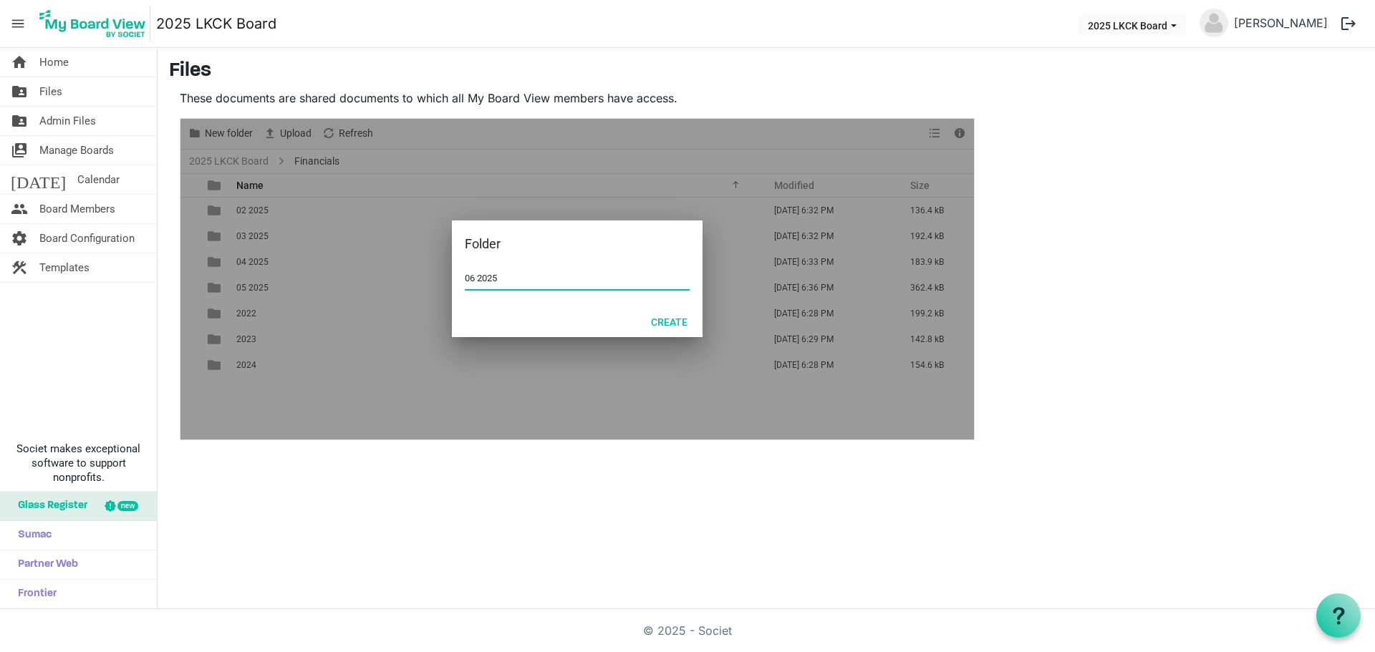
type input "06 2025"
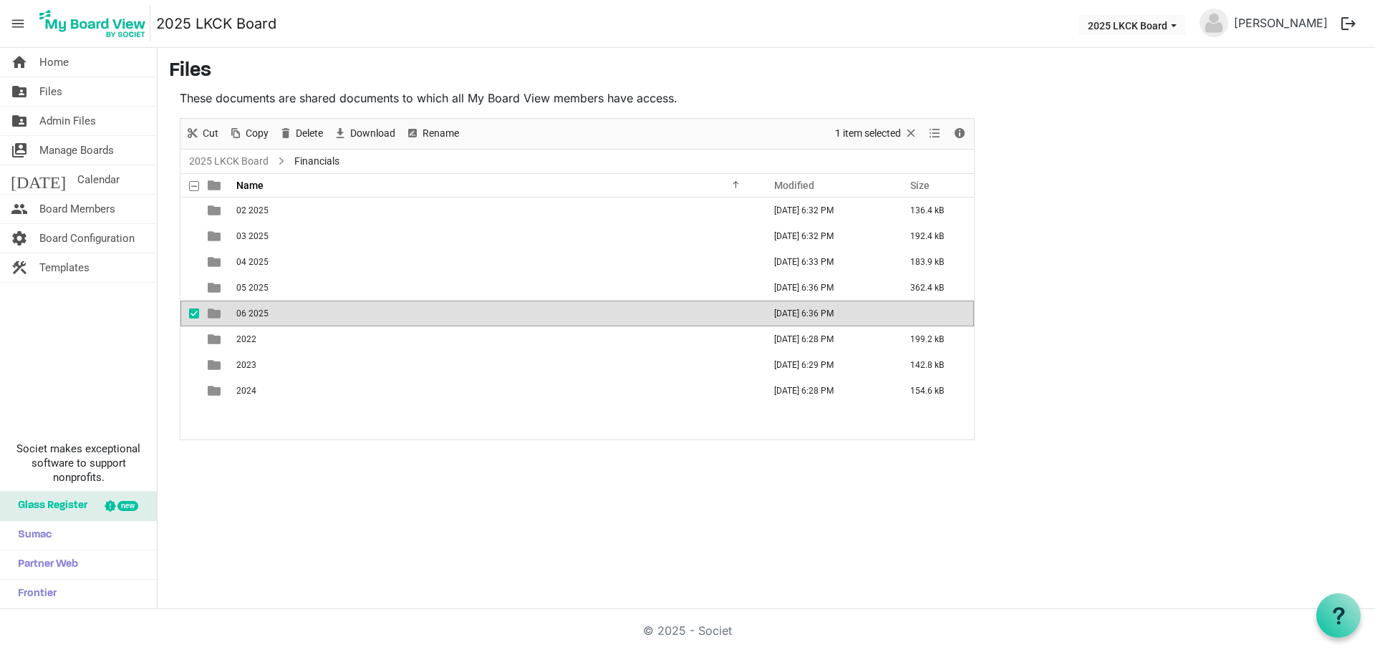
click at [296, 317] on td "06 2025" at bounding box center [495, 314] width 527 height 26
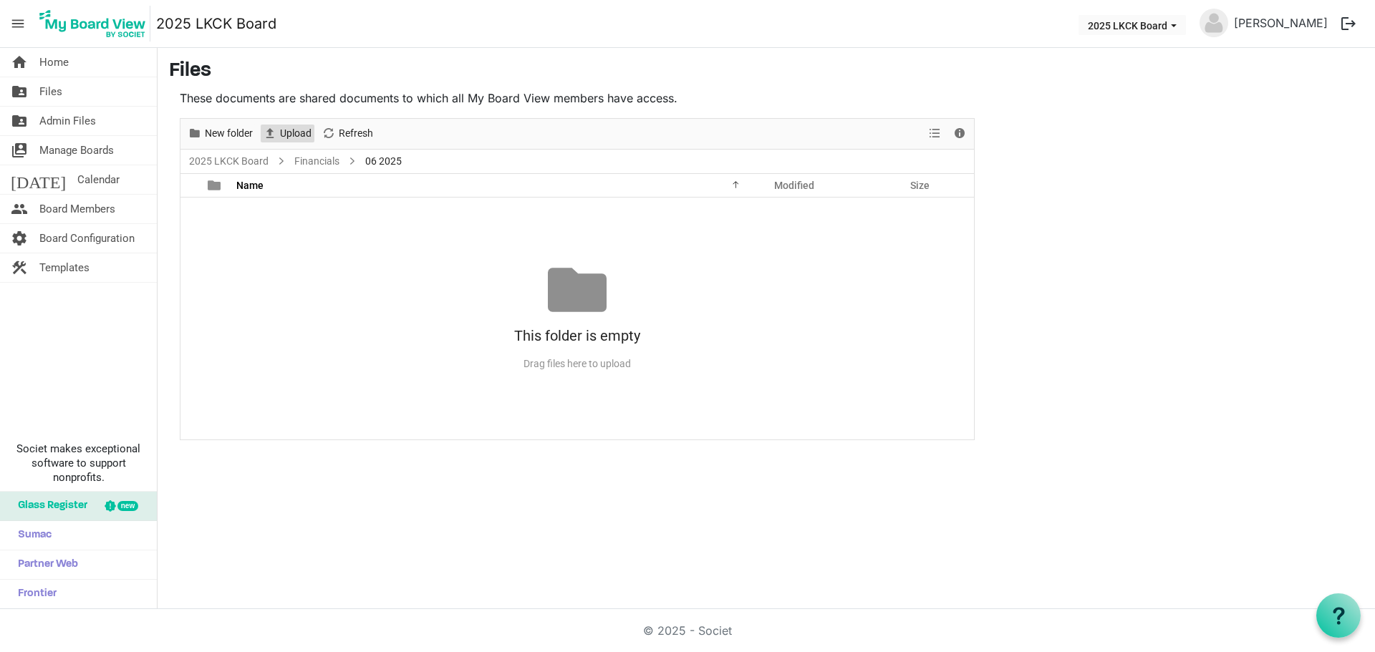
click at [301, 134] on span "Upload" at bounding box center [296, 134] width 34 height 18
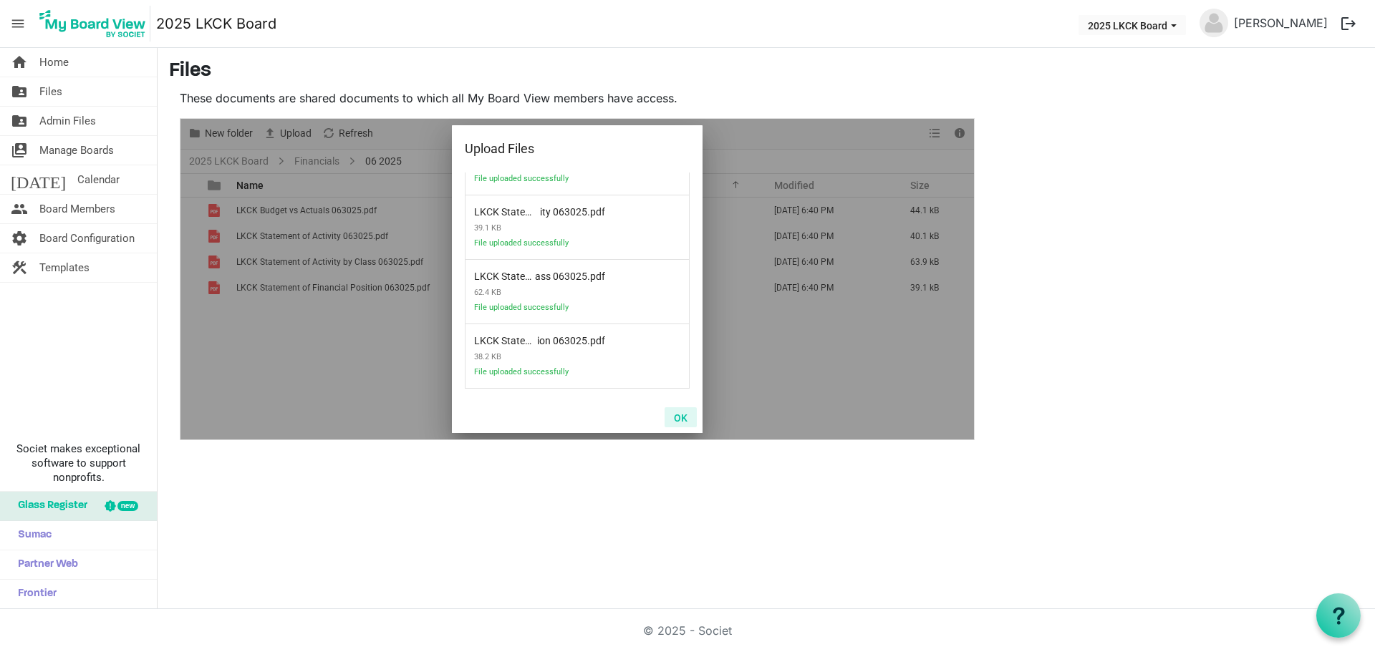
click at [678, 417] on button "OK" at bounding box center [681, 417] width 32 height 20
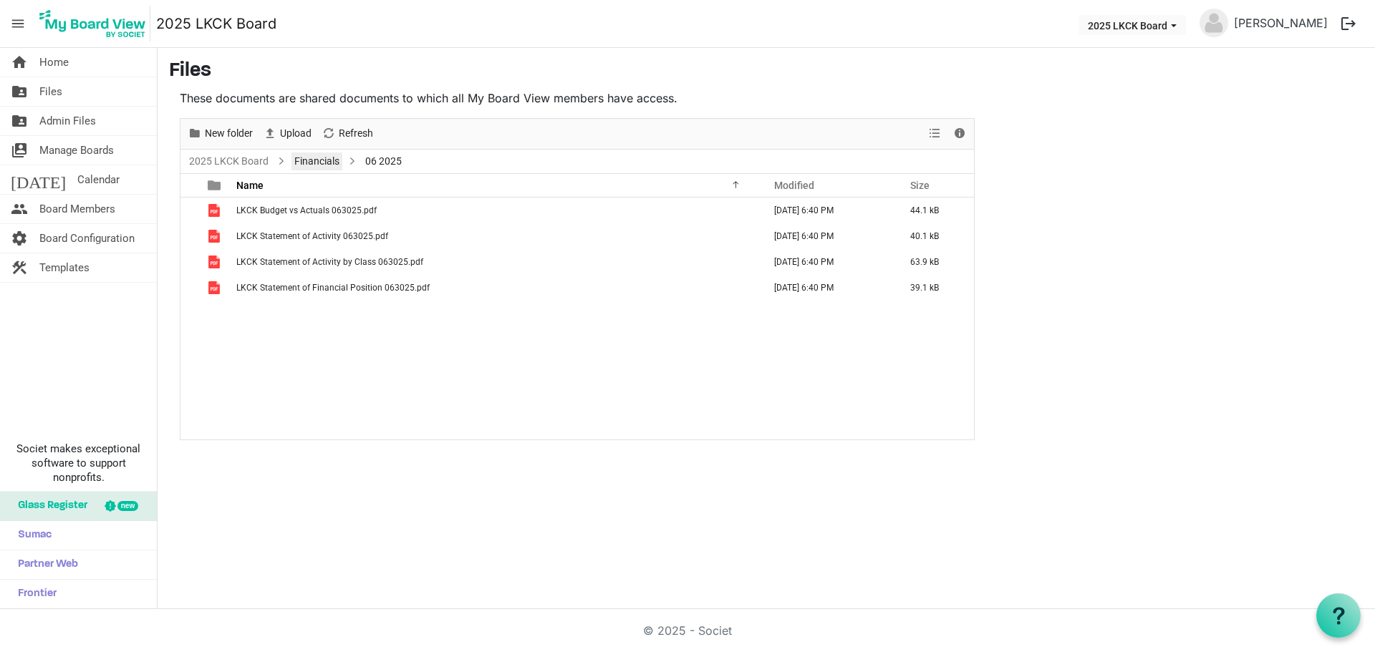
click at [335, 159] on link "Financials" at bounding box center [316, 162] width 51 height 18
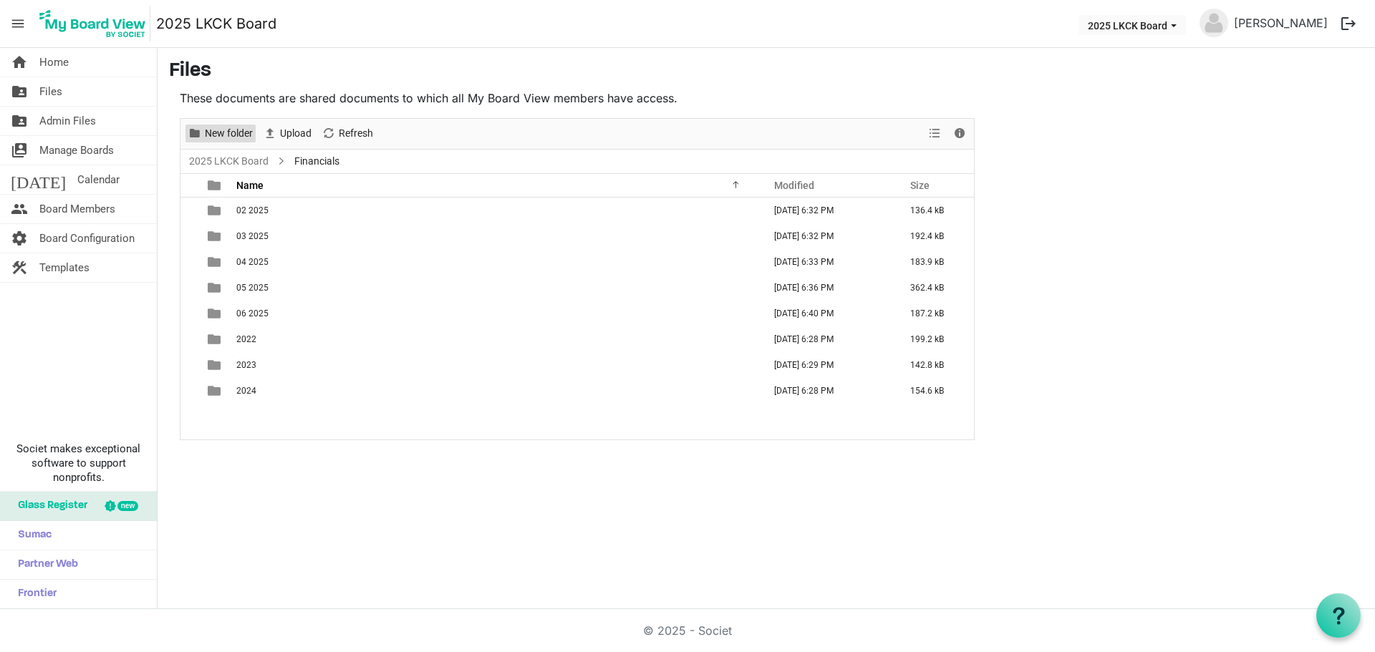
click at [235, 136] on span "New folder" at bounding box center [228, 134] width 51 height 18
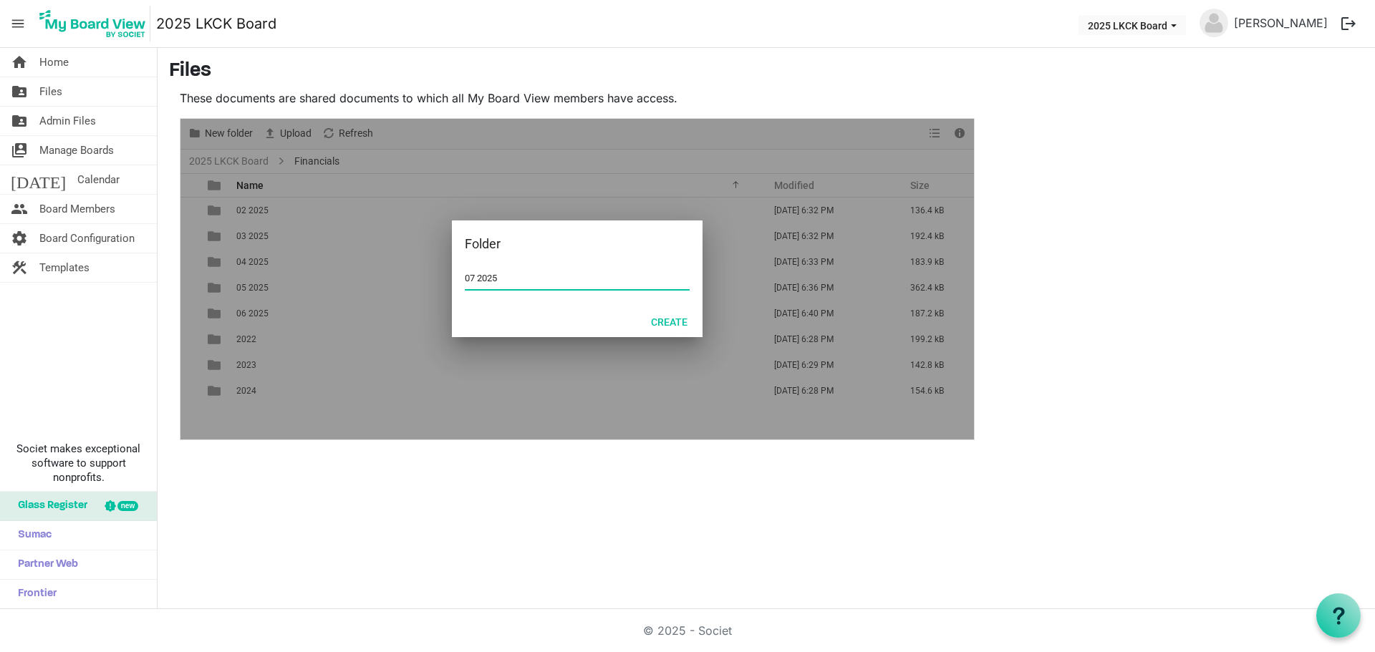
type input "07 2025"
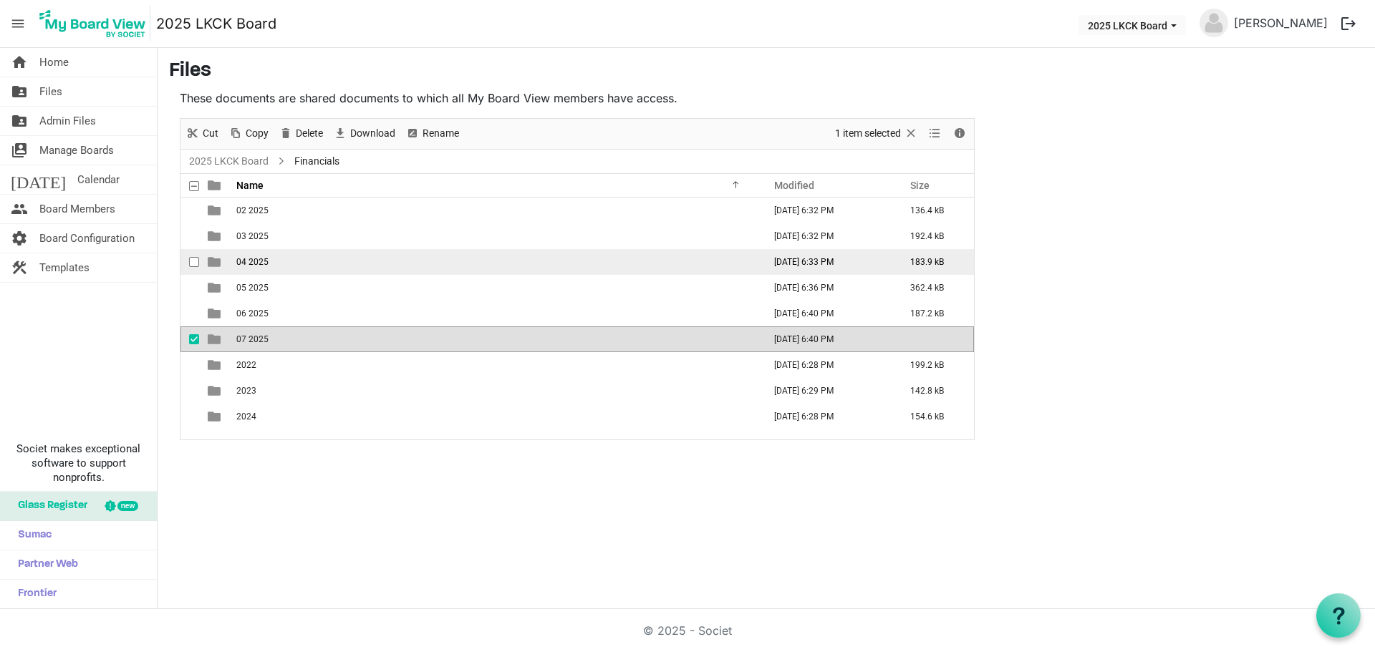
click at [389, 259] on td "04 2025" at bounding box center [495, 262] width 527 height 26
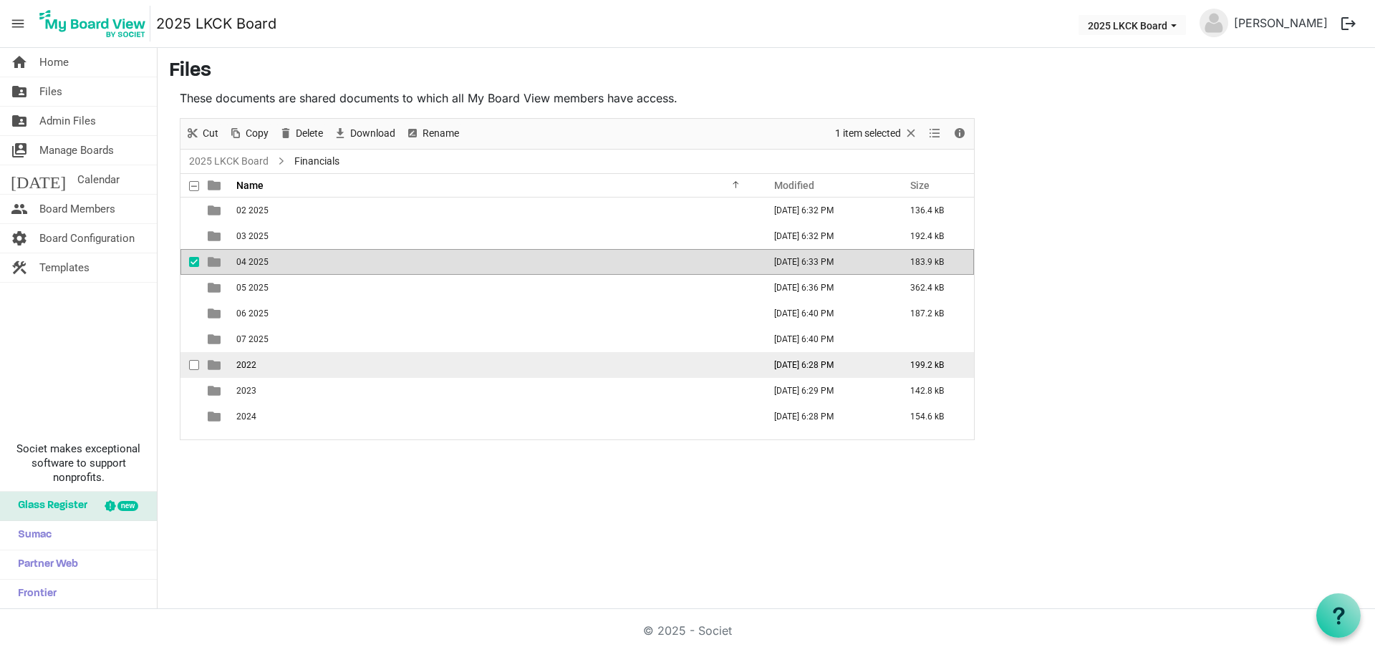
click at [395, 369] on td "2022" at bounding box center [495, 365] width 527 height 26
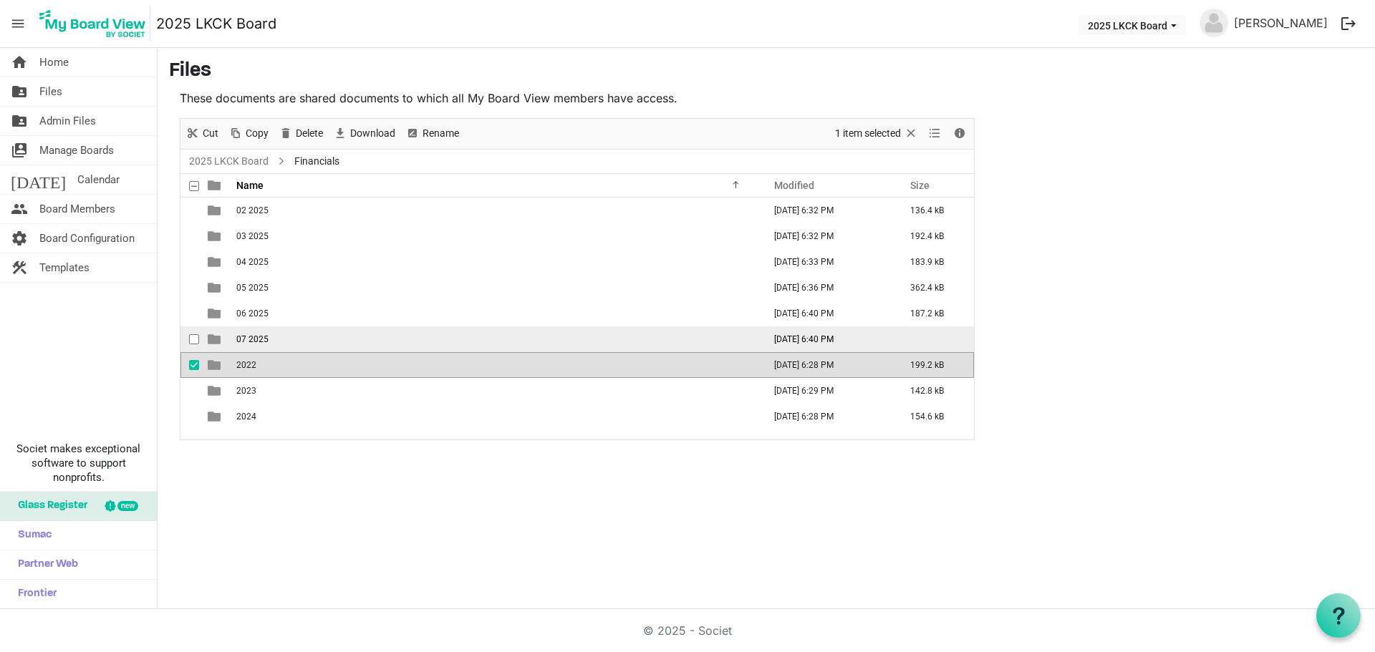
click at [333, 337] on td "07 2025" at bounding box center [495, 340] width 527 height 26
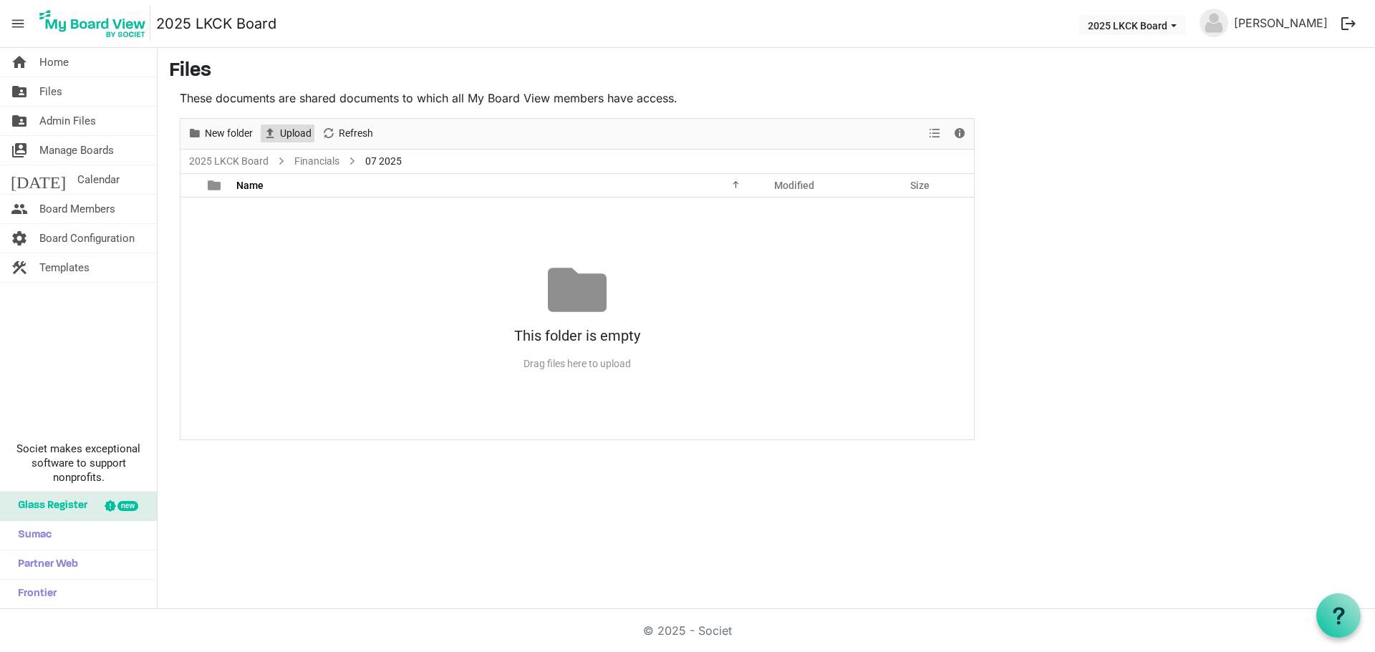
click at [280, 135] on span "Upload" at bounding box center [296, 134] width 34 height 18
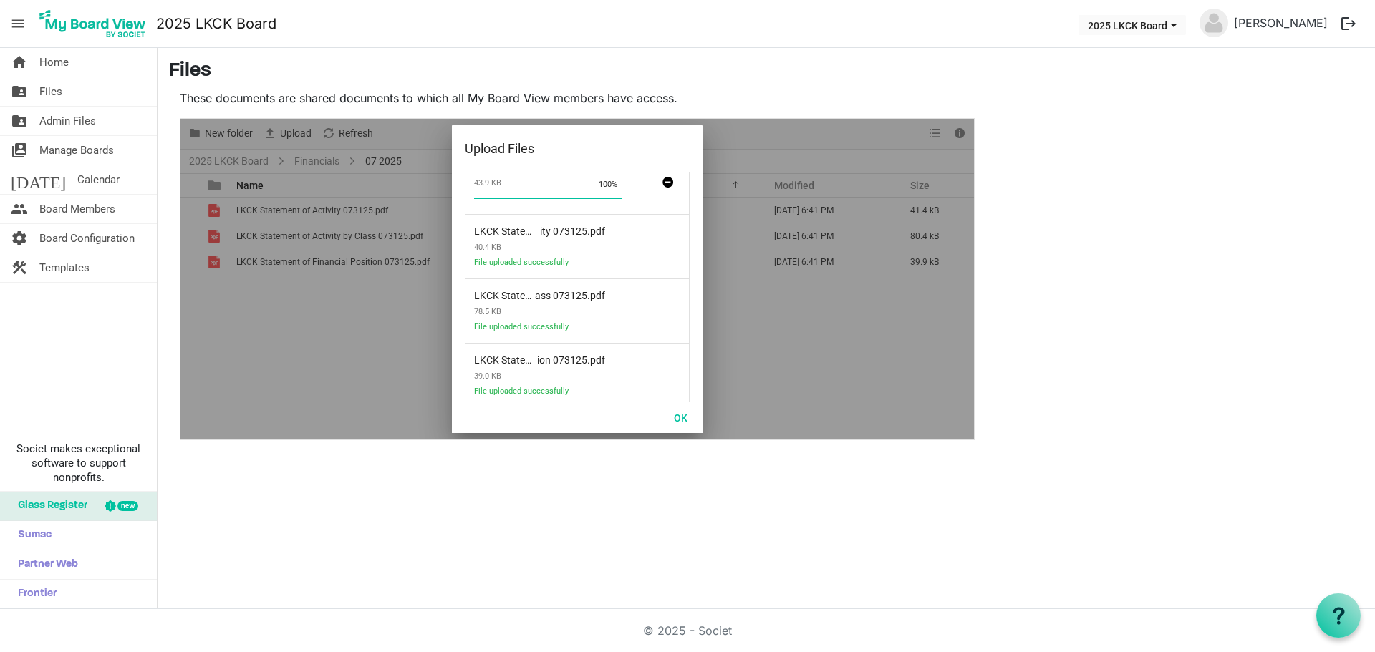
scroll to position [0, 0]
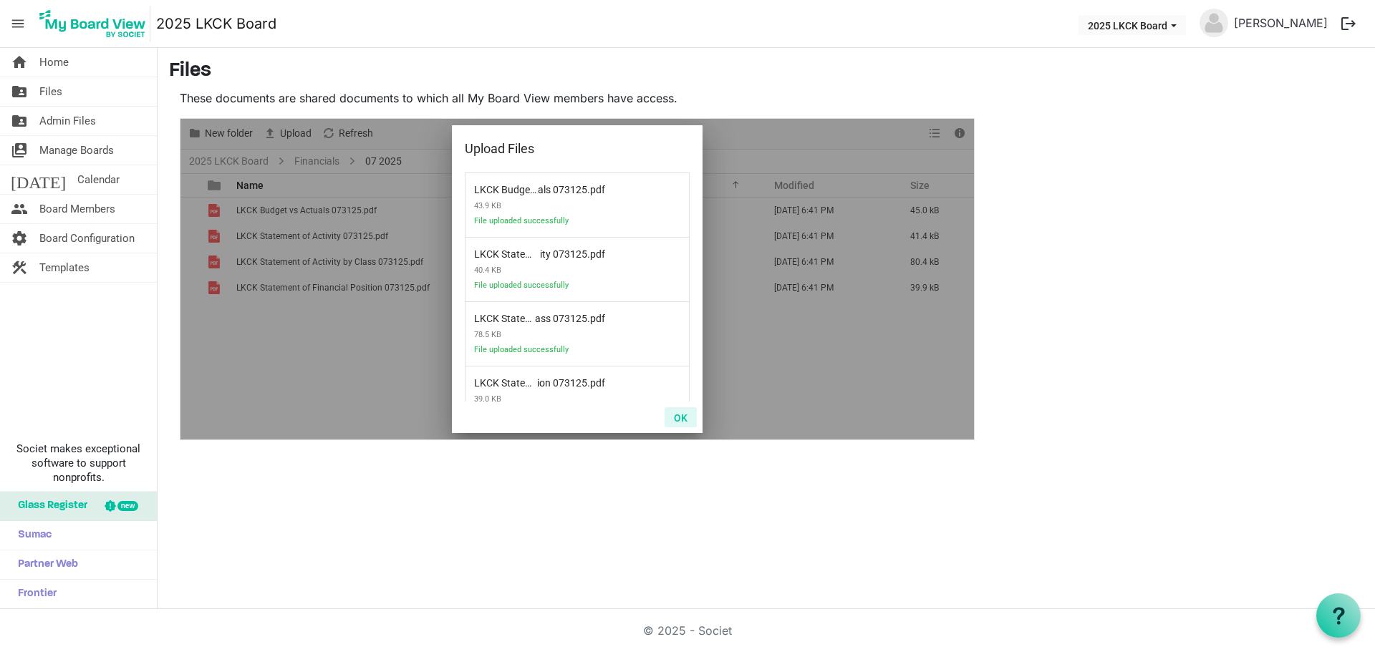
click at [682, 420] on button "OK" at bounding box center [681, 417] width 32 height 20
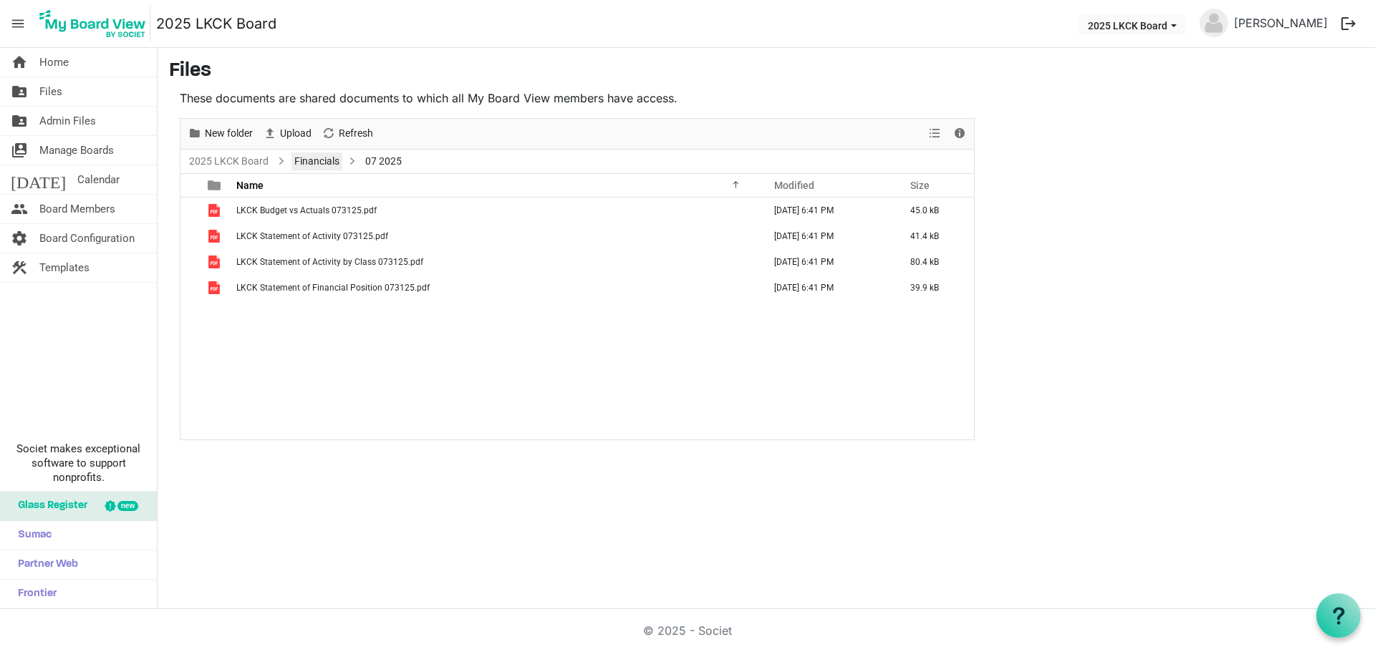
click at [318, 155] on link "Financials" at bounding box center [316, 162] width 51 height 18
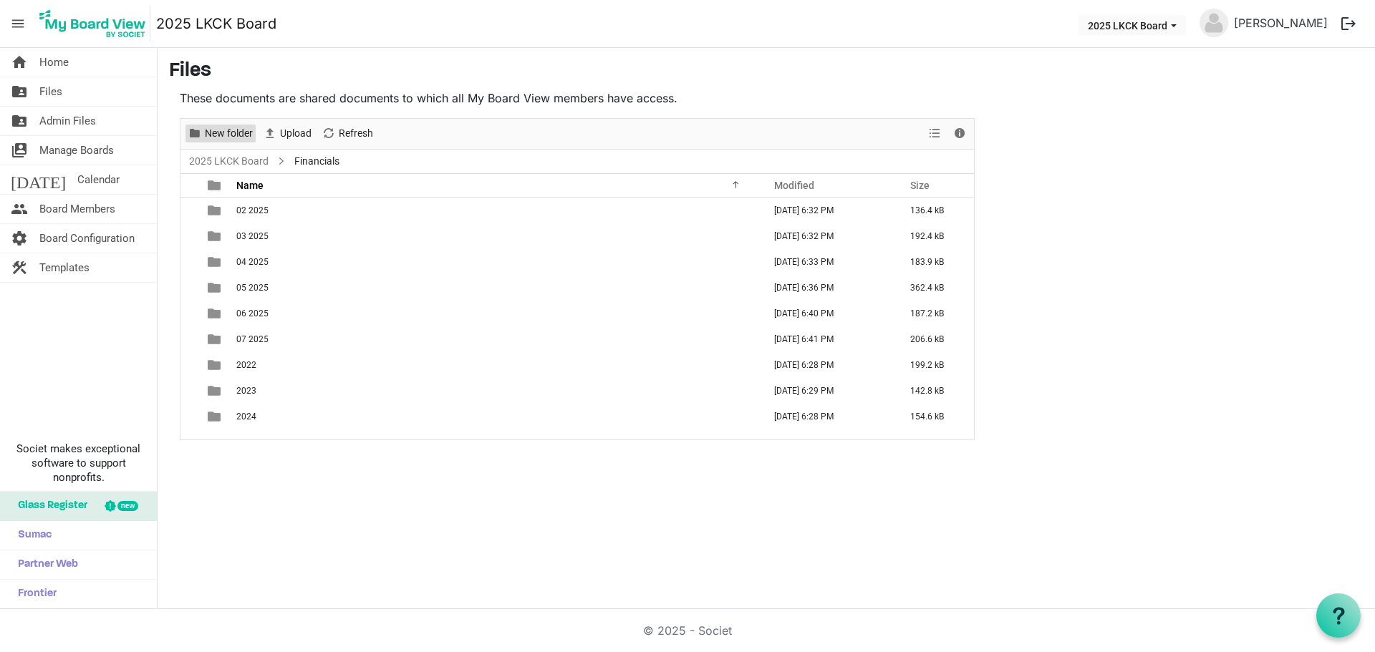
click at [226, 136] on span "New folder" at bounding box center [228, 134] width 51 height 18
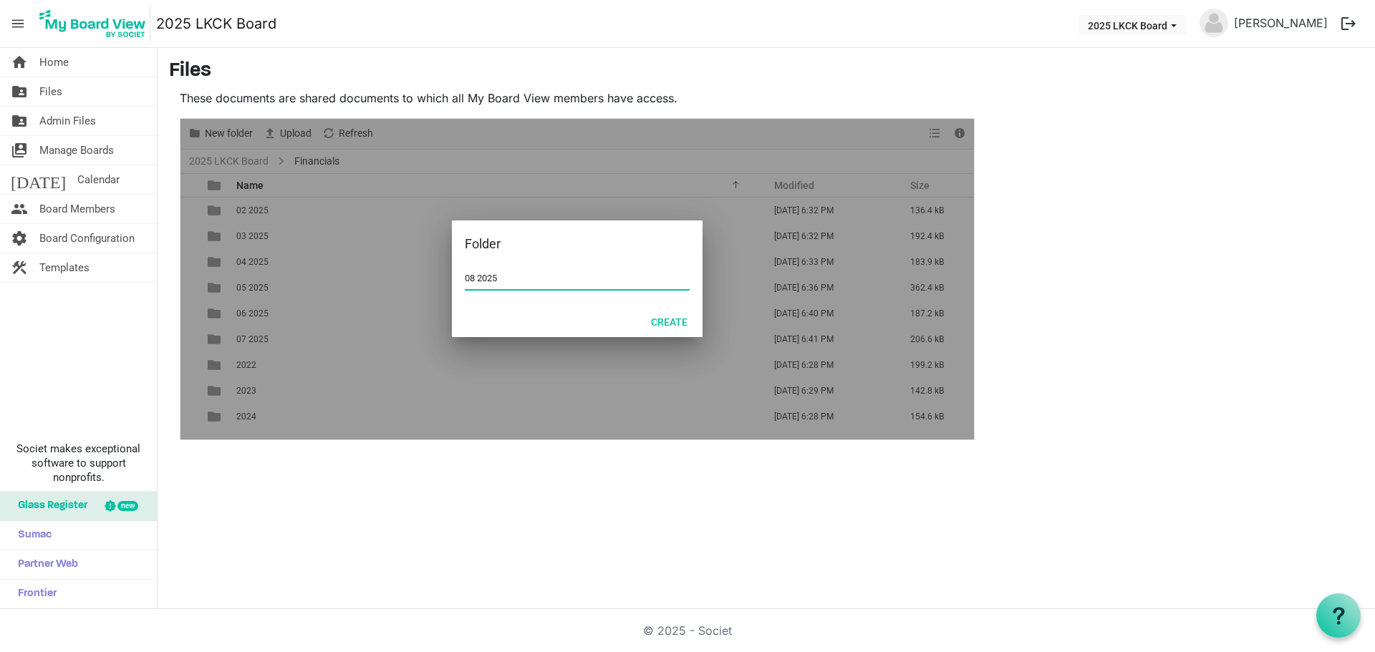
type input "08 2025"
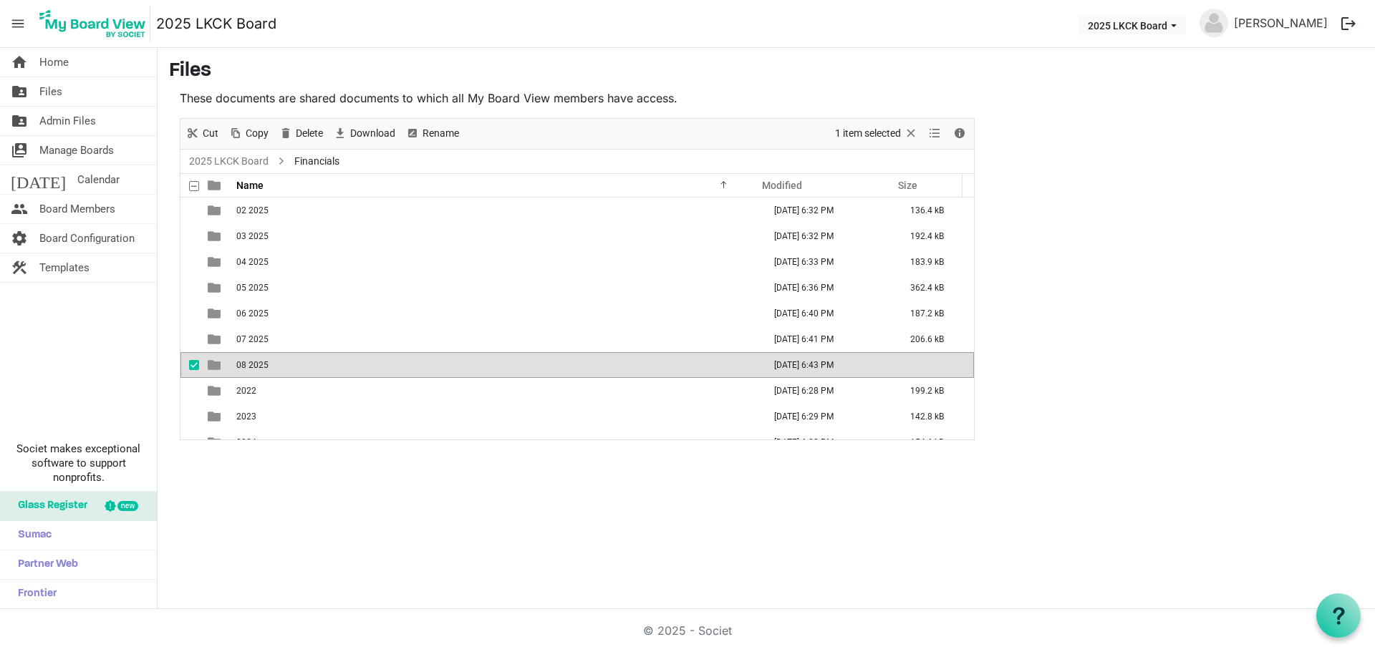
click at [313, 372] on td "08 2025" at bounding box center [495, 365] width 527 height 26
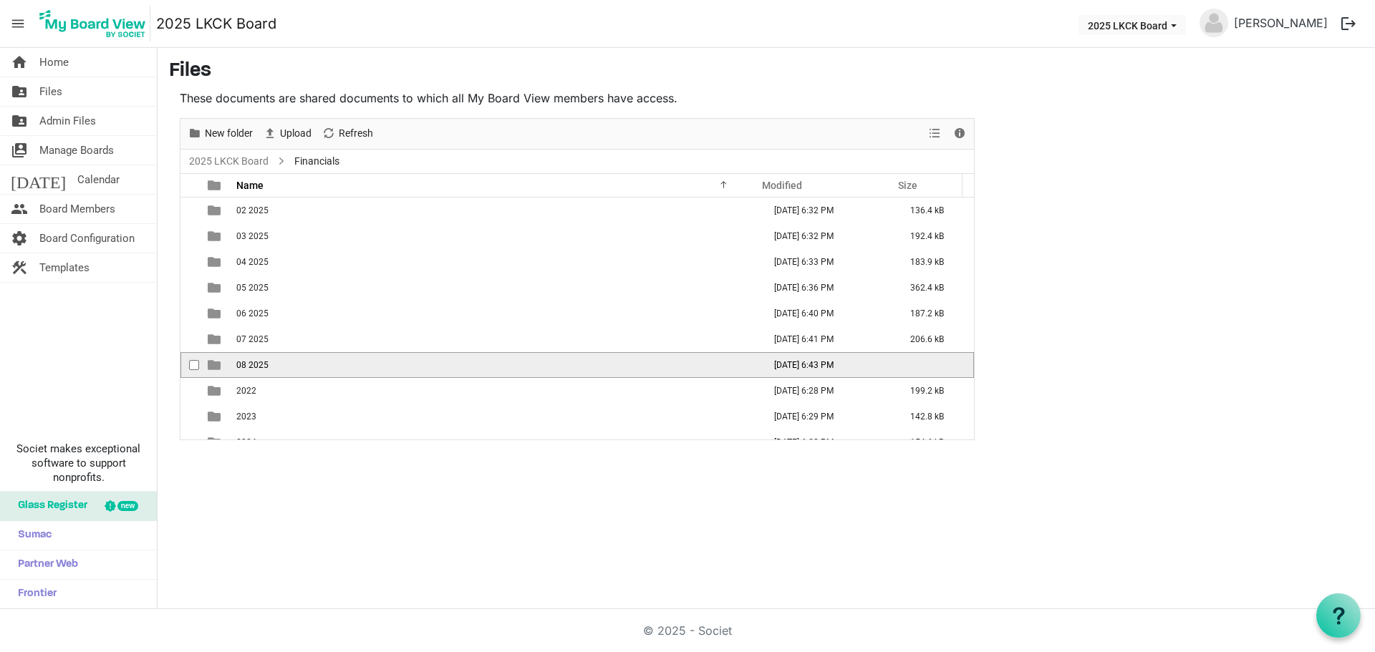
click at [313, 372] on td "08 2025" at bounding box center [495, 365] width 527 height 26
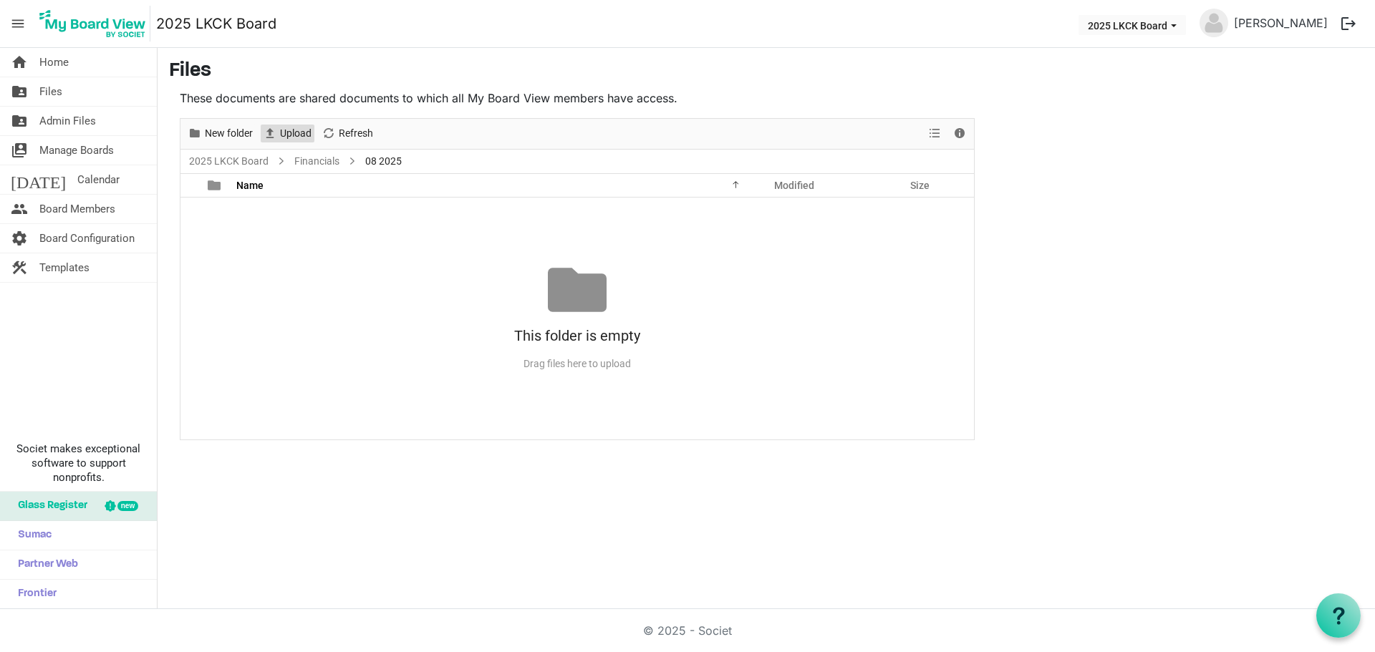
click at [294, 132] on span "Upload" at bounding box center [296, 134] width 34 height 18
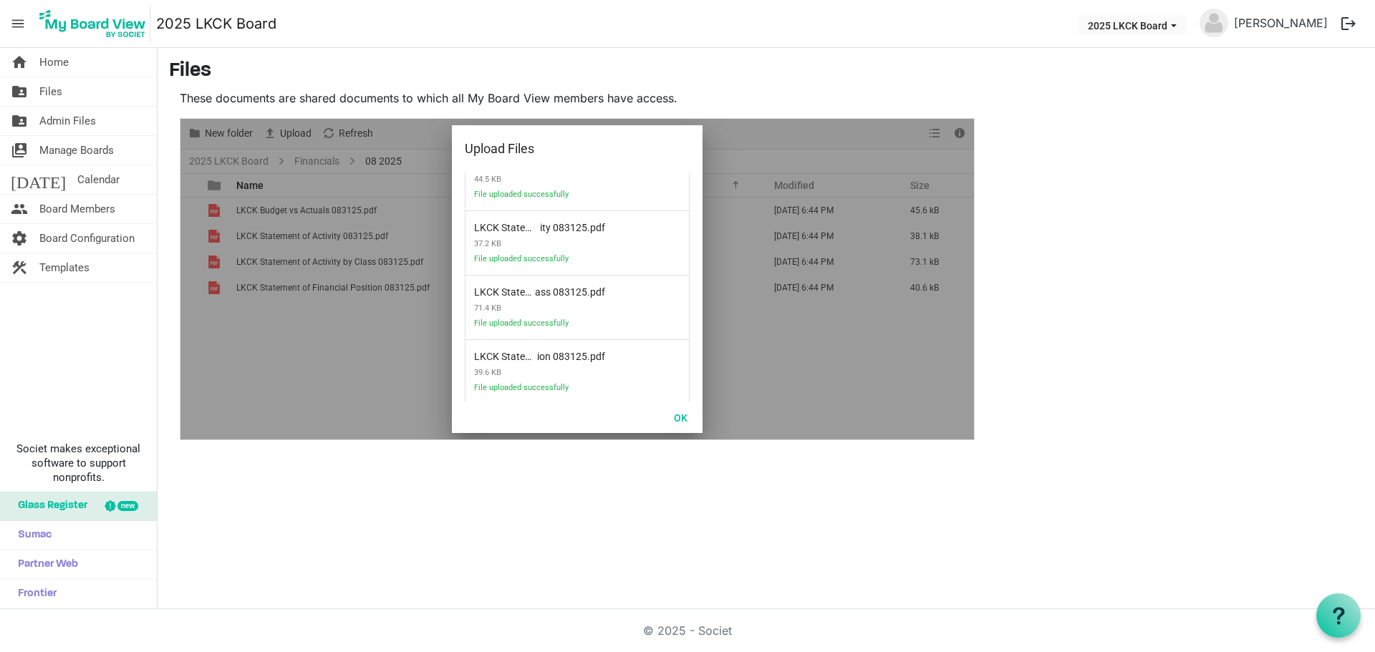
scroll to position [42, 0]
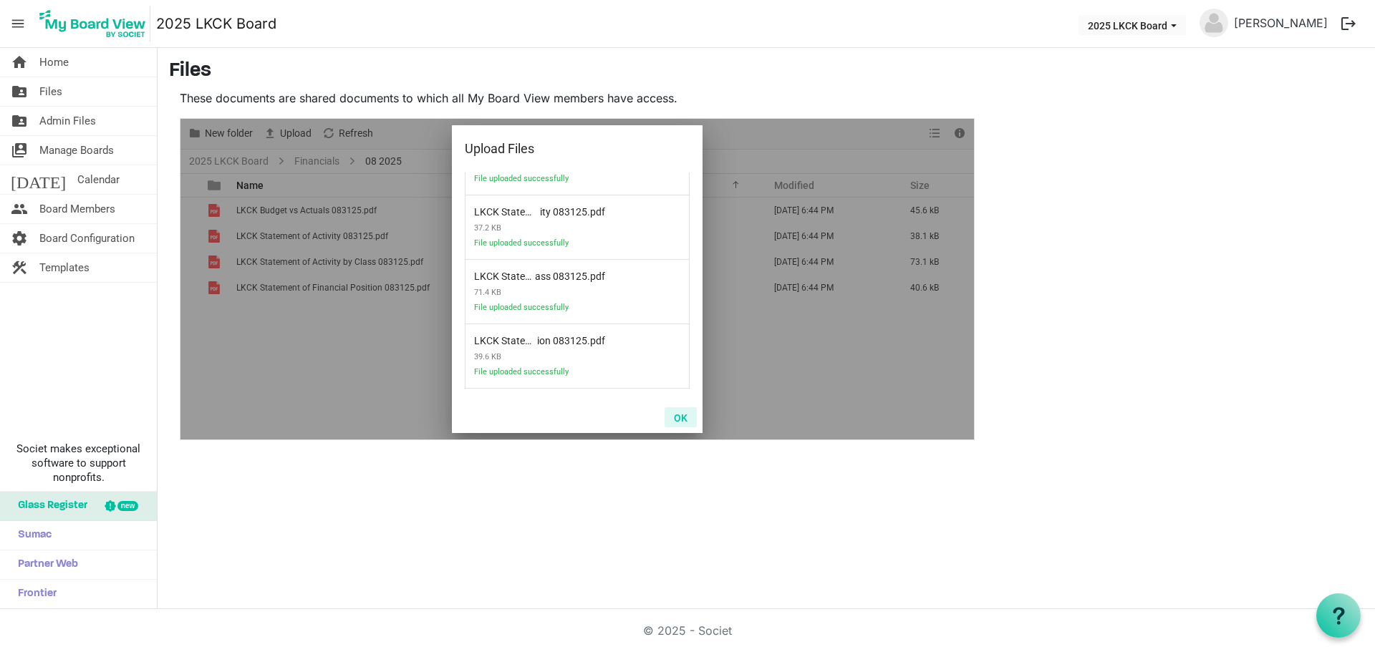
click at [678, 420] on button "OK" at bounding box center [681, 417] width 32 height 20
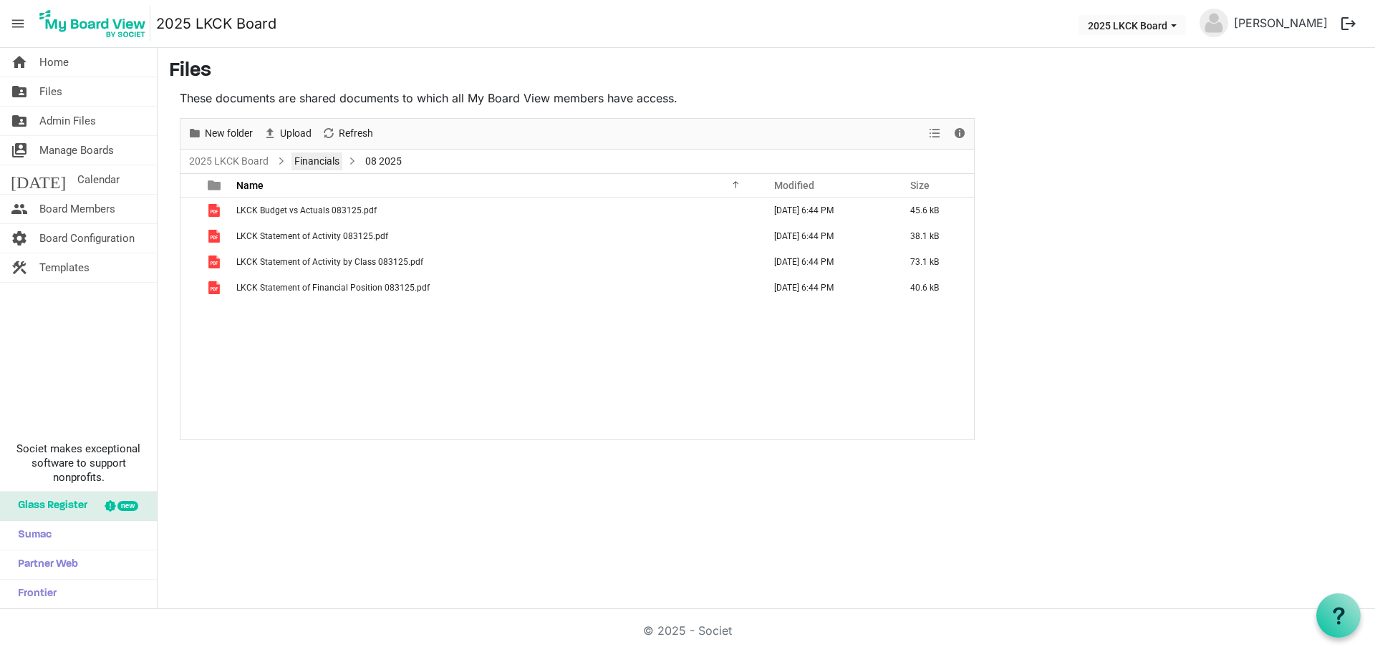
click at [311, 159] on link "Financials" at bounding box center [316, 162] width 51 height 18
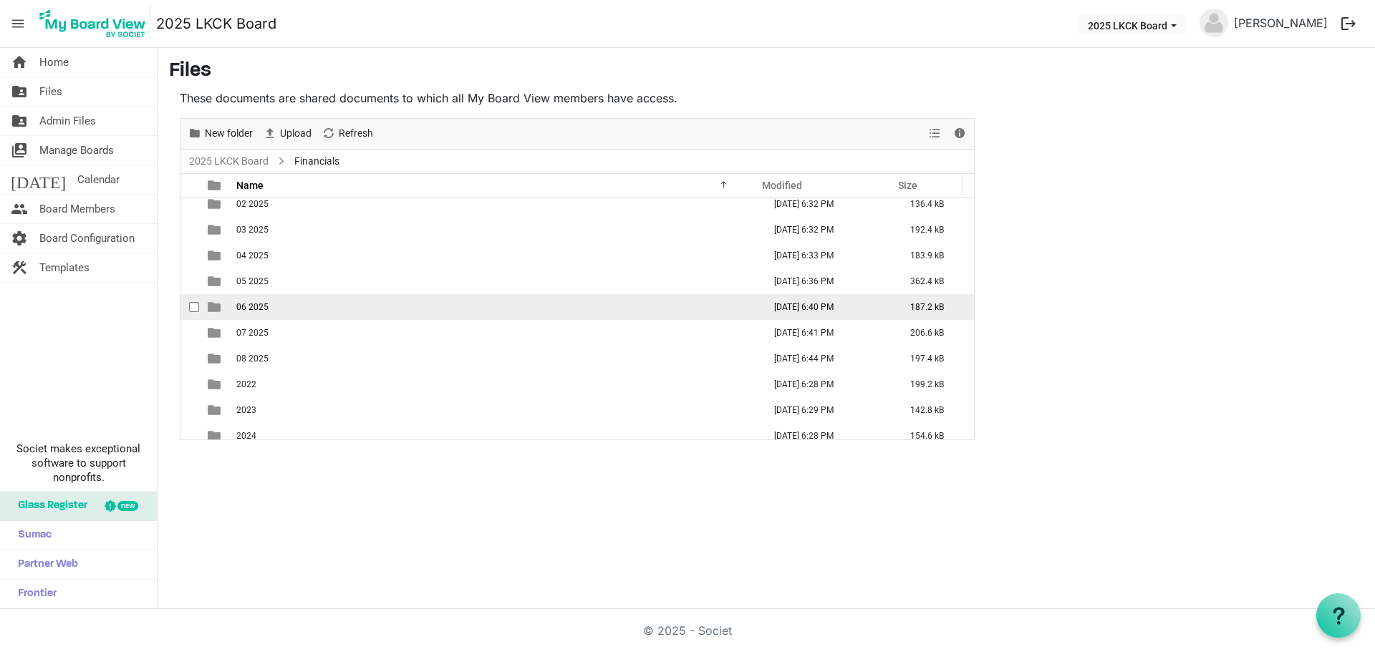
scroll to position [0, 0]
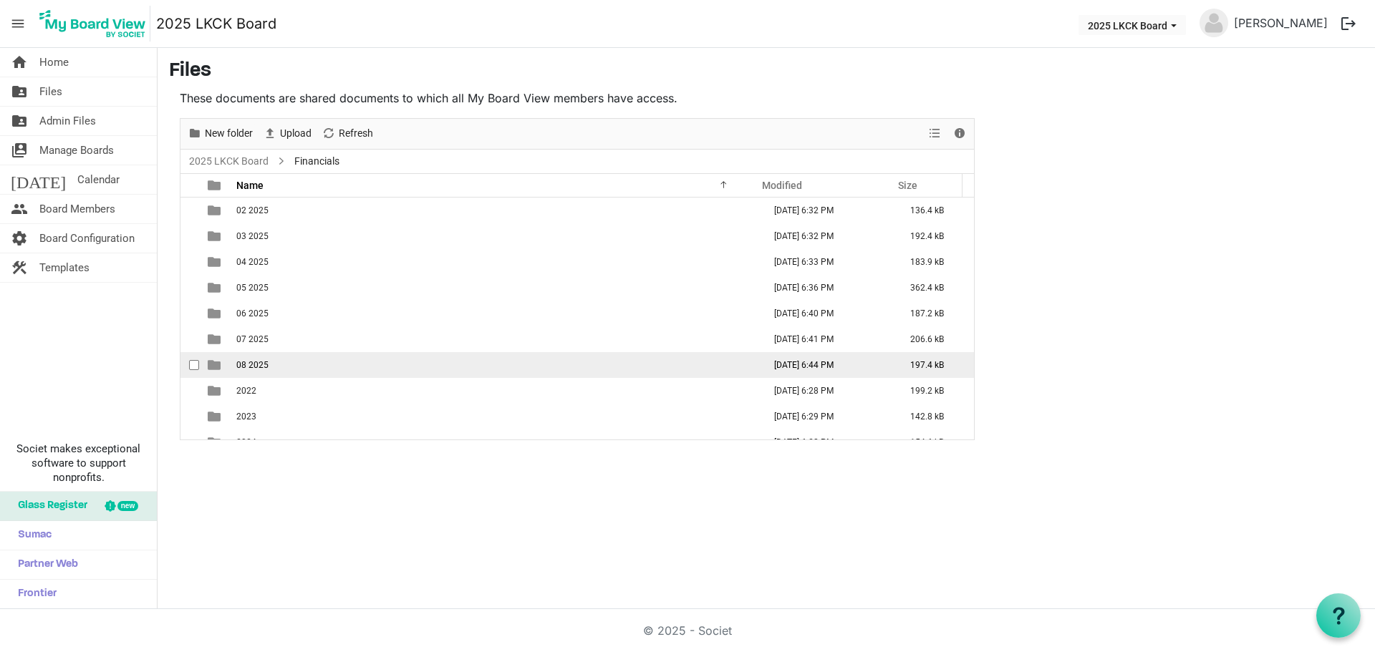
click at [350, 358] on td "08 2025" at bounding box center [495, 365] width 527 height 26
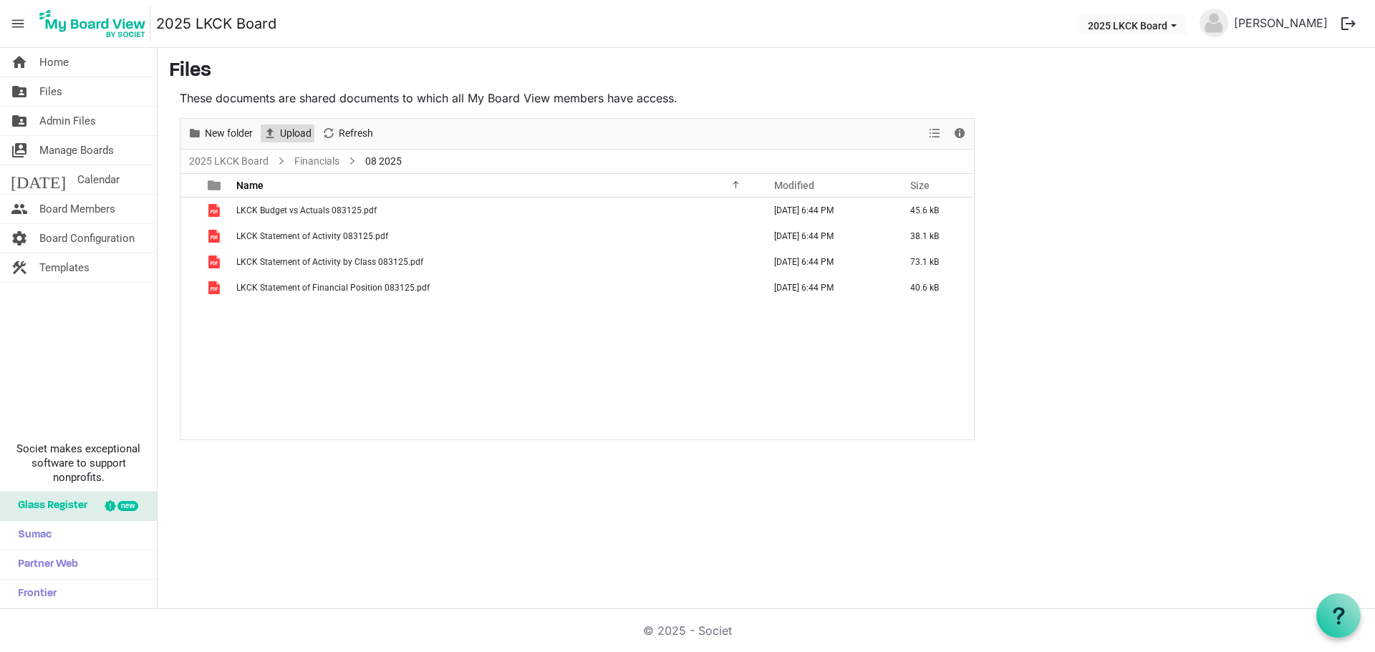
click at [292, 130] on span "Upload" at bounding box center [296, 134] width 34 height 18
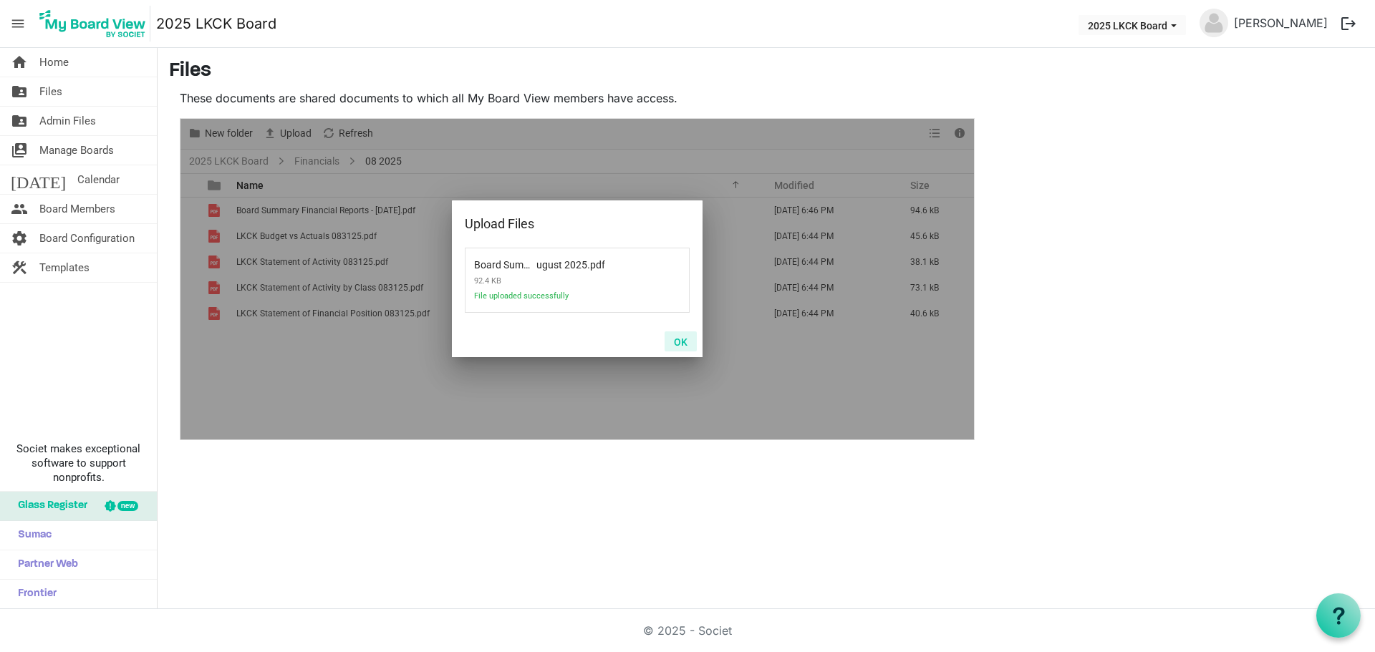
click at [682, 343] on button "OK" at bounding box center [681, 342] width 32 height 20
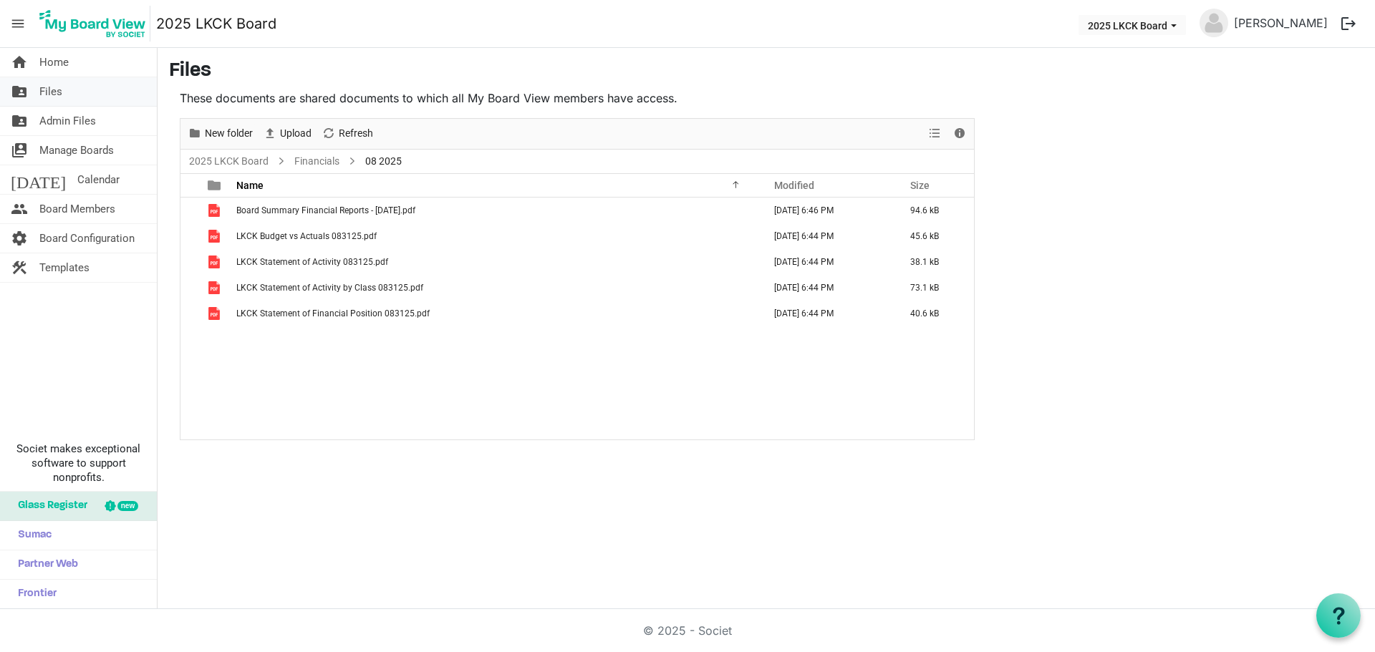
click at [59, 92] on span "Files" at bounding box center [50, 91] width 23 height 29
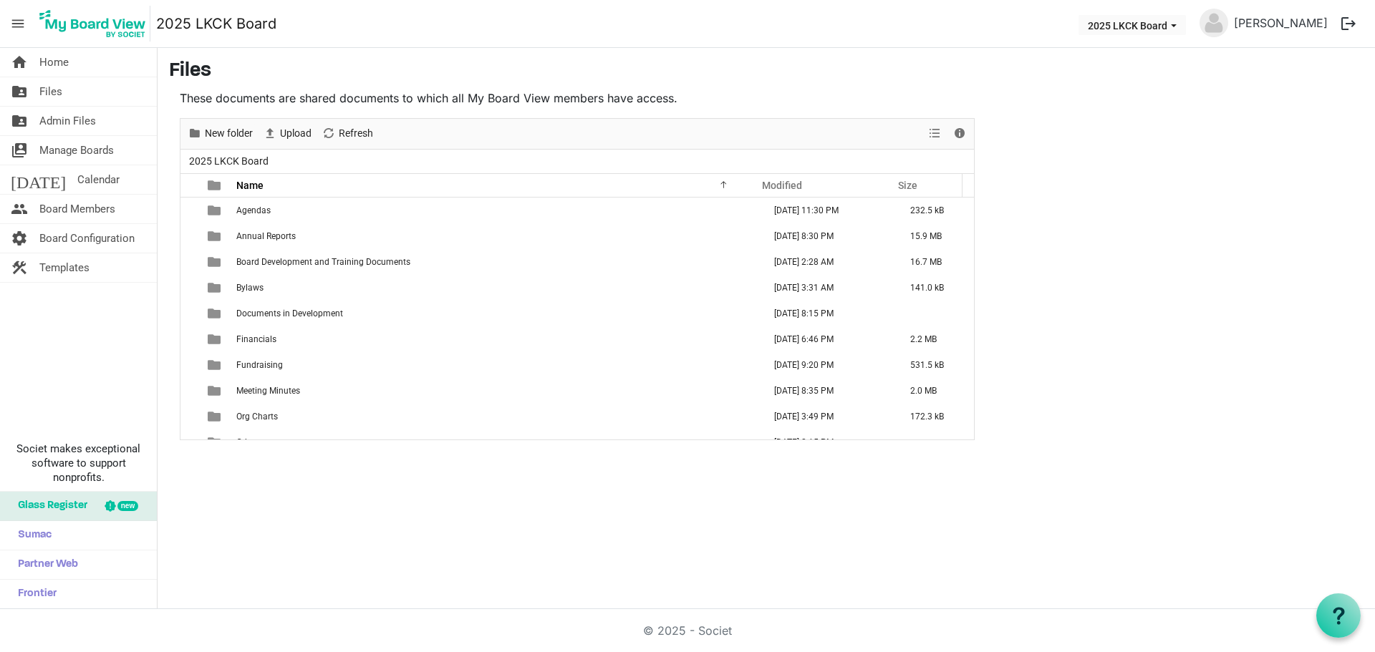
click at [1338, 26] on button "logout" at bounding box center [1348, 24] width 30 height 30
